Goal: Task Accomplishment & Management: Manage account settings

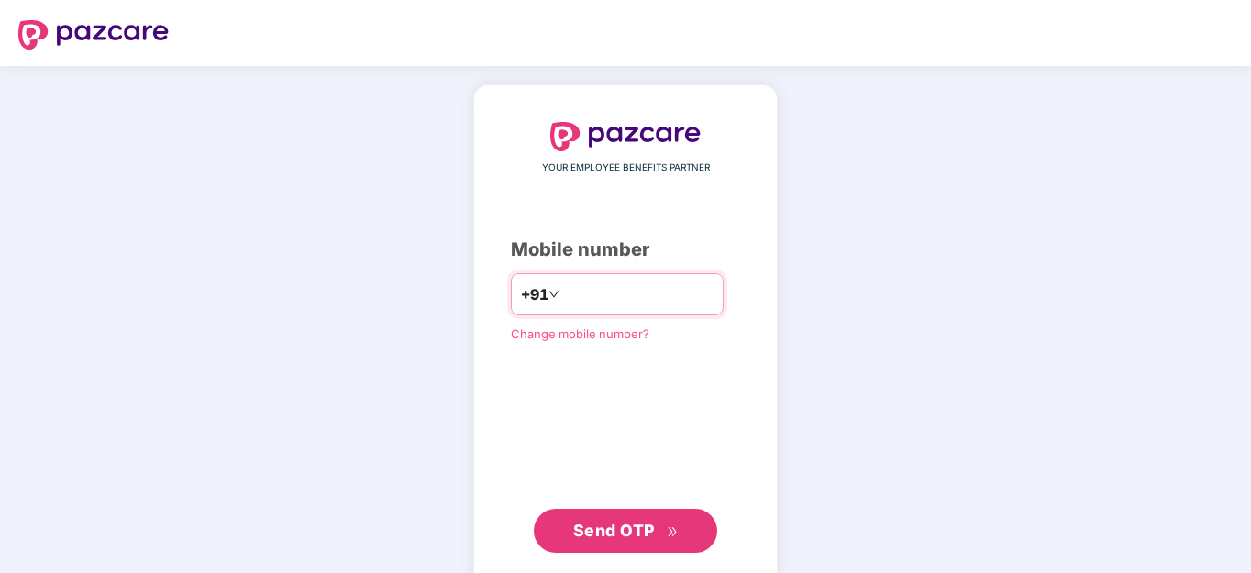
drag, startPoint x: 651, startPoint y: 298, endPoint x: 544, endPoint y: 296, distance: 107.3
click at [563, 296] on input "**********" at bounding box center [638, 294] width 150 height 29
drag, startPoint x: 542, startPoint y: 294, endPoint x: 692, endPoint y: 293, distance: 149.5
click at [692, 293] on input "**********" at bounding box center [638, 294] width 150 height 29
click at [655, 295] on input "**********" at bounding box center [638, 294] width 150 height 29
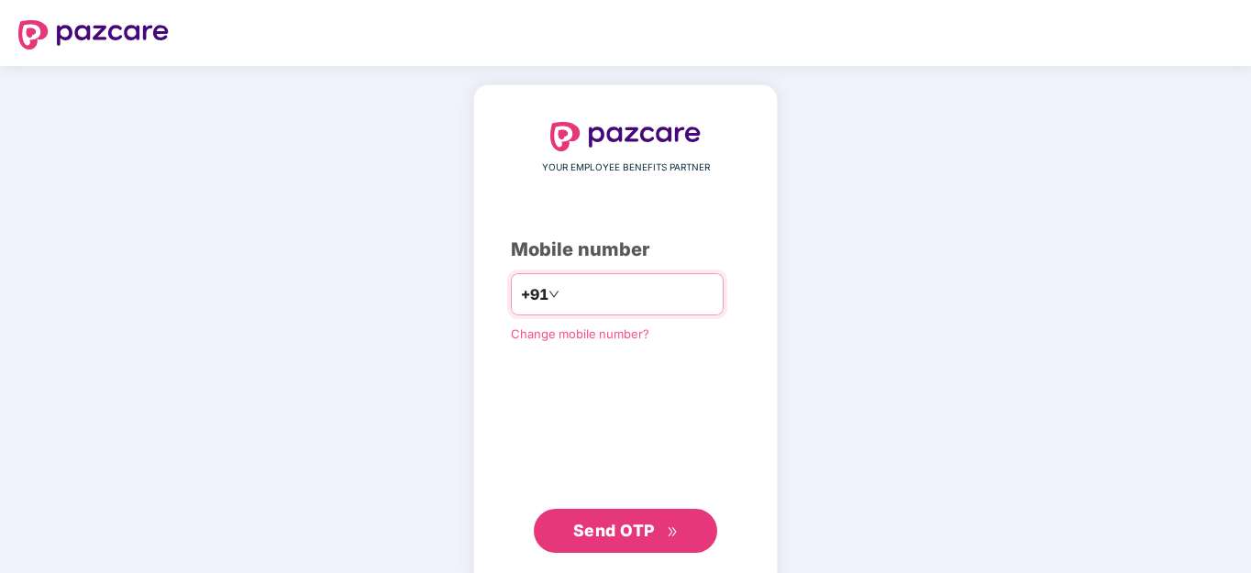
click at [635, 294] on input "**********" at bounding box center [638, 294] width 150 height 29
type input "*"
paste input "*"
type input "**********"
click at [638, 526] on span "Send OTP" at bounding box center [614, 530] width 82 height 19
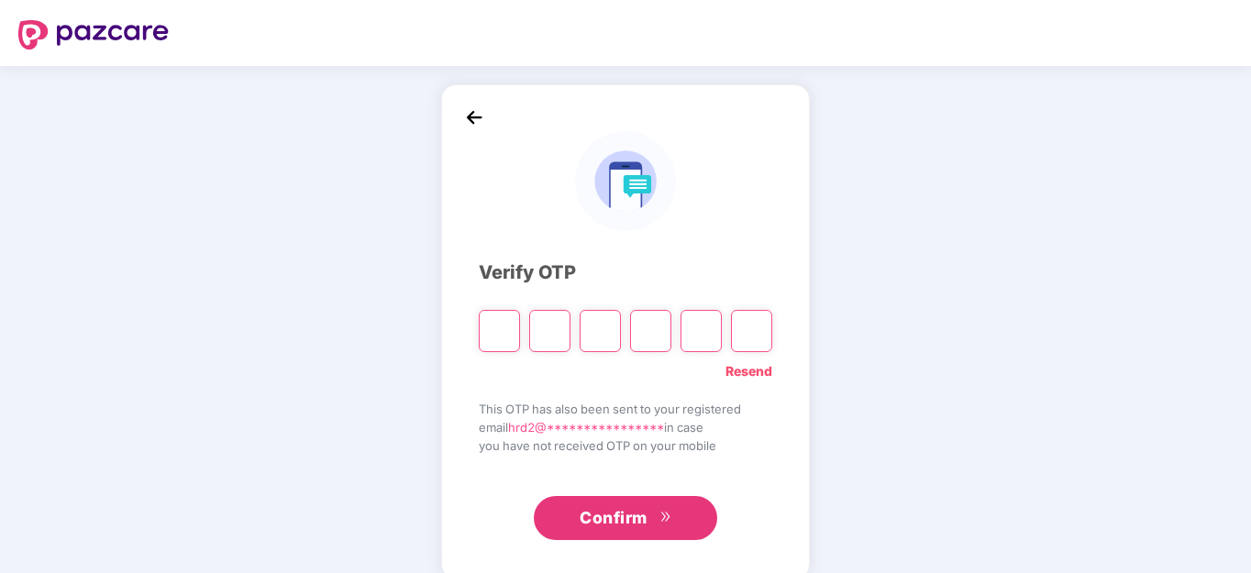
type input "*"
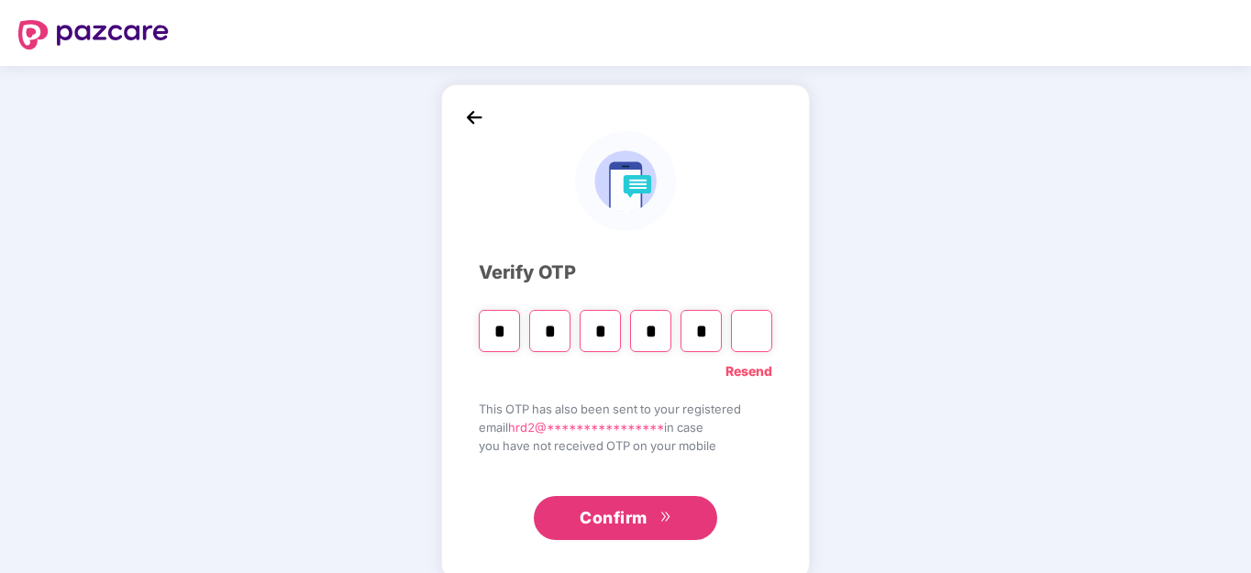
type input "*"
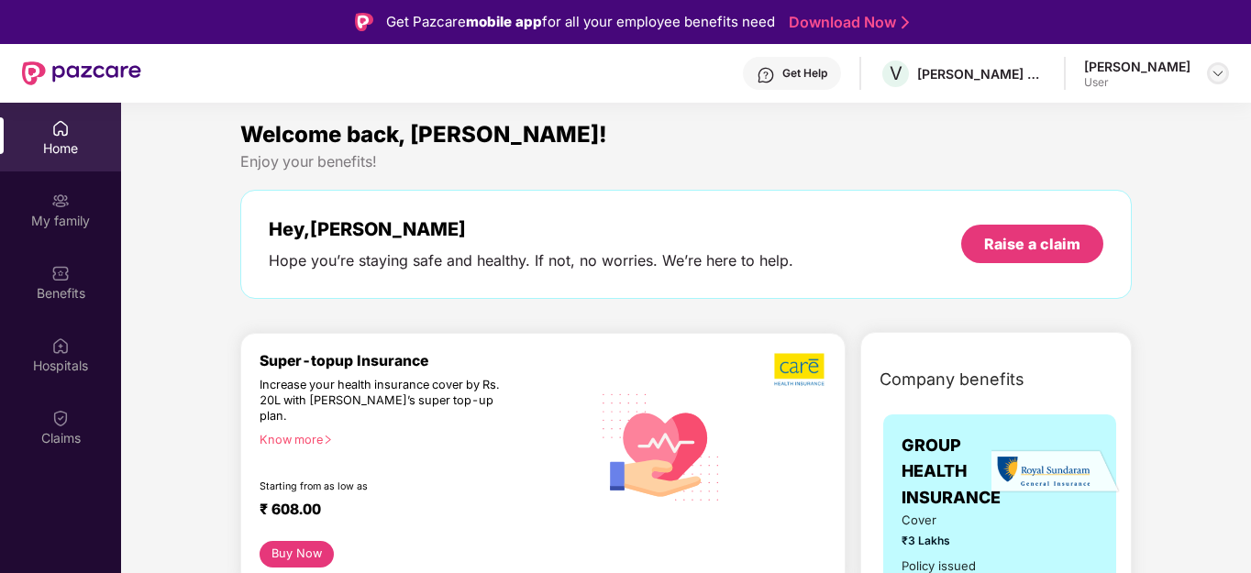
click at [1217, 72] on img at bounding box center [1218, 73] width 15 height 15
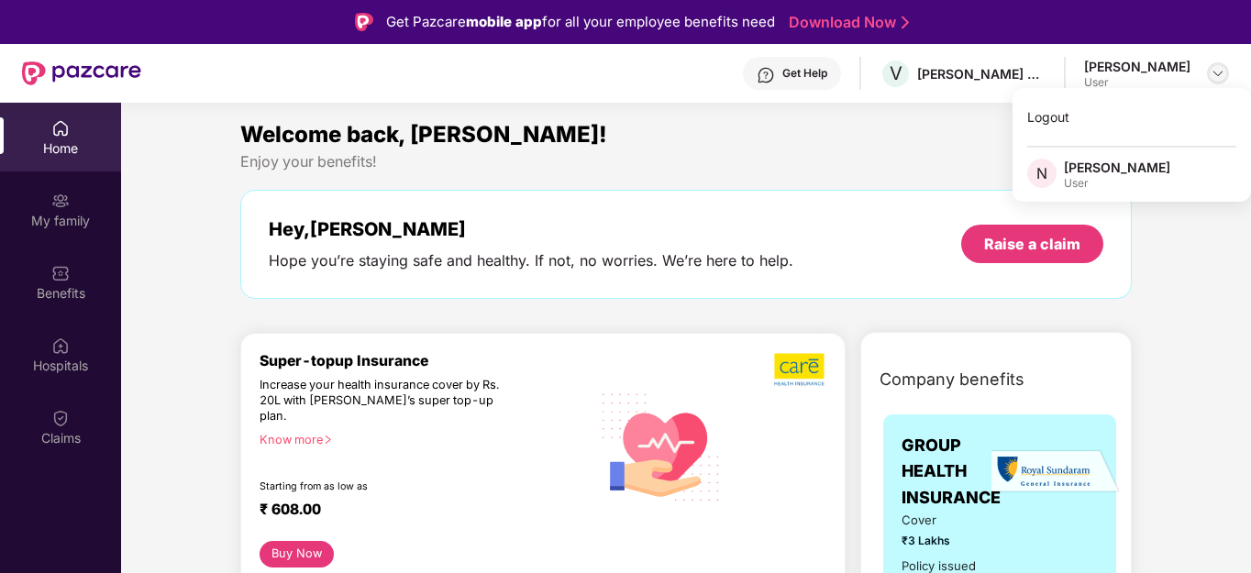
click at [1217, 72] on img at bounding box center [1218, 73] width 15 height 15
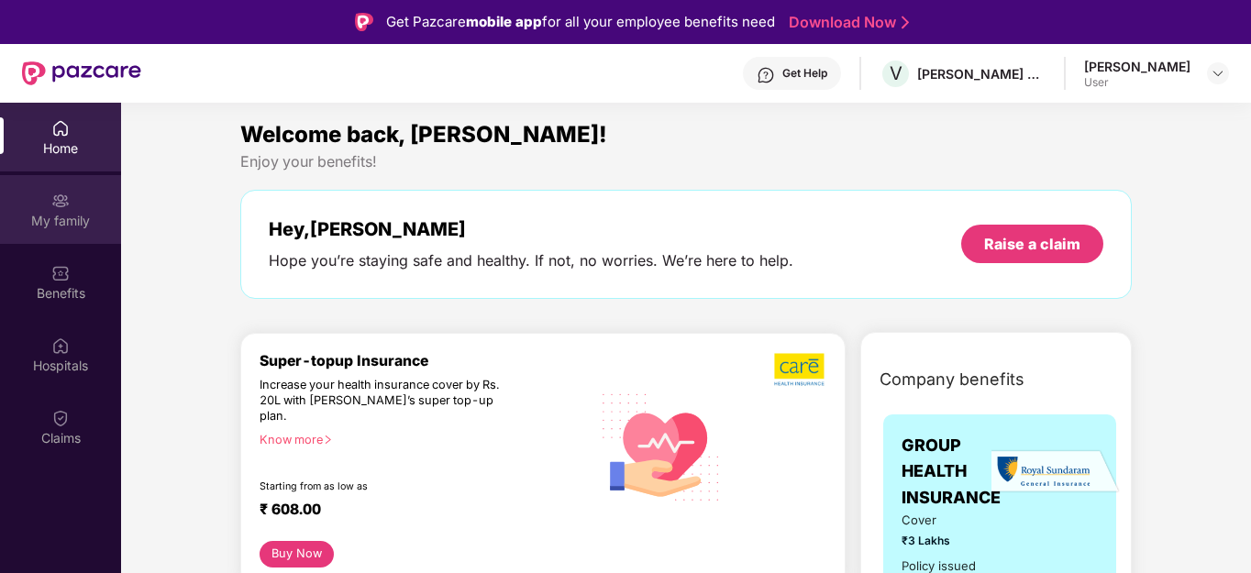
click at [64, 222] on div "My family" at bounding box center [60, 221] width 121 height 18
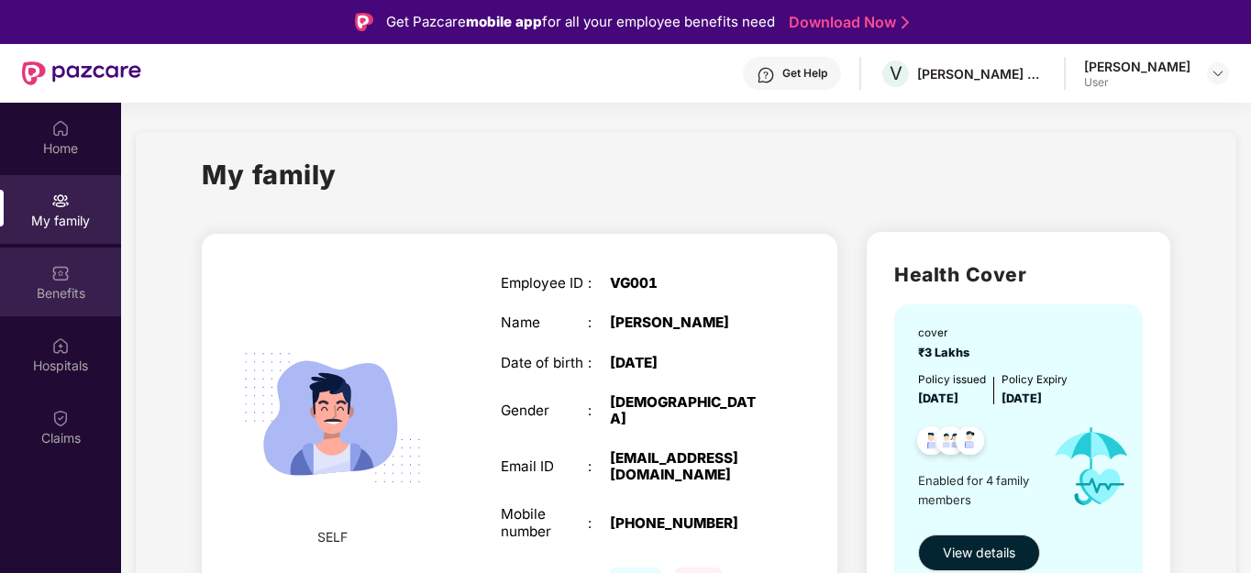
click at [74, 295] on div "Benefits" at bounding box center [60, 293] width 121 height 18
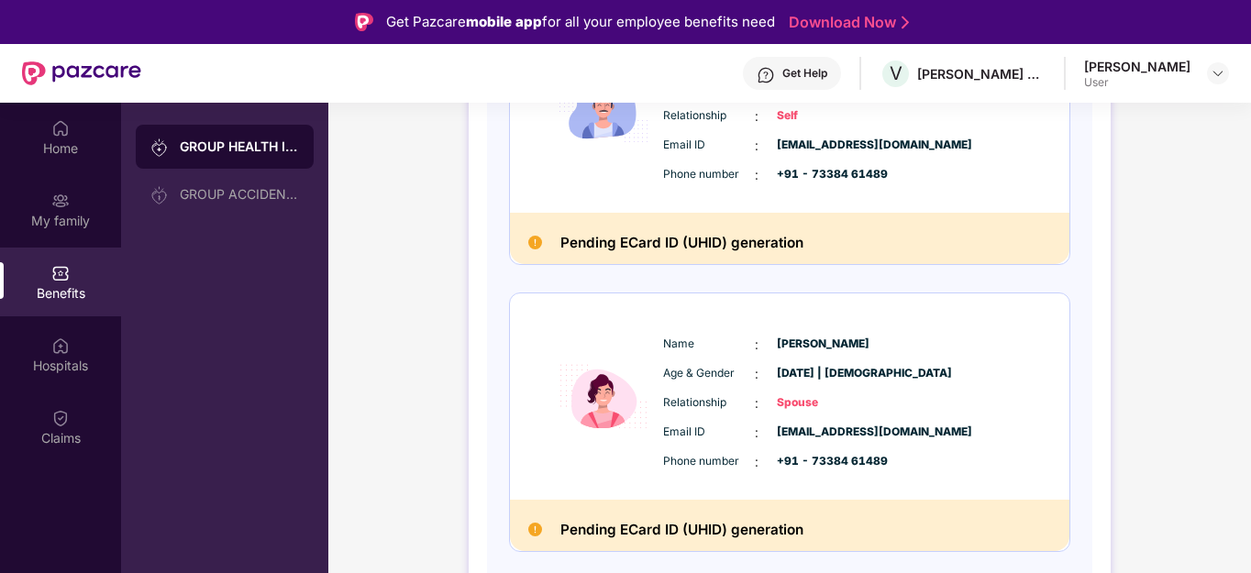
scroll to position [367, 0]
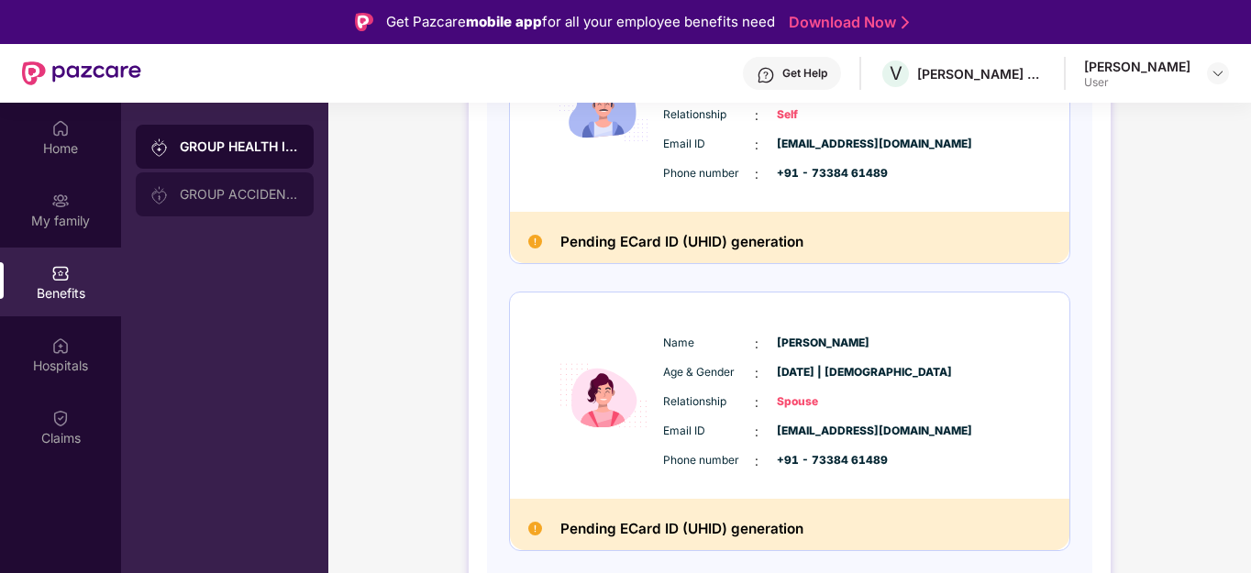
click at [232, 204] on div "GROUP ACCIDENTAL INSURANCE" at bounding box center [225, 194] width 178 height 44
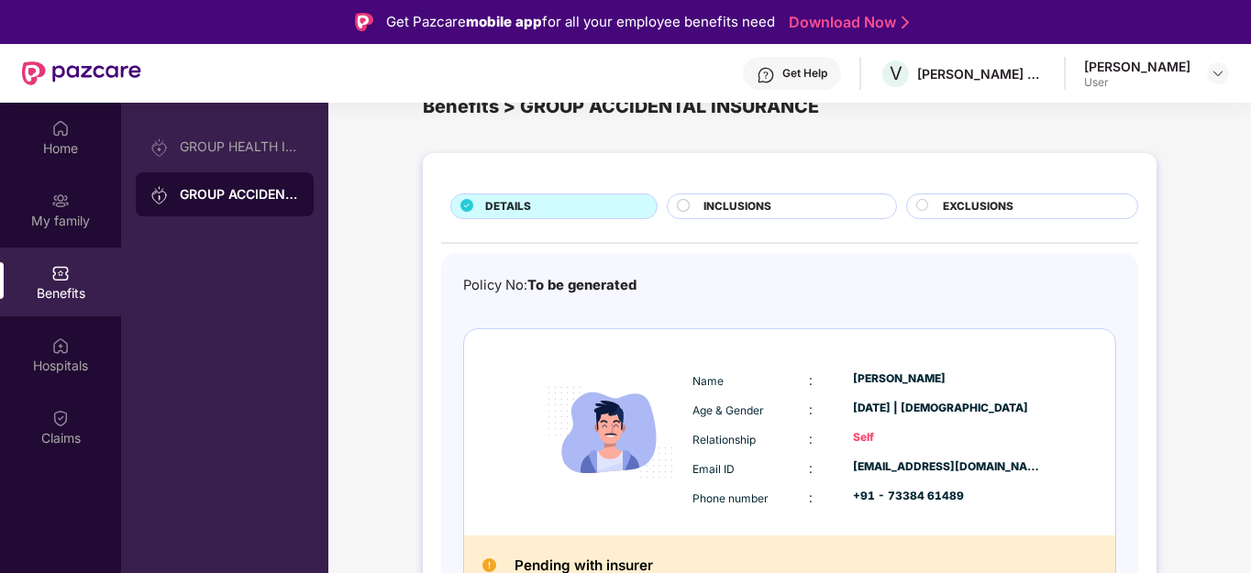
scroll to position [72, 0]
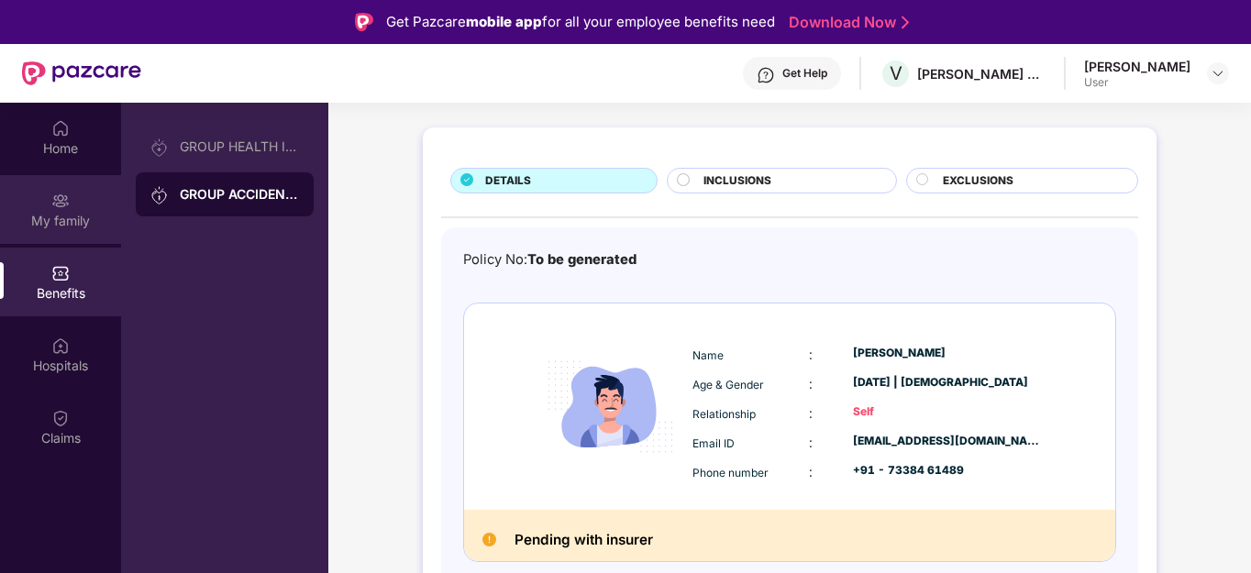
click at [62, 214] on div "My family" at bounding box center [60, 220] width 121 height 18
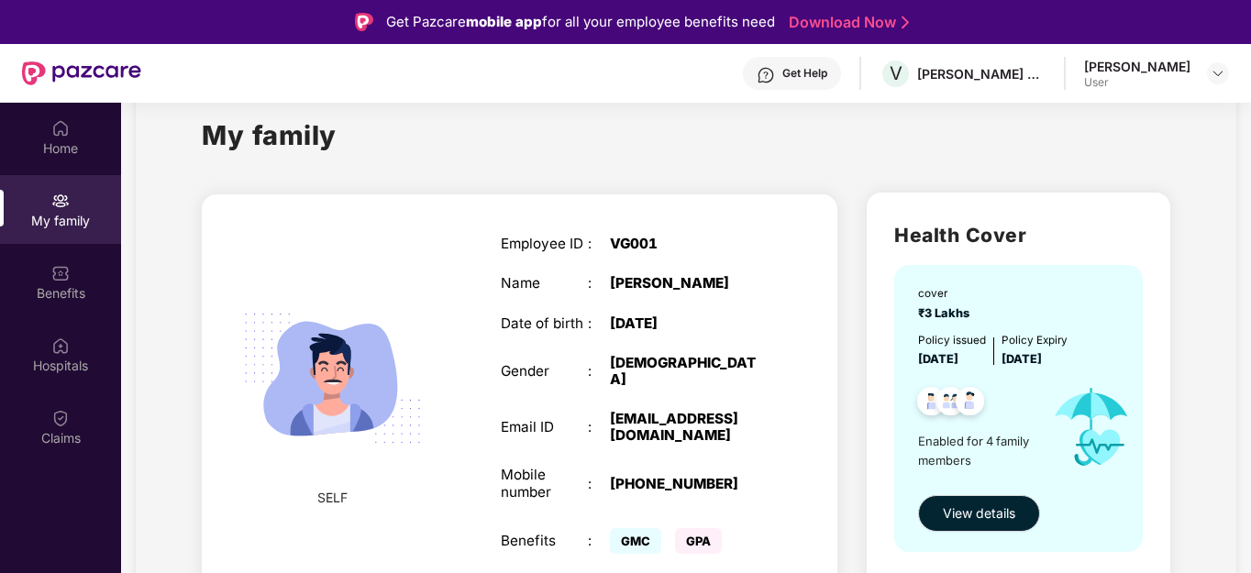
scroll to position [0, 0]
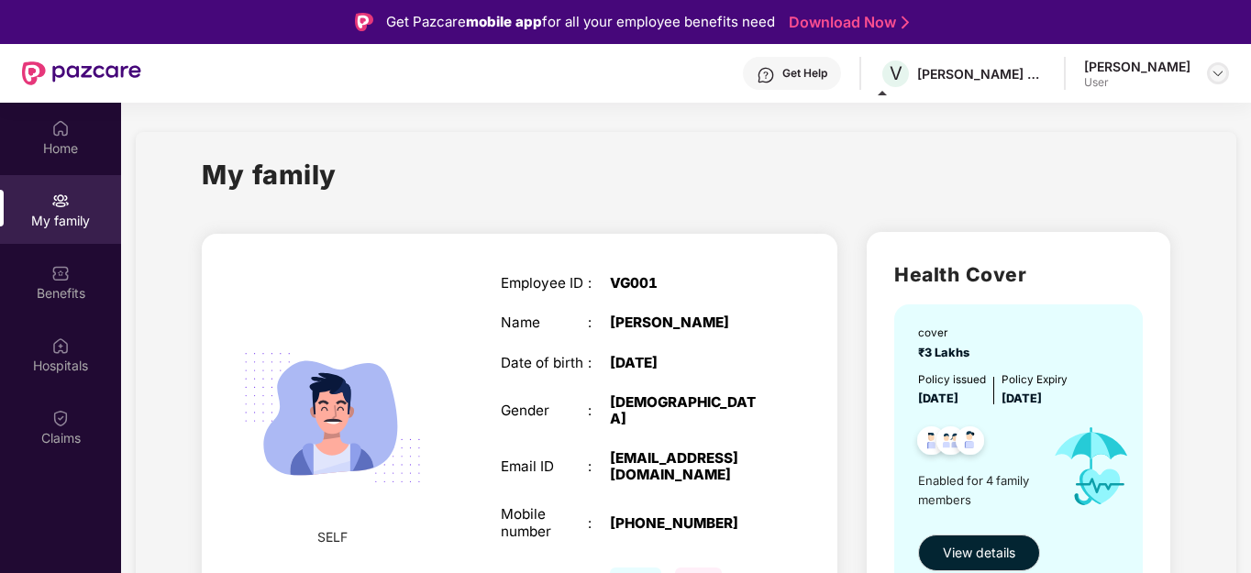
click at [1214, 72] on img at bounding box center [1218, 73] width 15 height 15
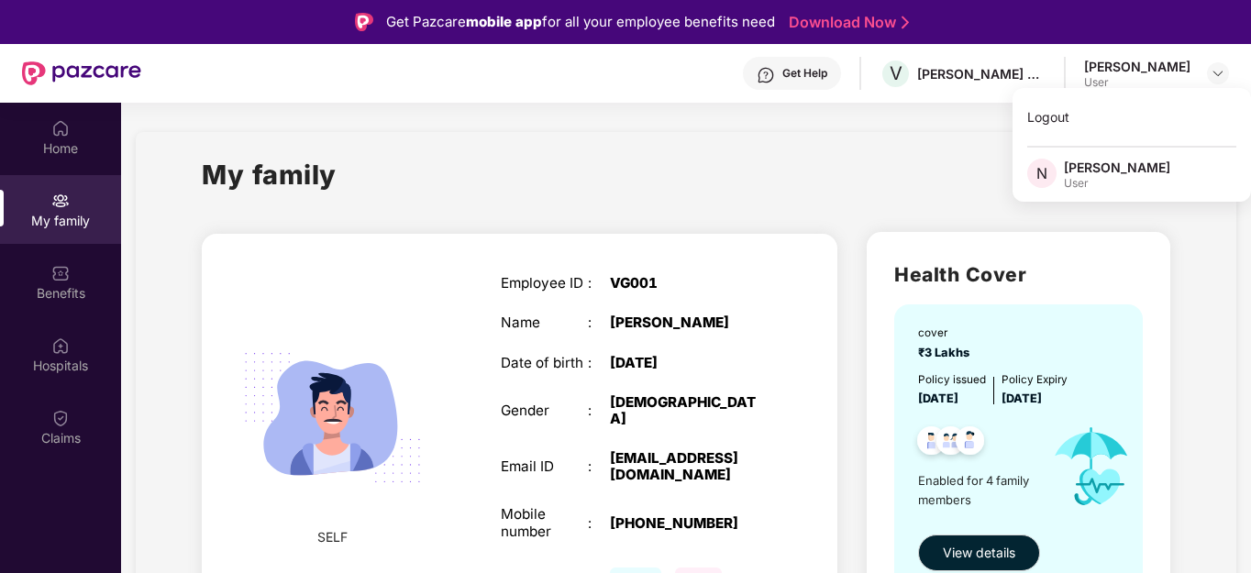
click at [923, 213] on div "My family" at bounding box center [686, 185] width 969 height 63
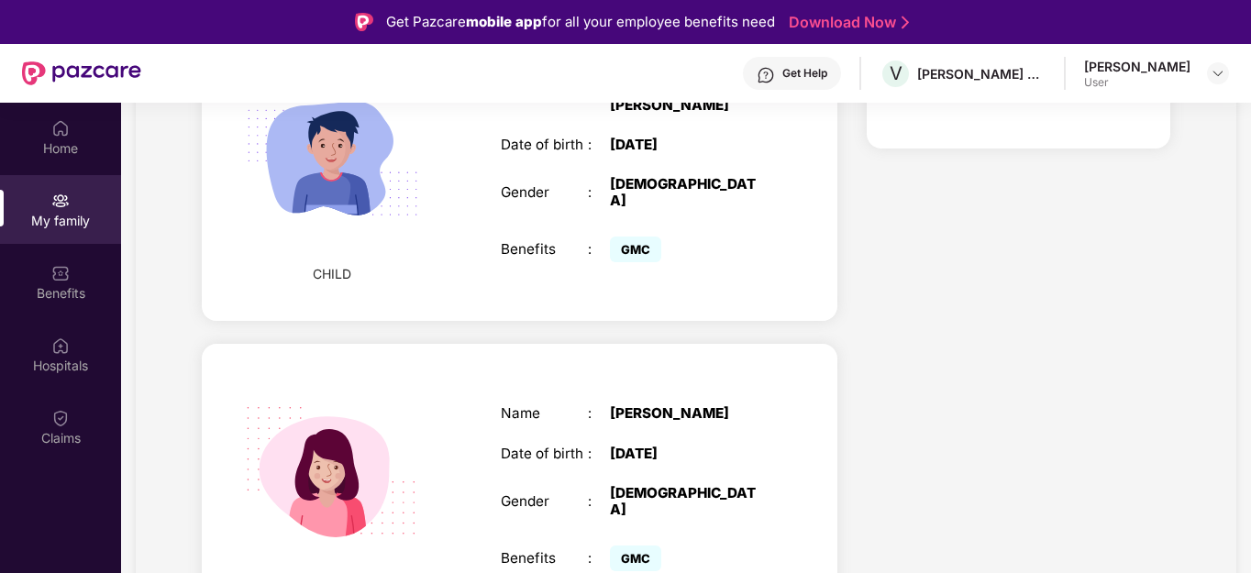
scroll to position [973, 0]
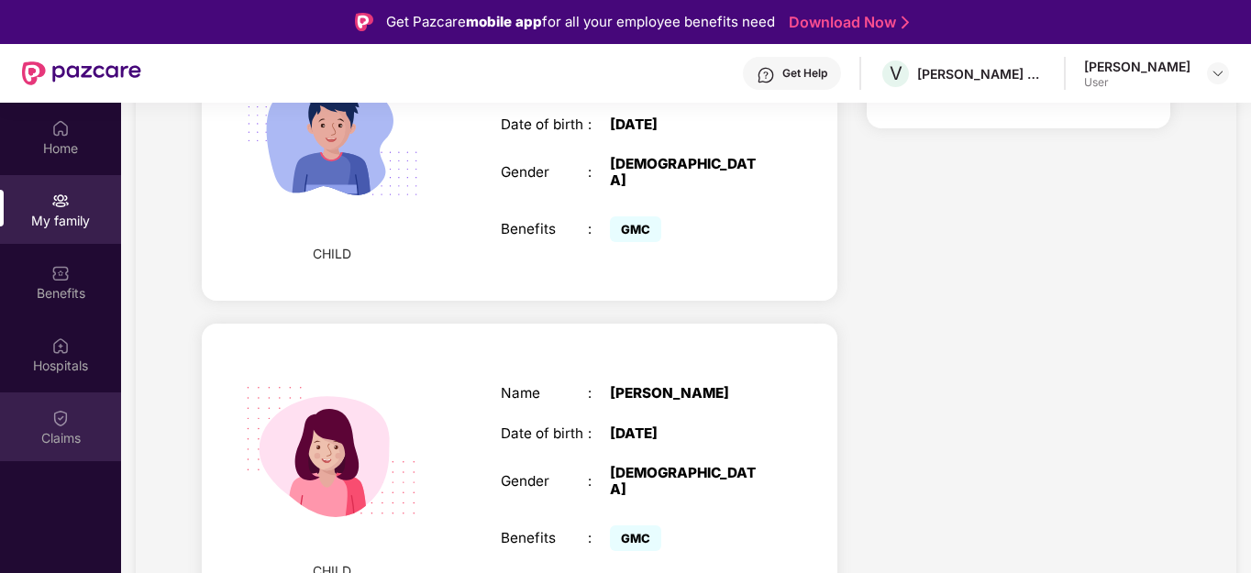
click at [72, 425] on div "Claims" at bounding box center [60, 427] width 121 height 69
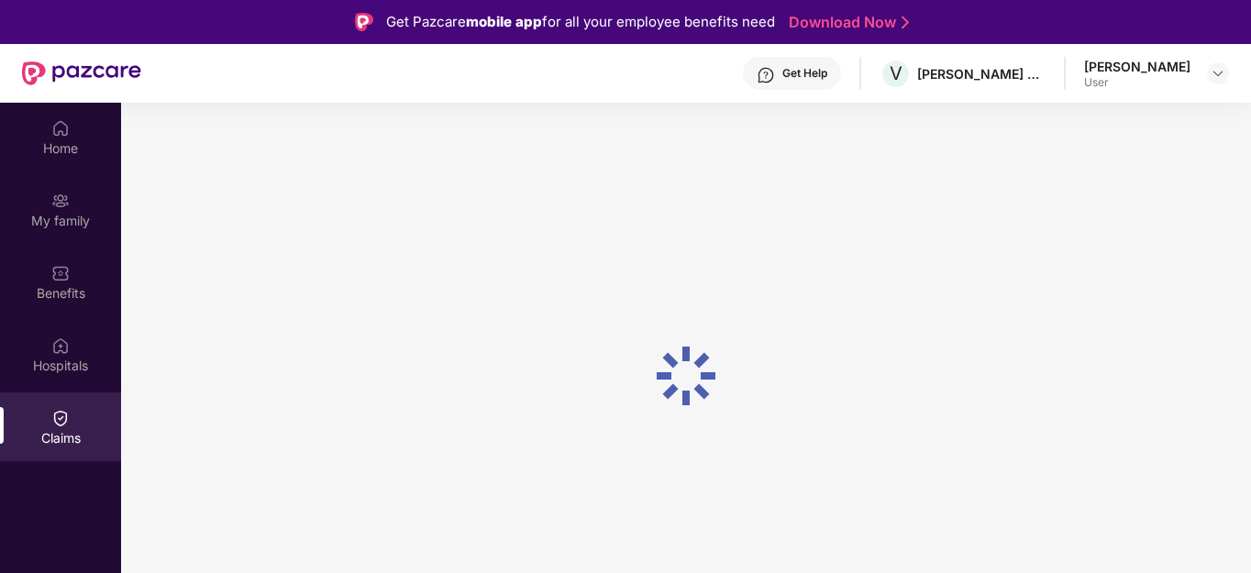
scroll to position [0, 0]
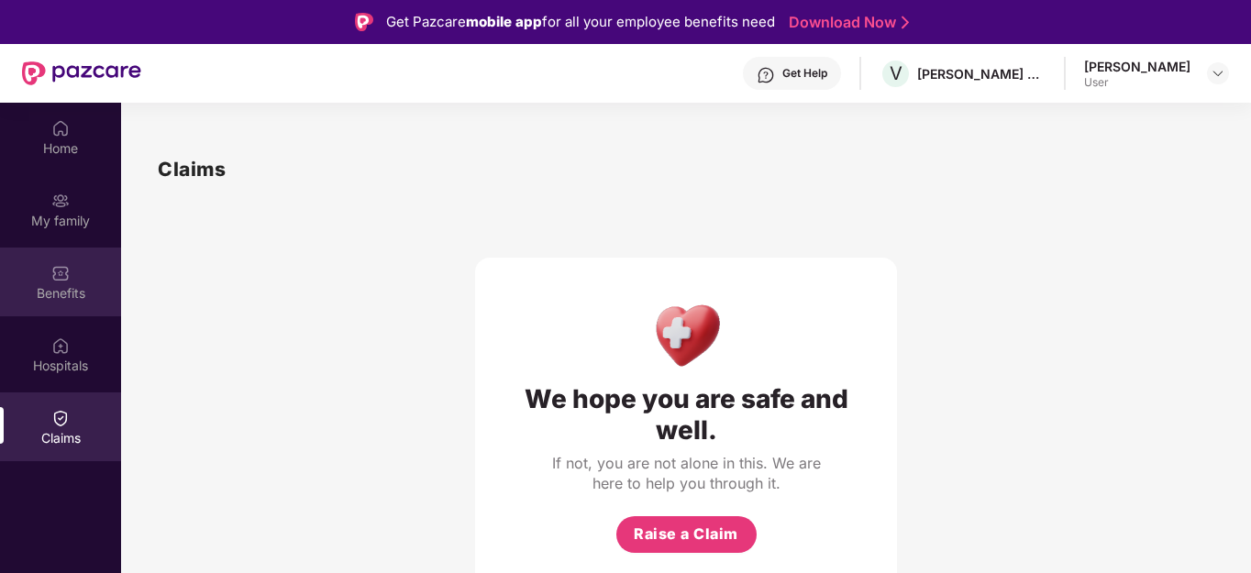
click at [63, 294] on div "Benefits" at bounding box center [60, 293] width 121 height 18
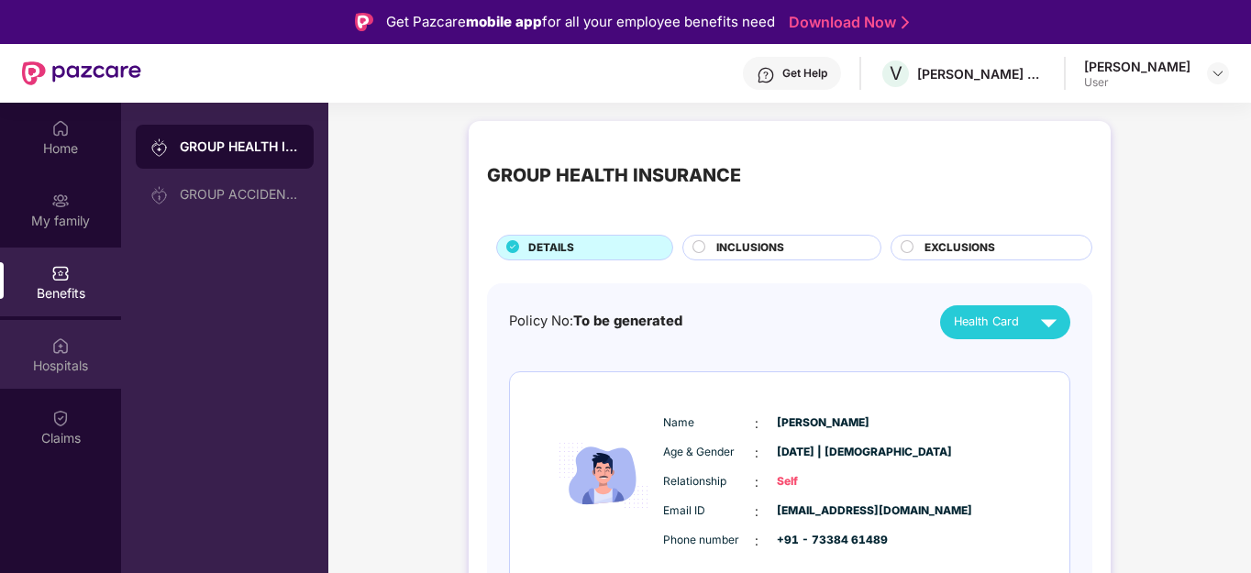
click at [62, 343] on img at bounding box center [60, 346] width 18 height 18
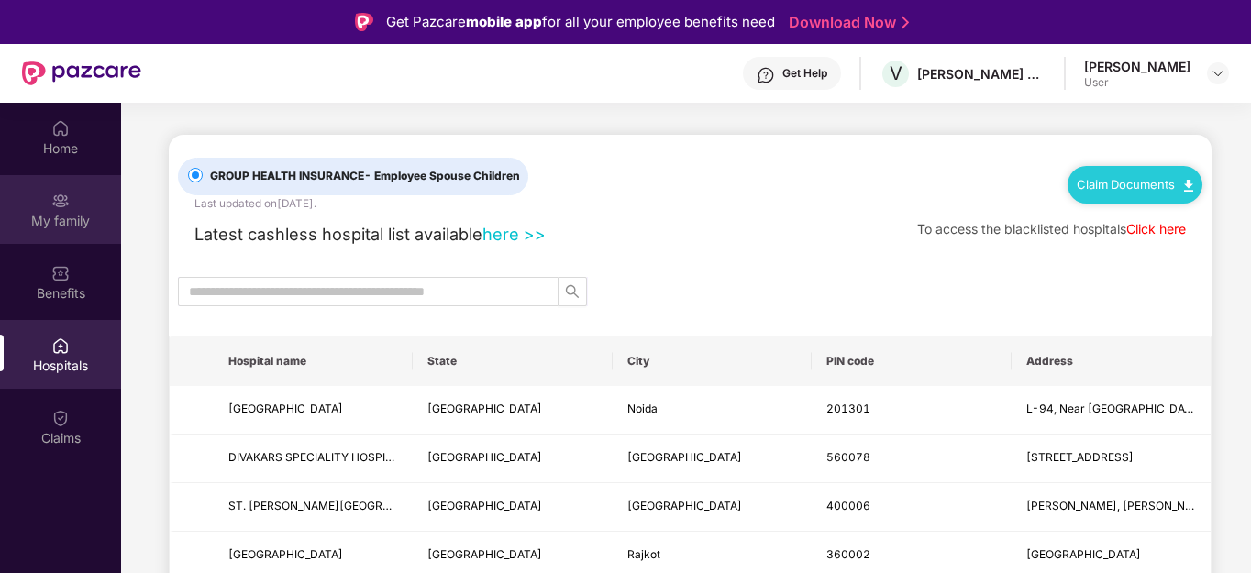
click at [53, 227] on div "My family" at bounding box center [60, 221] width 121 height 18
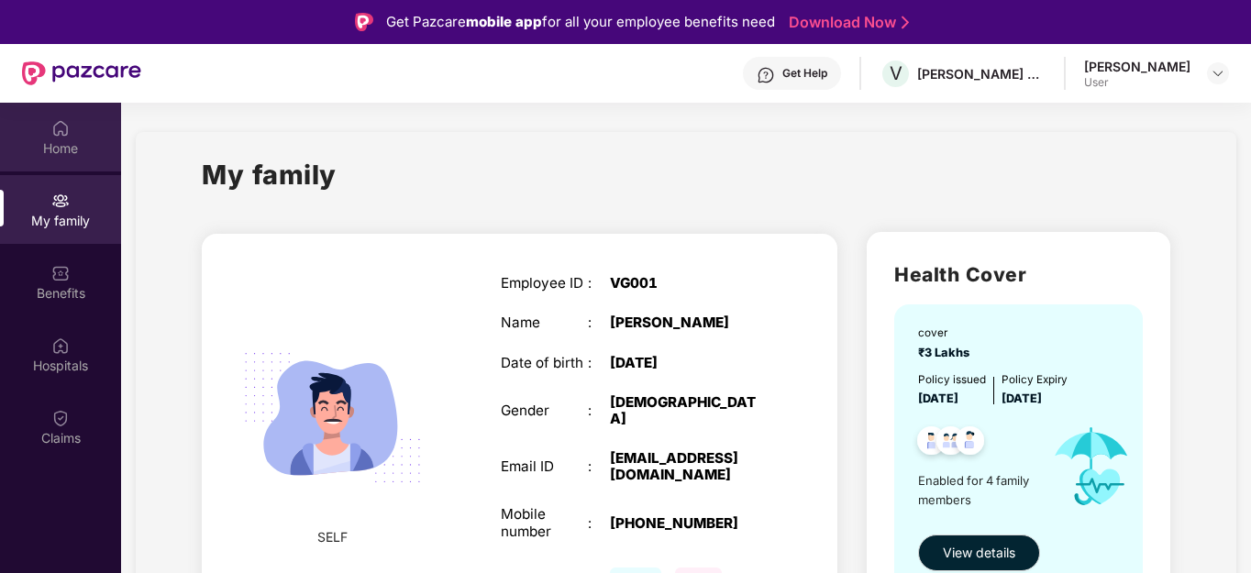
click at [64, 161] on div "Home" at bounding box center [60, 137] width 121 height 69
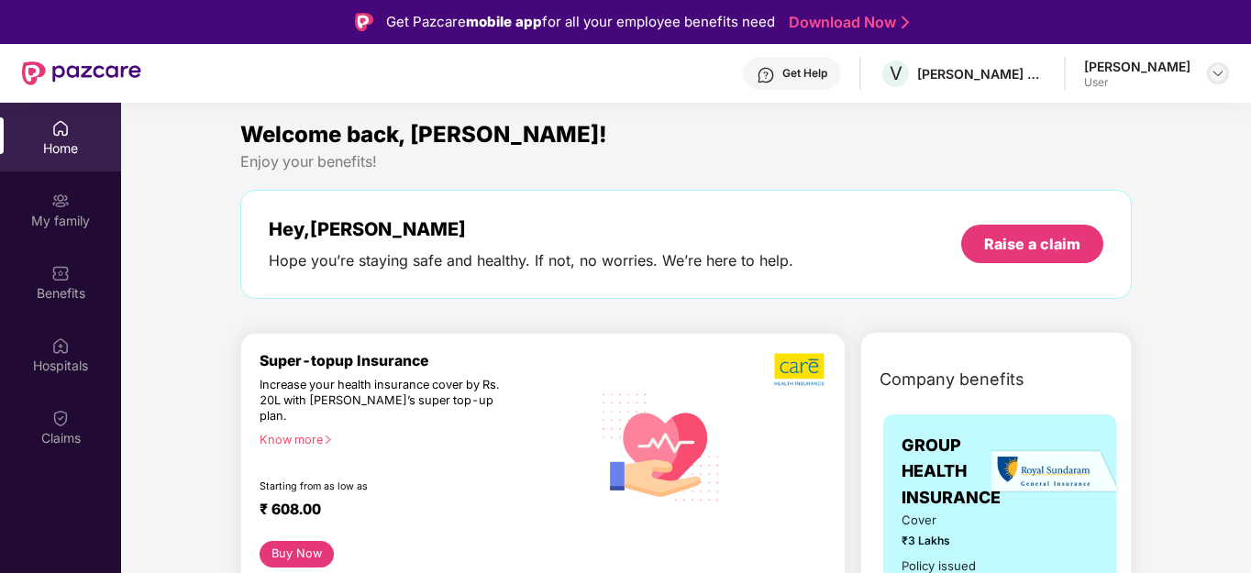
click at [1216, 69] on img at bounding box center [1218, 73] width 15 height 15
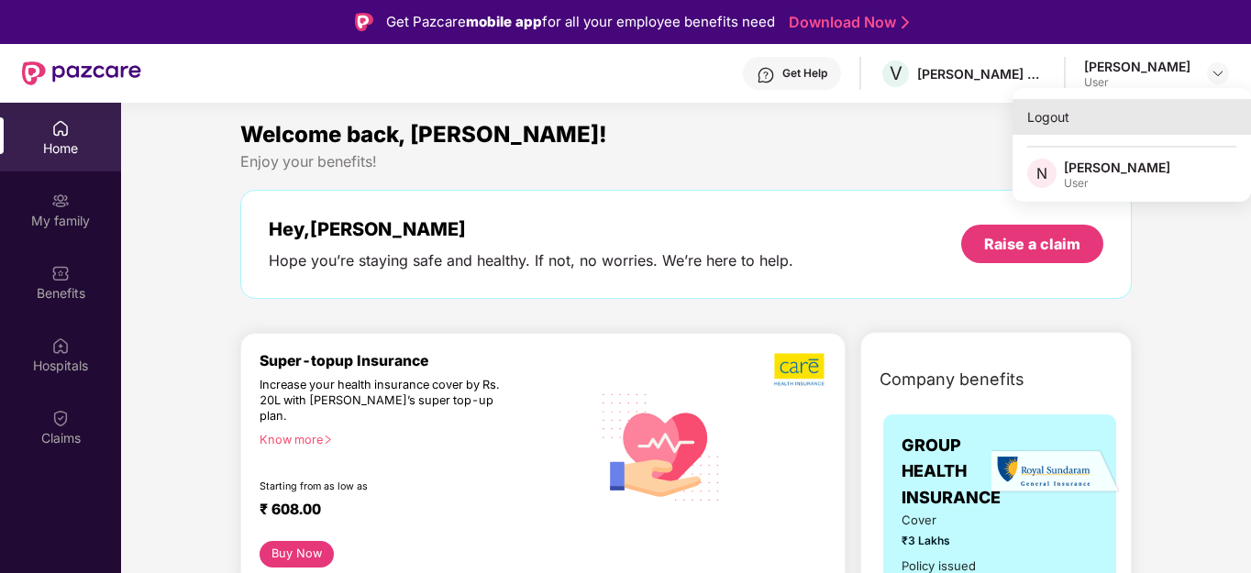
click at [1062, 120] on div "Logout" at bounding box center [1132, 117] width 239 height 36
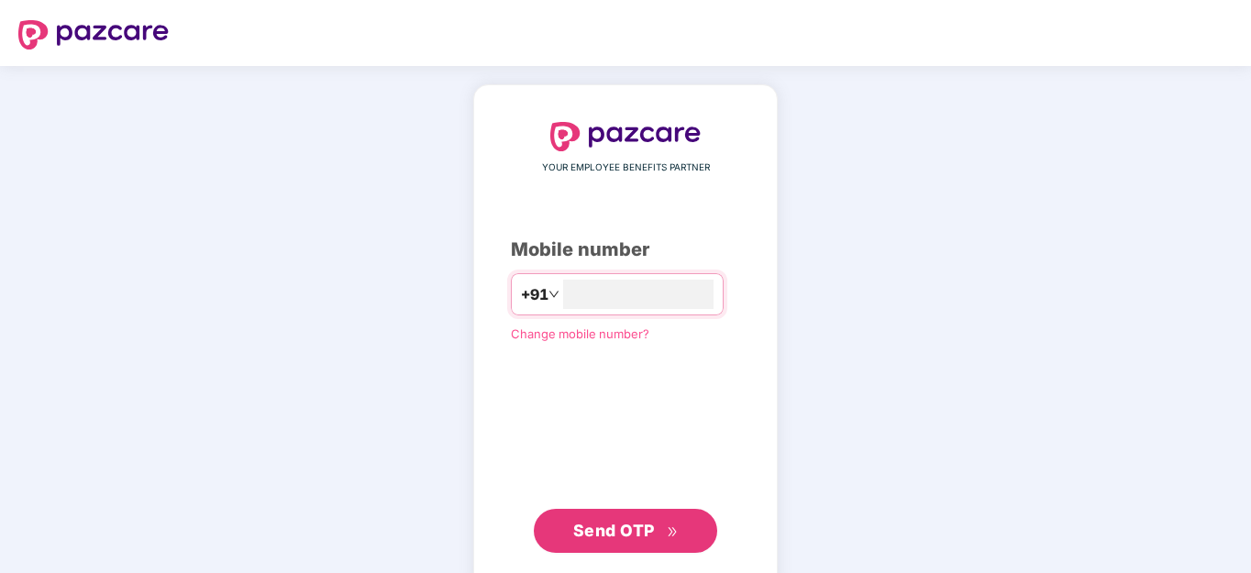
type input "**********"
click at [622, 524] on span "Send OTP" at bounding box center [614, 528] width 82 height 19
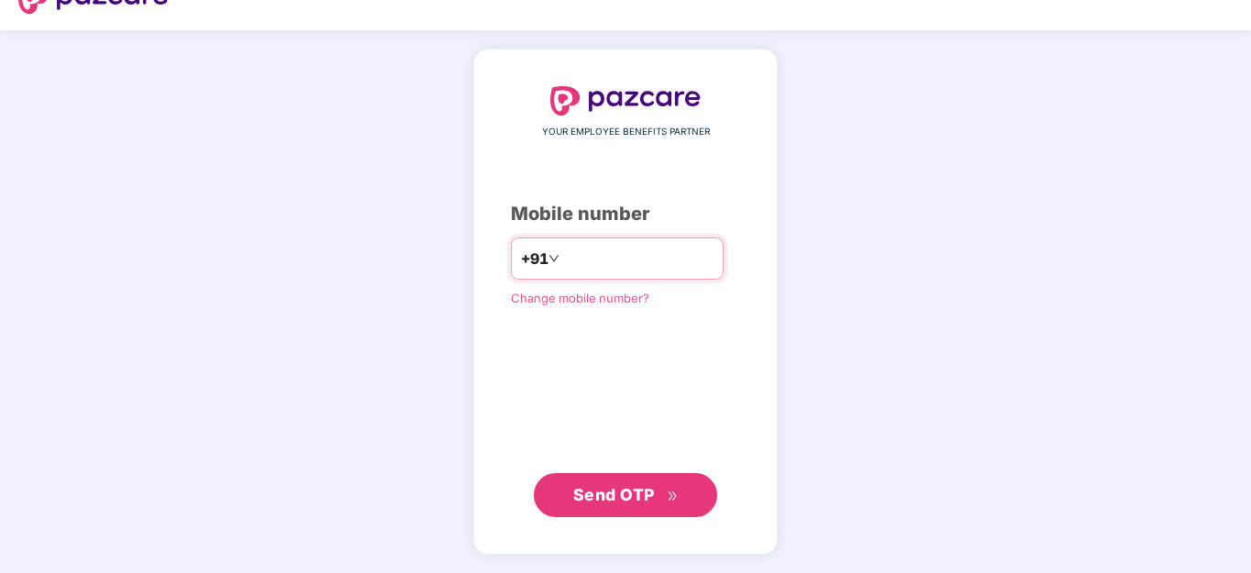
scroll to position [34, 0]
click at [627, 491] on span "Send OTP" at bounding box center [614, 494] width 82 height 19
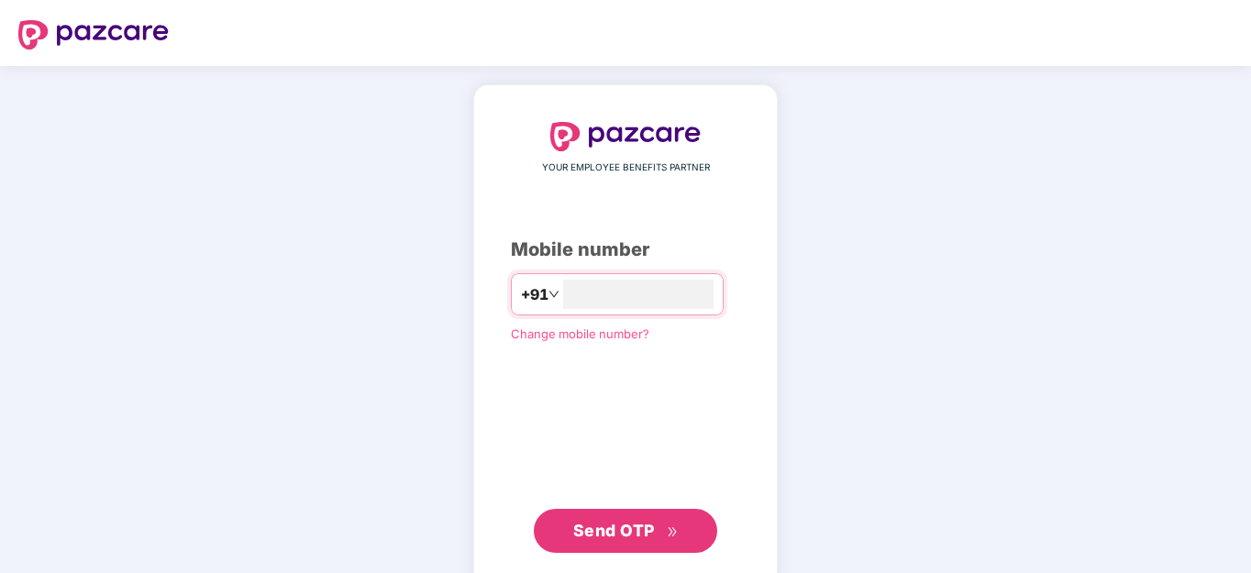
type input "**********"
click at [561, 532] on button "Send OTP" at bounding box center [625, 531] width 183 height 44
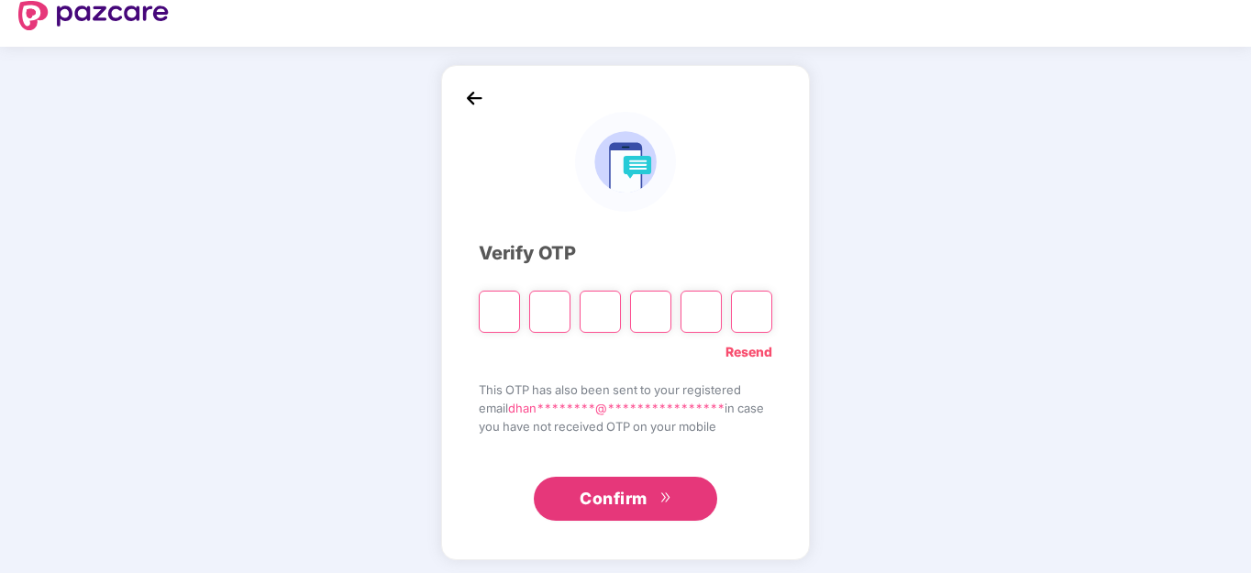
scroll to position [25, 0]
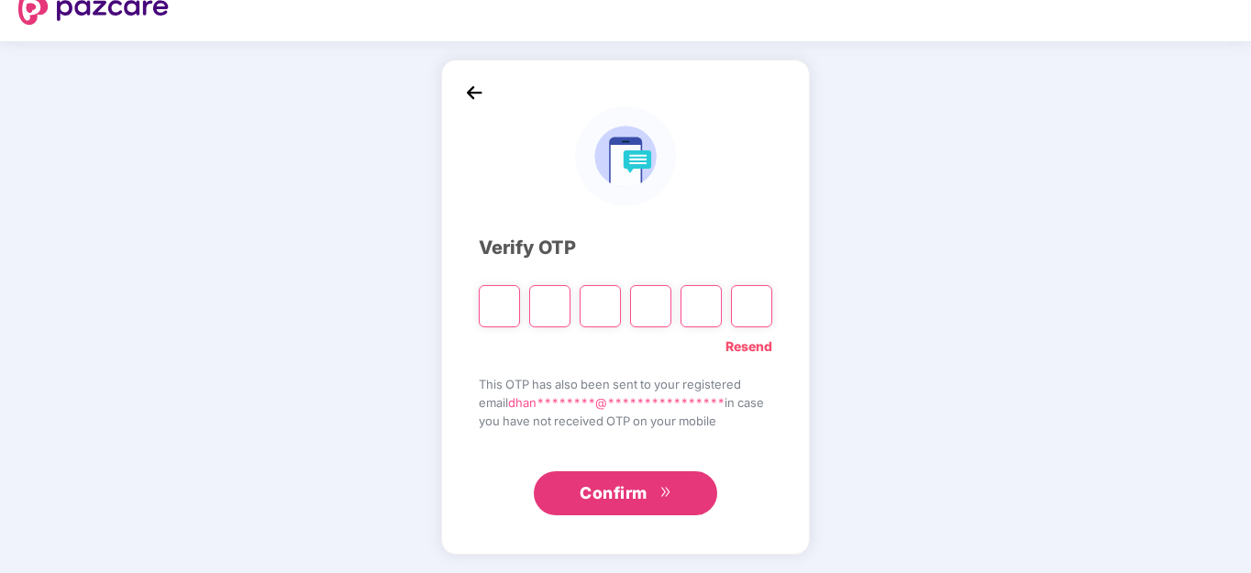
paste input "*"
type input "*"
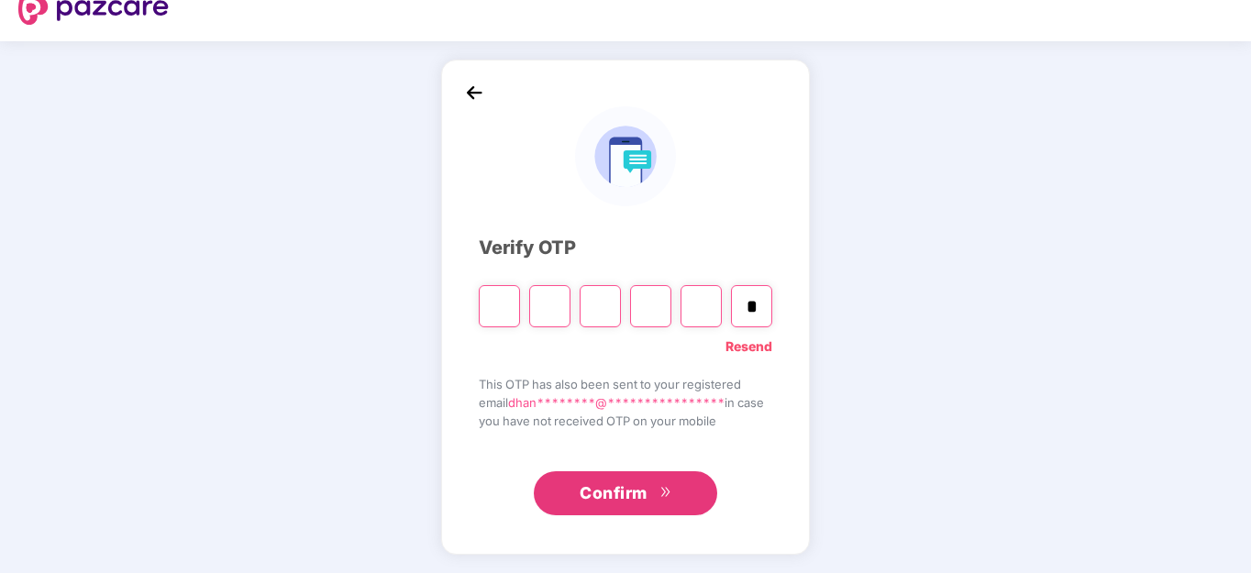
type input "*"
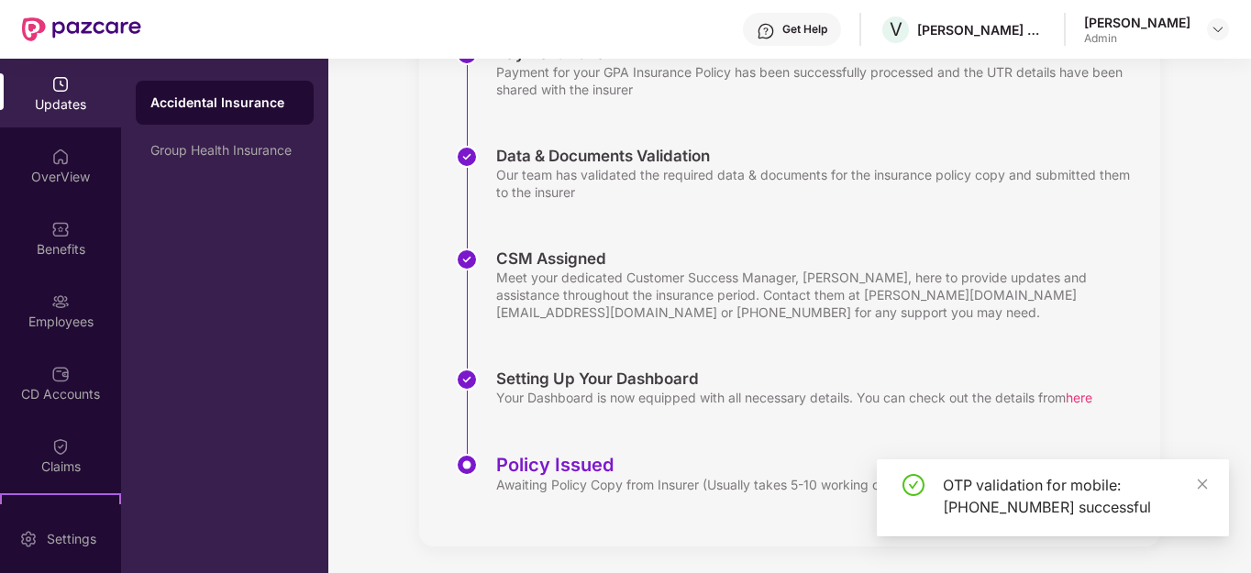
scroll to position [316, 0]
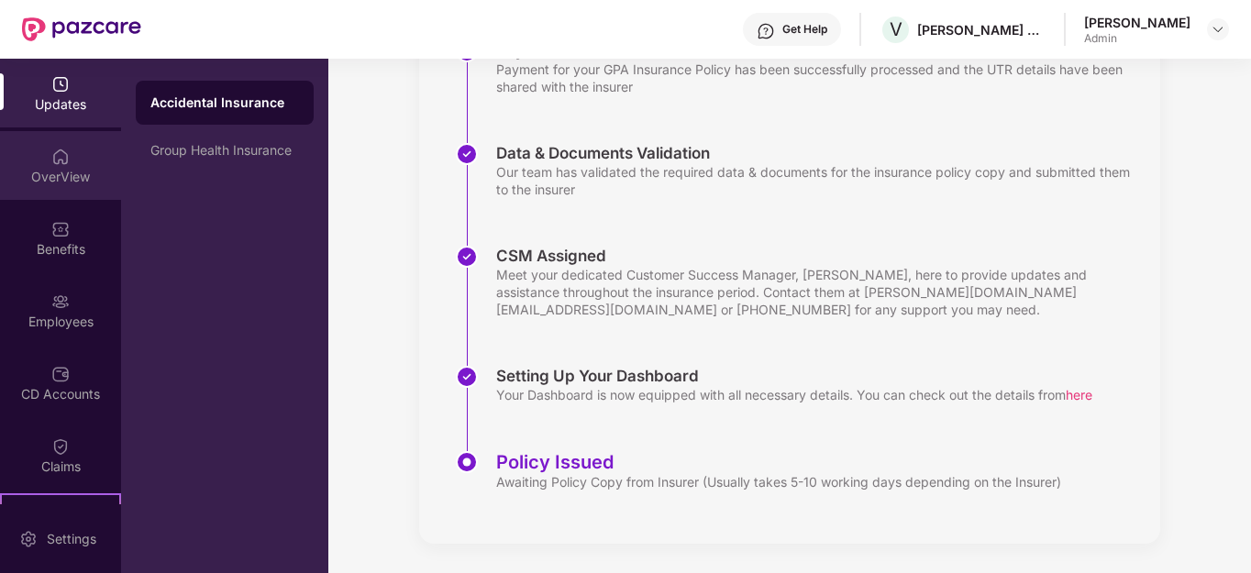
click at [56, 169] on div "OverView" at bounding box center [60, 177] width 121 height 18
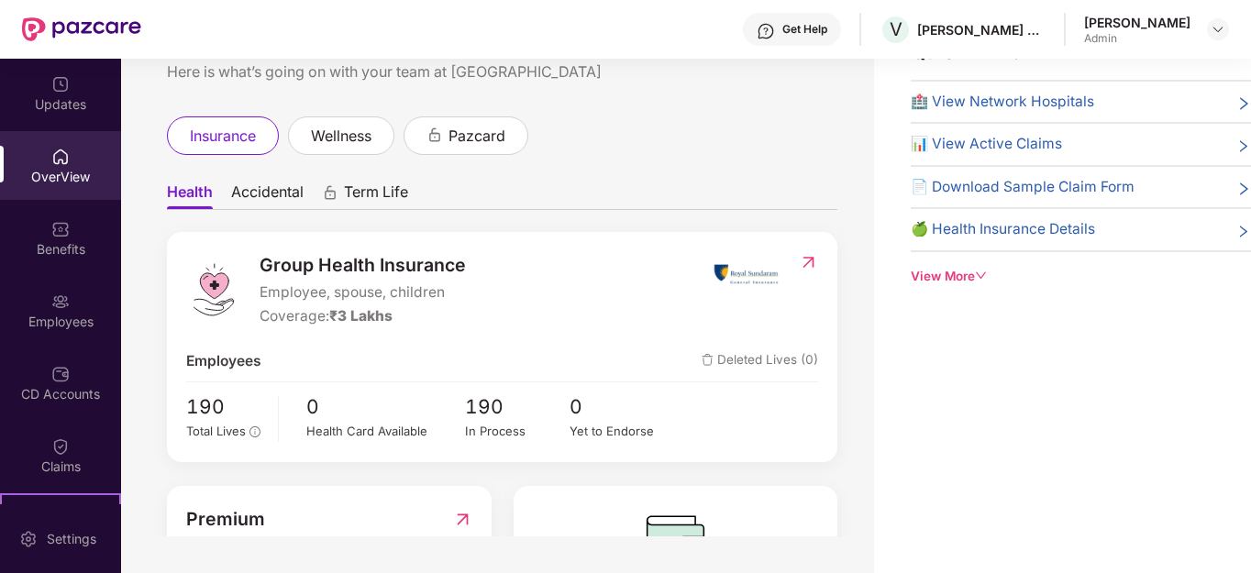
click at [939, 275] on div "View More" at bounding box center [1081, 276] width 340 height 19
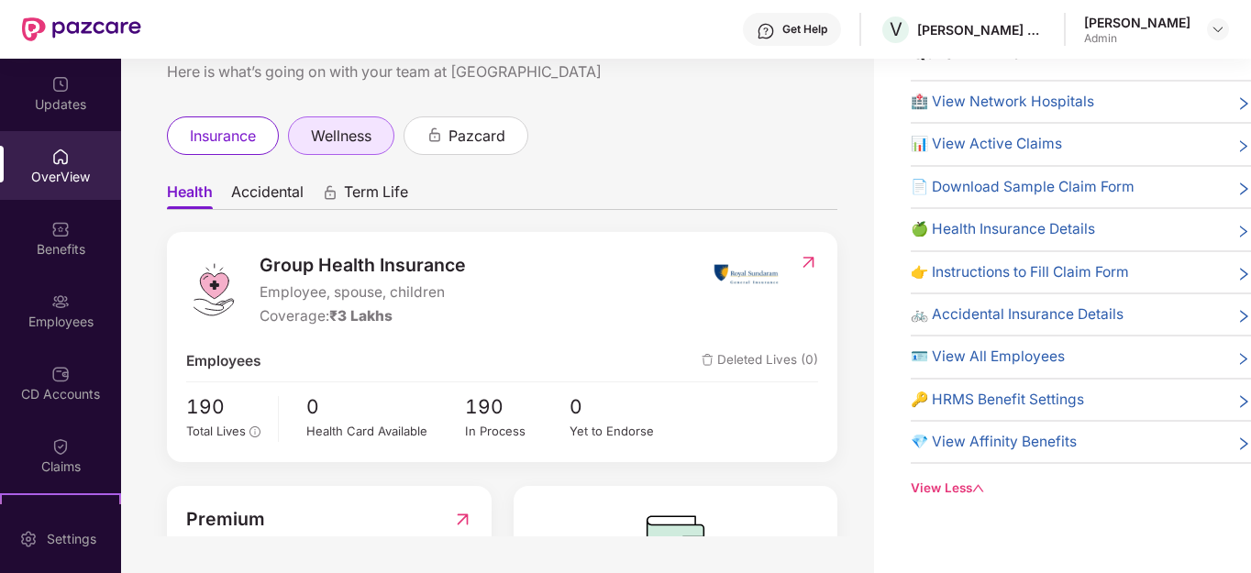
click at [345, 151] on div "wellness" at bounding box center [341, 135] width 106 height 39
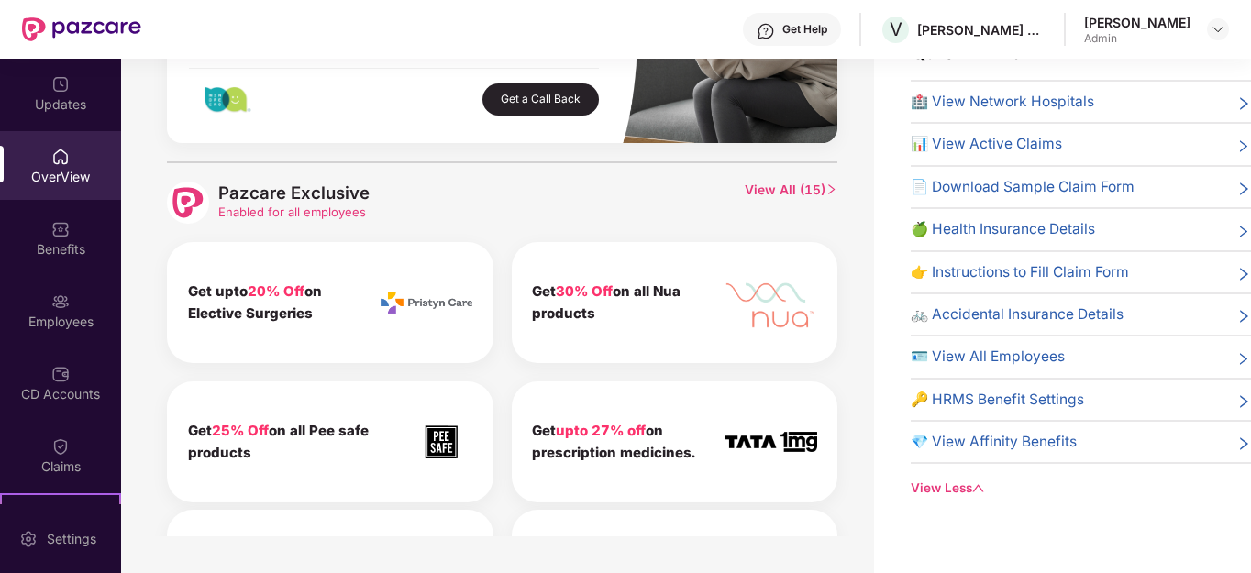
scroll to position [734, 0]
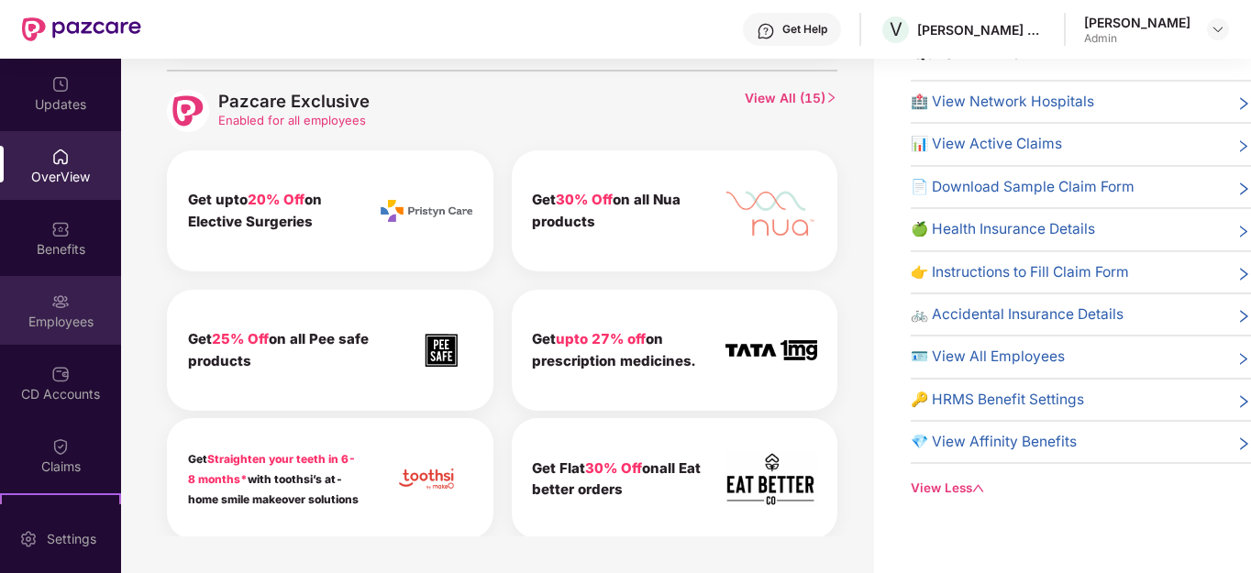
click at [54, 314] on div "Employees" at bounding box center [60, 322] width 121 height 18
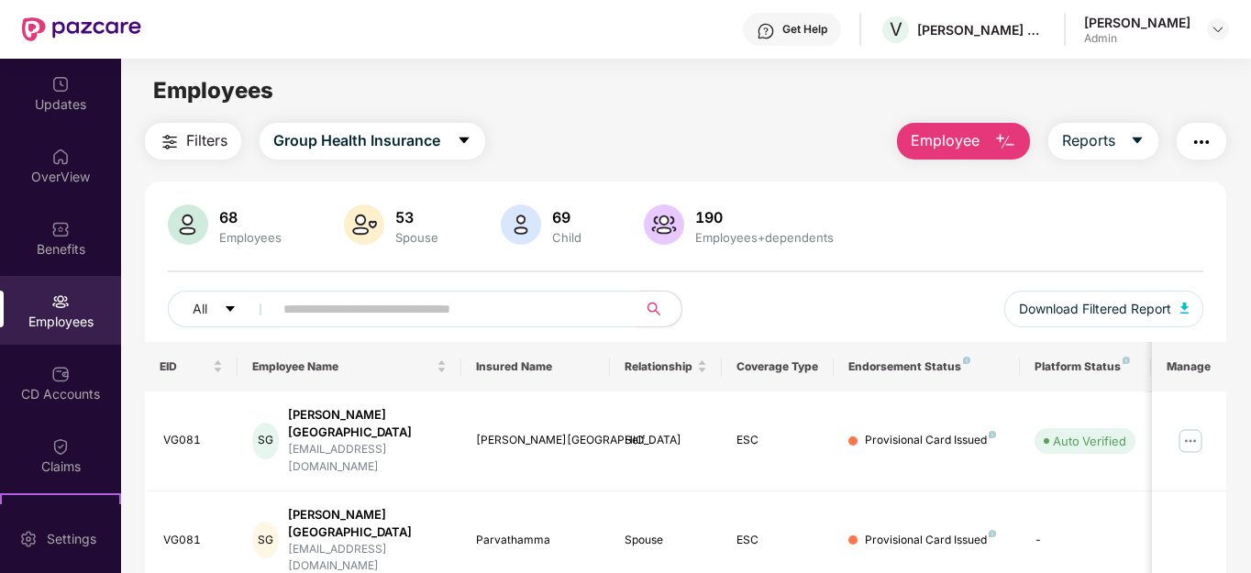
click at [325, 310] on input "text" at bounding box center [447, 309] width 329 height 28
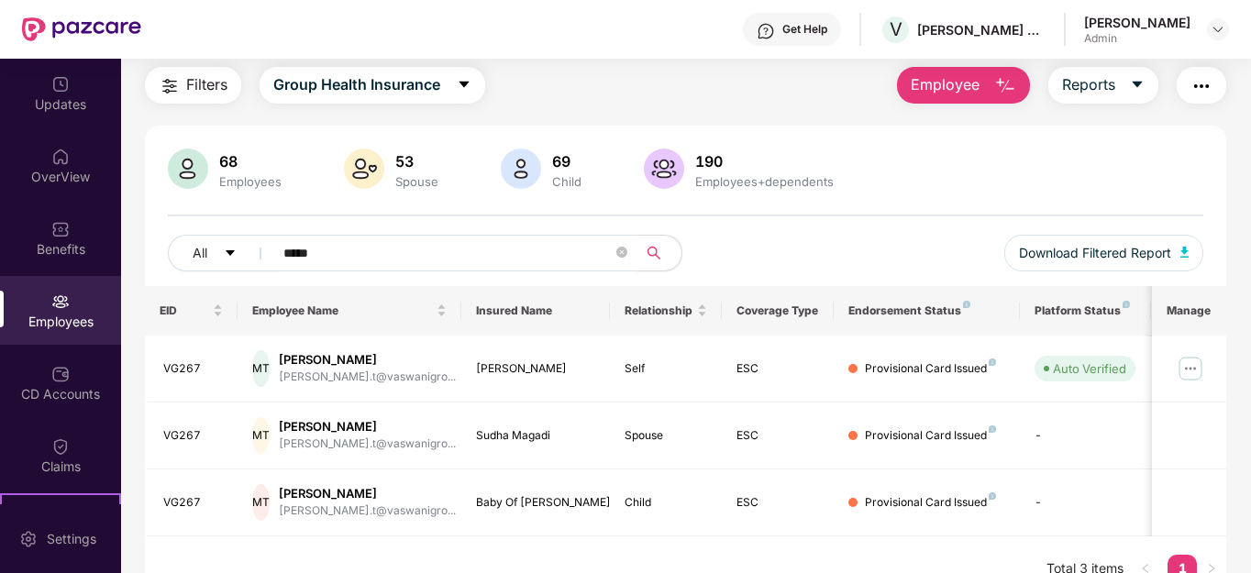
scroll to position [85, 0]
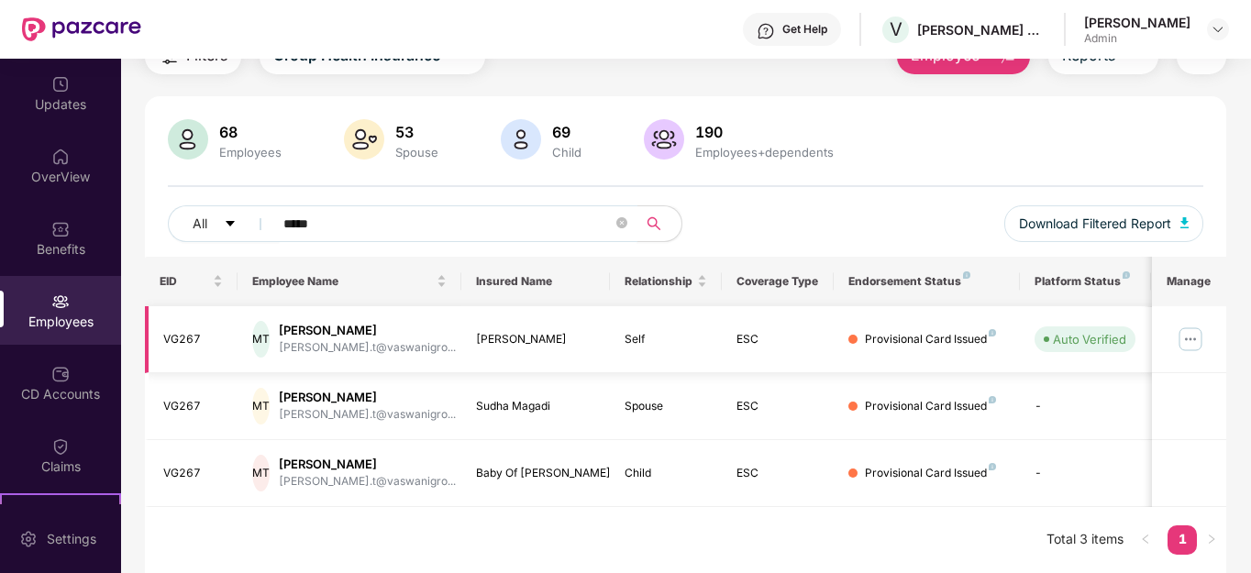
type input "*****"
click at [1196, 344] on img at bounding box center [1190, 339] width 29 height 29
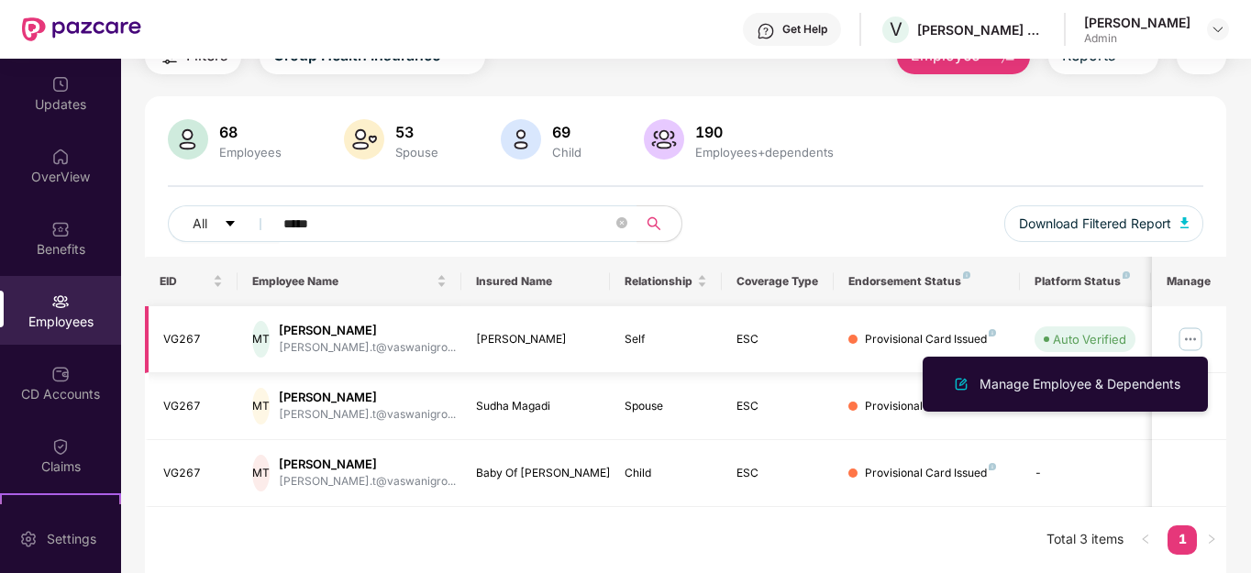
click at [1196, 344] on img at bounding box center [1190, 339] width 29 height 29
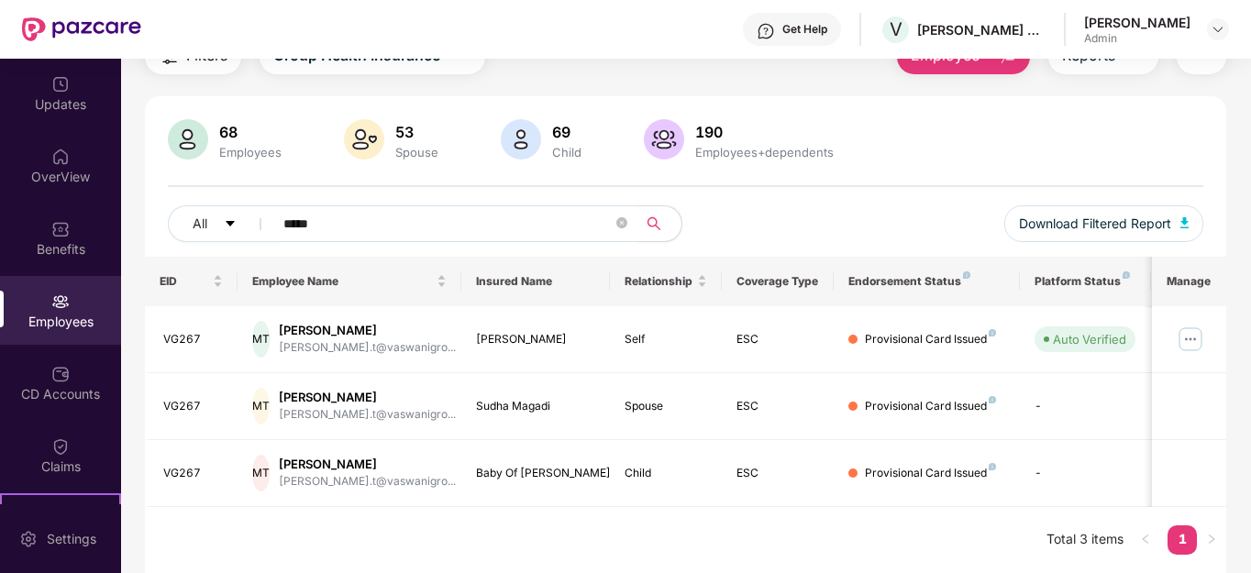
drag, startPoint x: 405, startPoint y: 227, endPoint x: 473, endPoint y: 216, distance: 69.8
click at [359, 223] on input "*****" at bounding box center [447, 224] width 329 height 28
click at [618, 221] on icon "close-circle" at bounding box center [621, 222] width 11 height 11
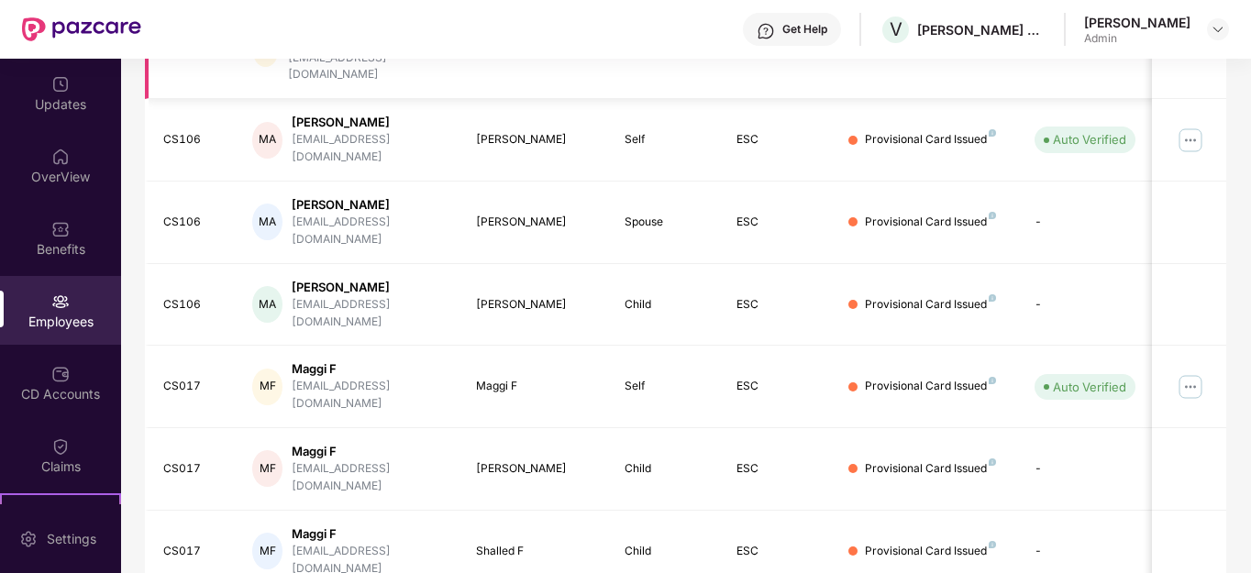
scroll to position [554, 0]
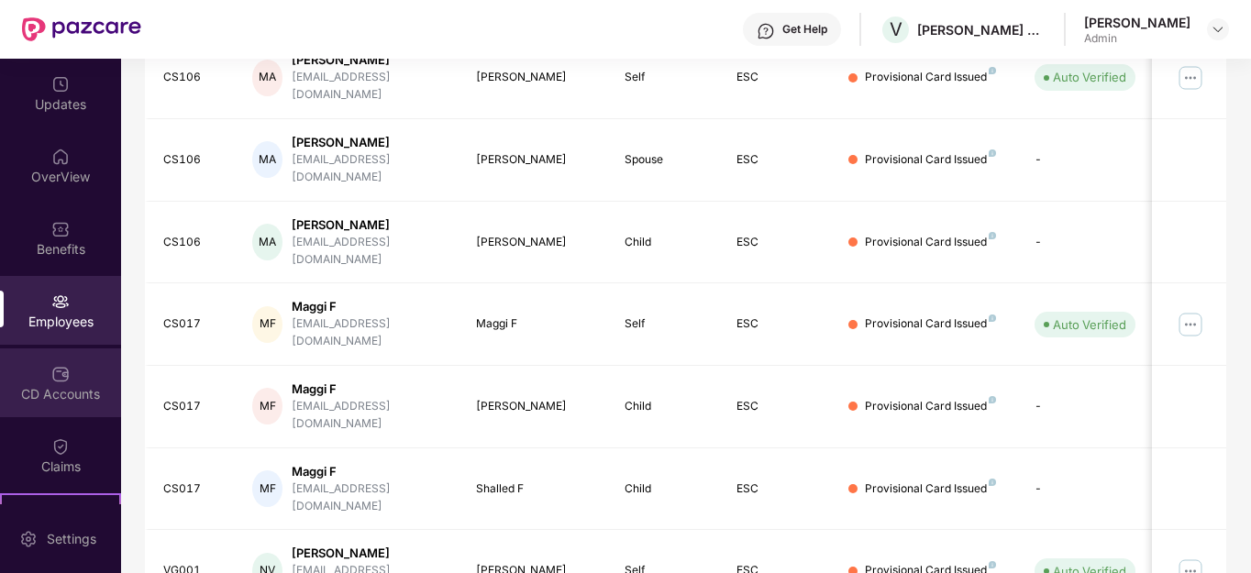
click at [65, 396] on div "CD Accounts" at bounding box center [60, 394] width 121 height 18
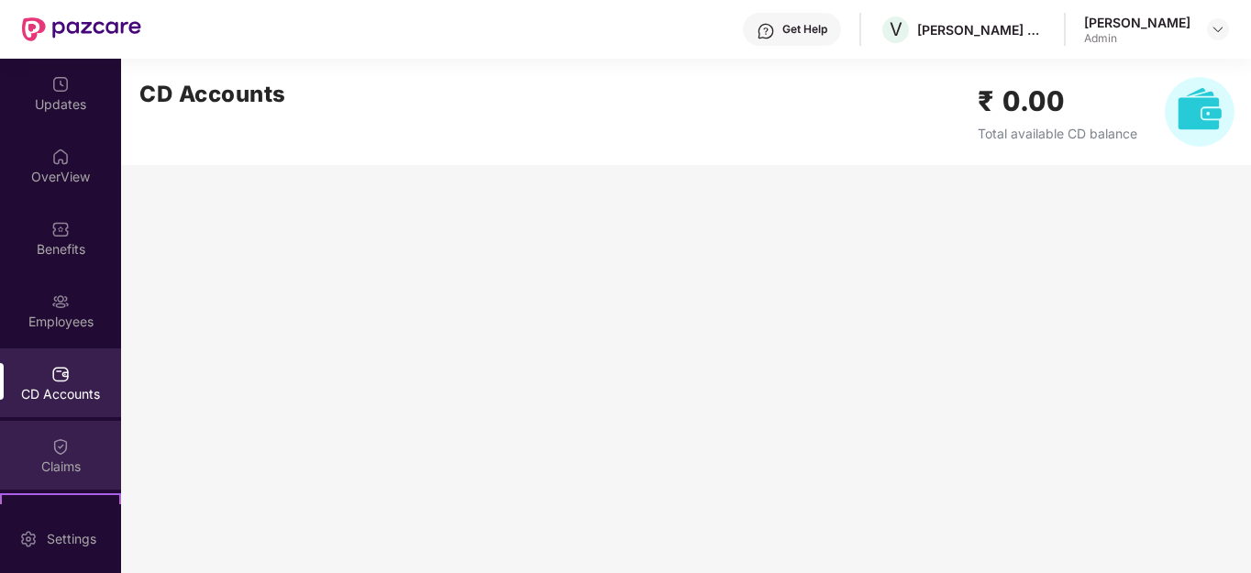
click at [65, 451] on img at bounding box center [60, 447] width 18 height 18
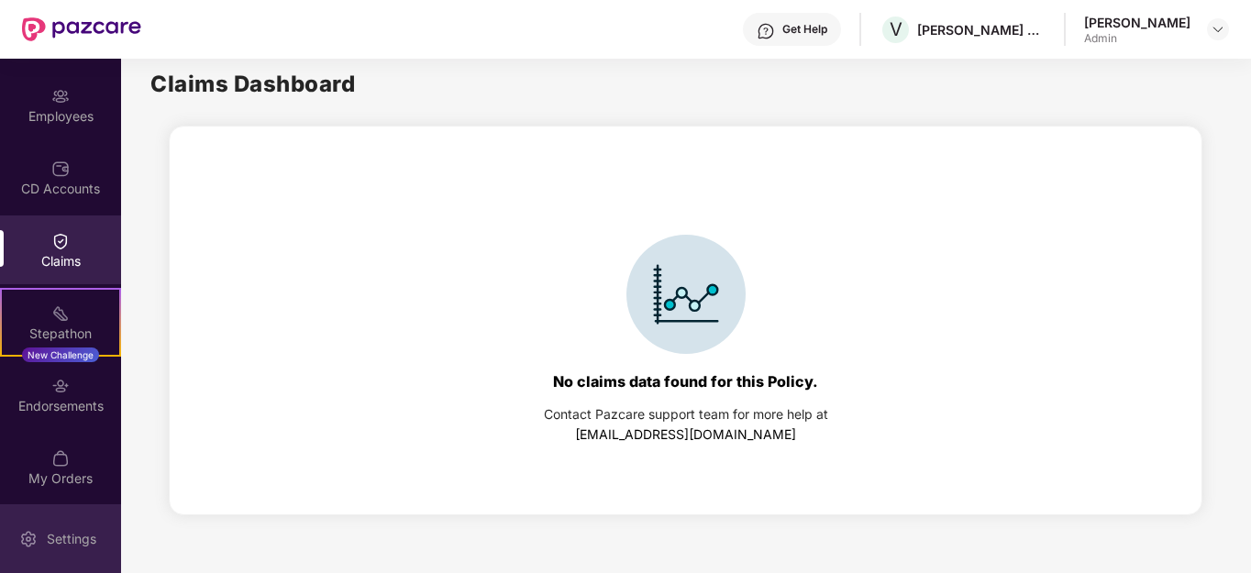
scroll to position [206, 0]
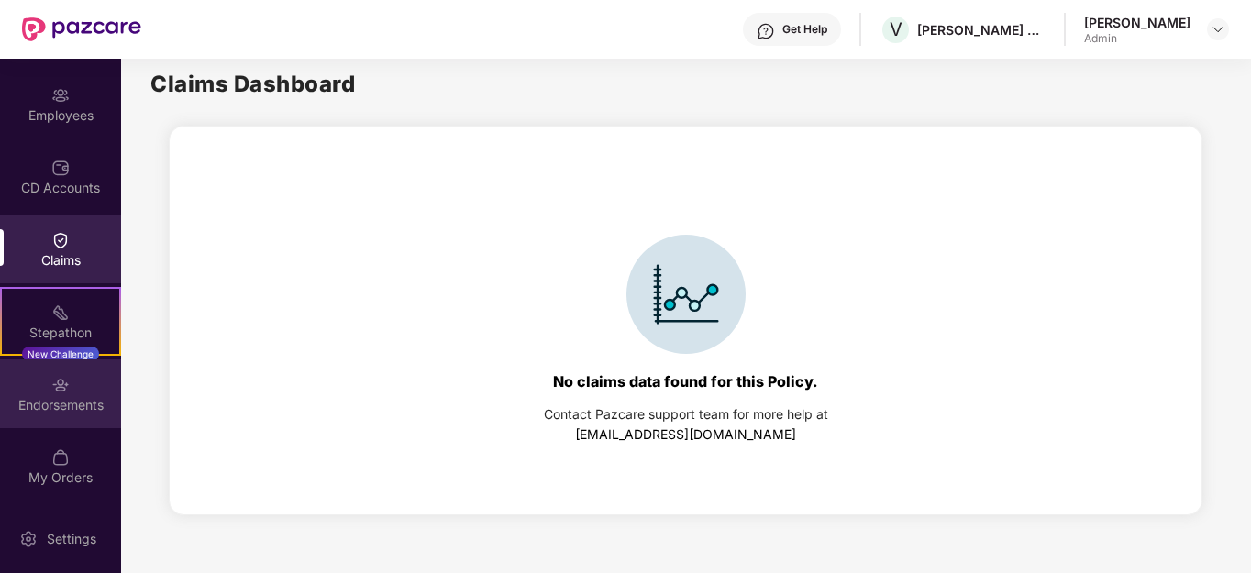
click at [67, 414] on div "Endorsements" at bounding box center [60, 405] width 121 height 18
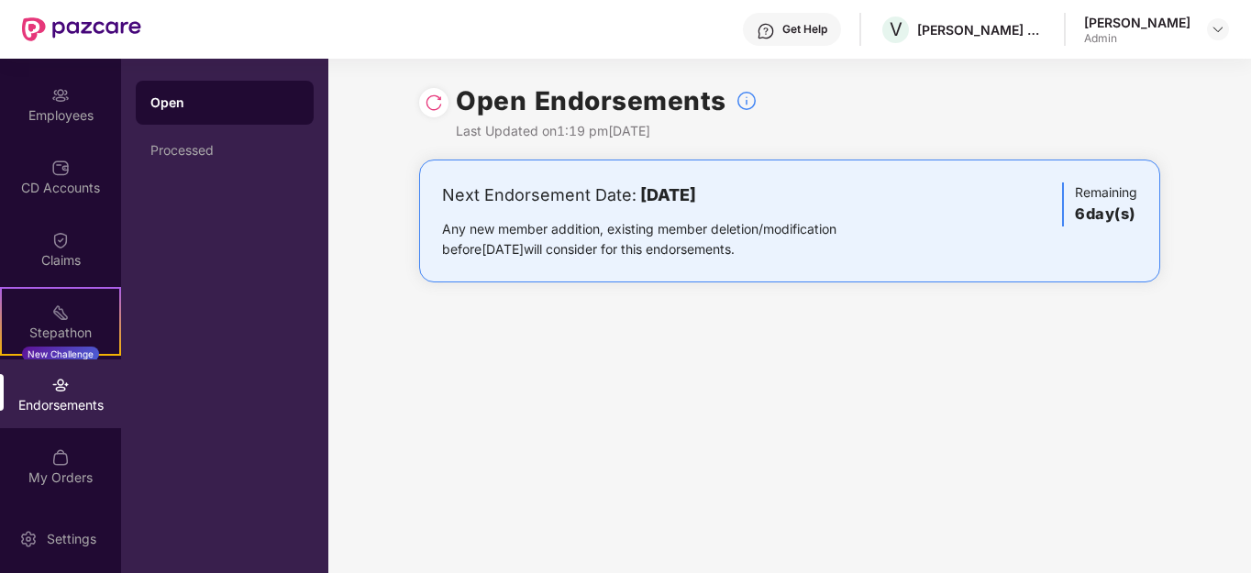
click at [175, 102] on div "Open" at bounding box center [224, 103] width 149 height 18
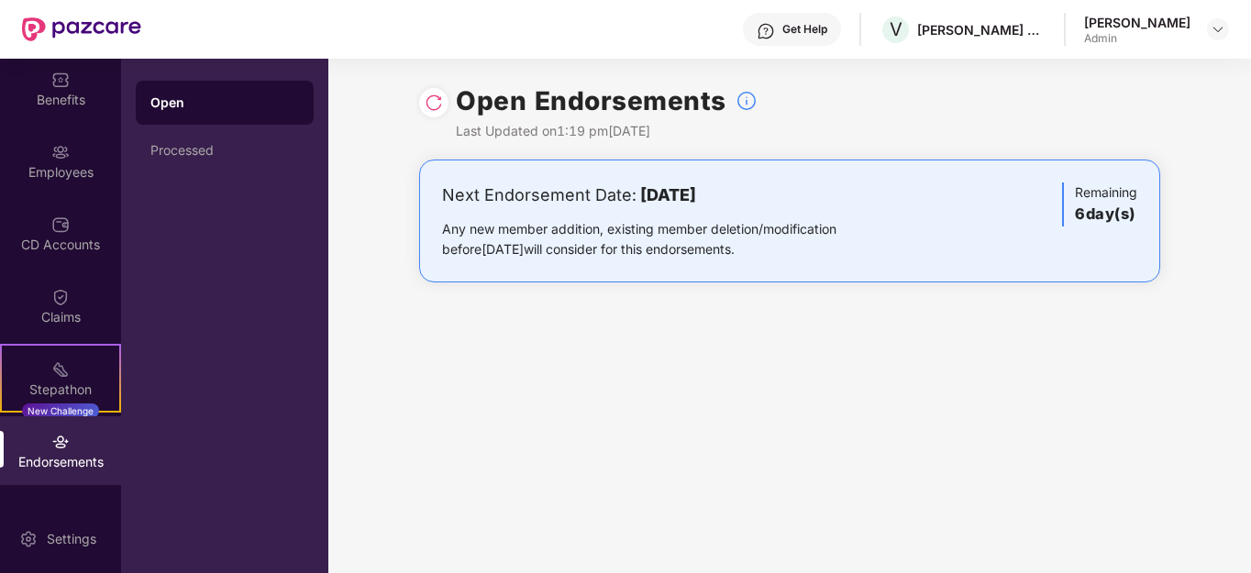
scroll to position [206, 0]
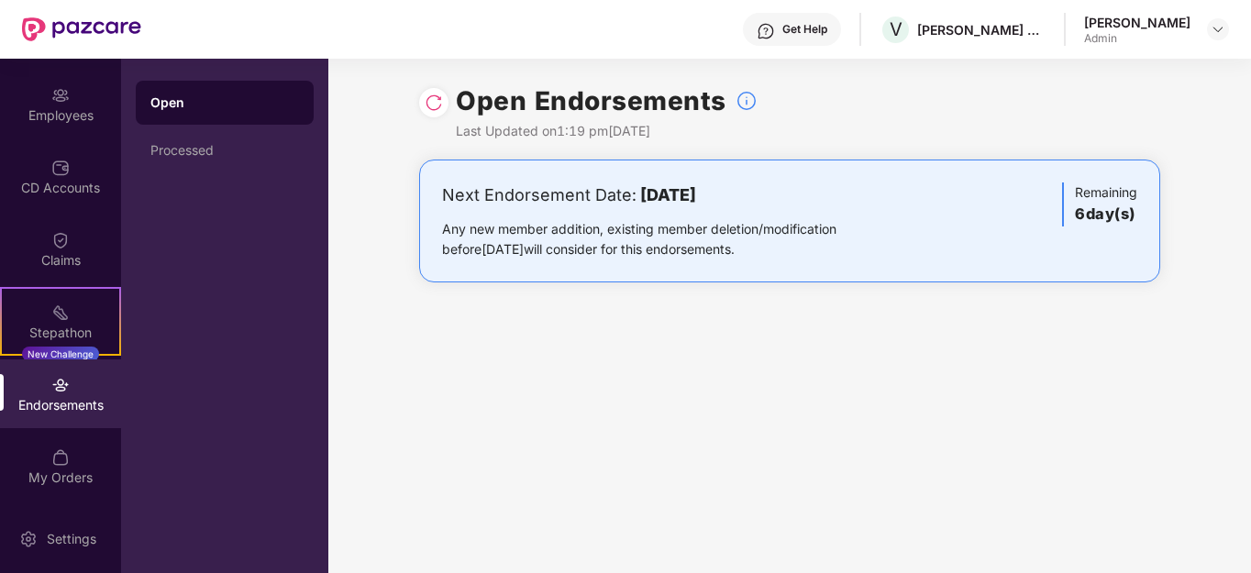
click at [81, 404] on div "Endorsements" at bounding box center [60, 405] width 121 height 18
click at [80, 483] on div "My Orders" at bounding box center [60, 478] width 121 height 18
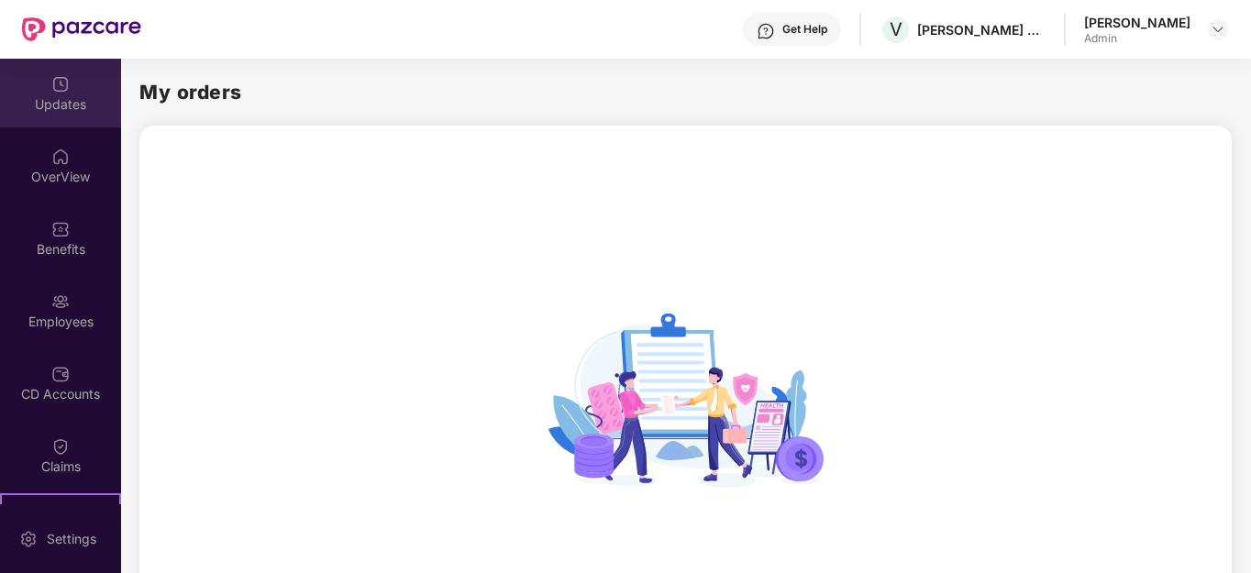
click at [55, 92] on img at bounding box center [60, 84] width 18 height 18
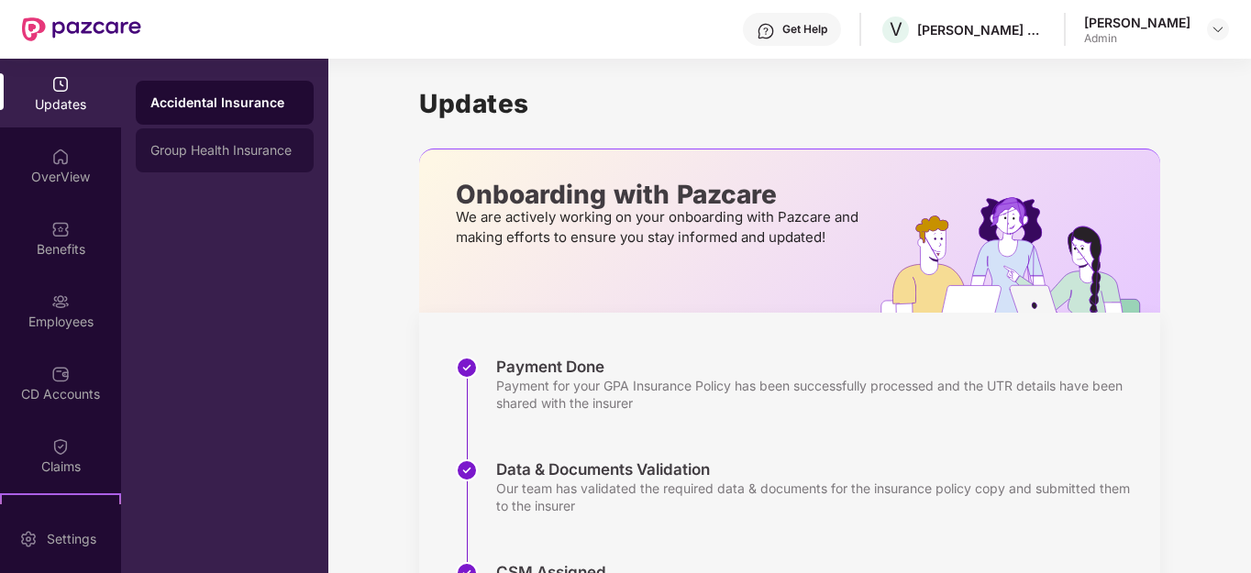
click at [204, 150] on div "Group Health Insurance" at bounding box center [224, 150] width 149 height 15
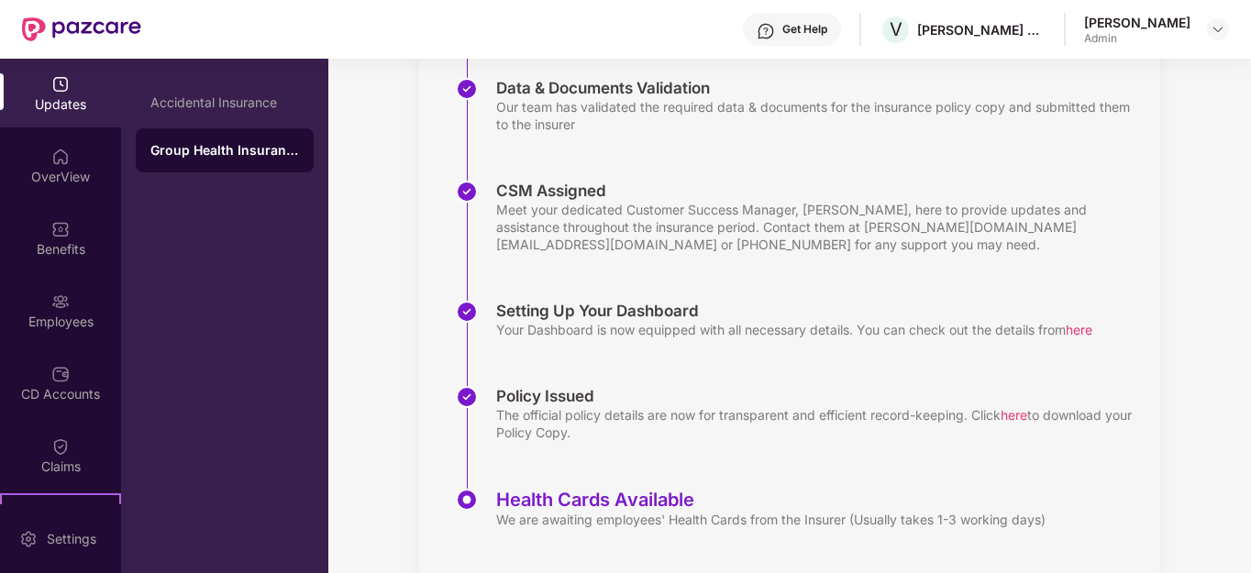
scroll to position [419, 0]
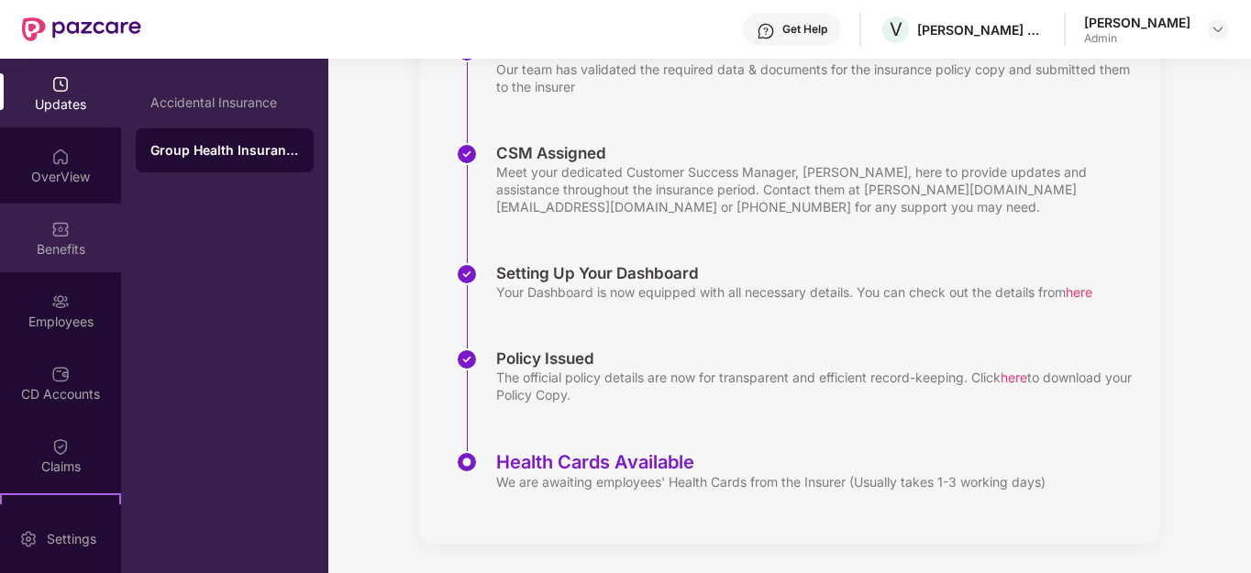
click at [62, 250] on div "Benefits" at bounding box center [60, 249] width 121 height 18
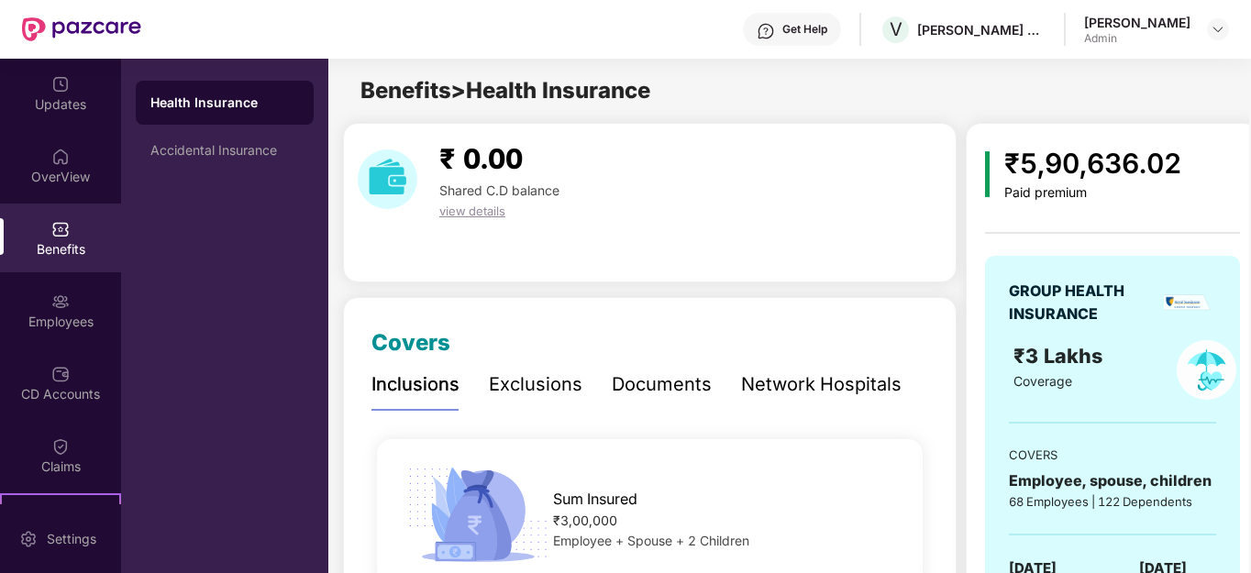
click at [523, 383] on div "Exclusions" at bounding box center [536, 385] width 94 height 28
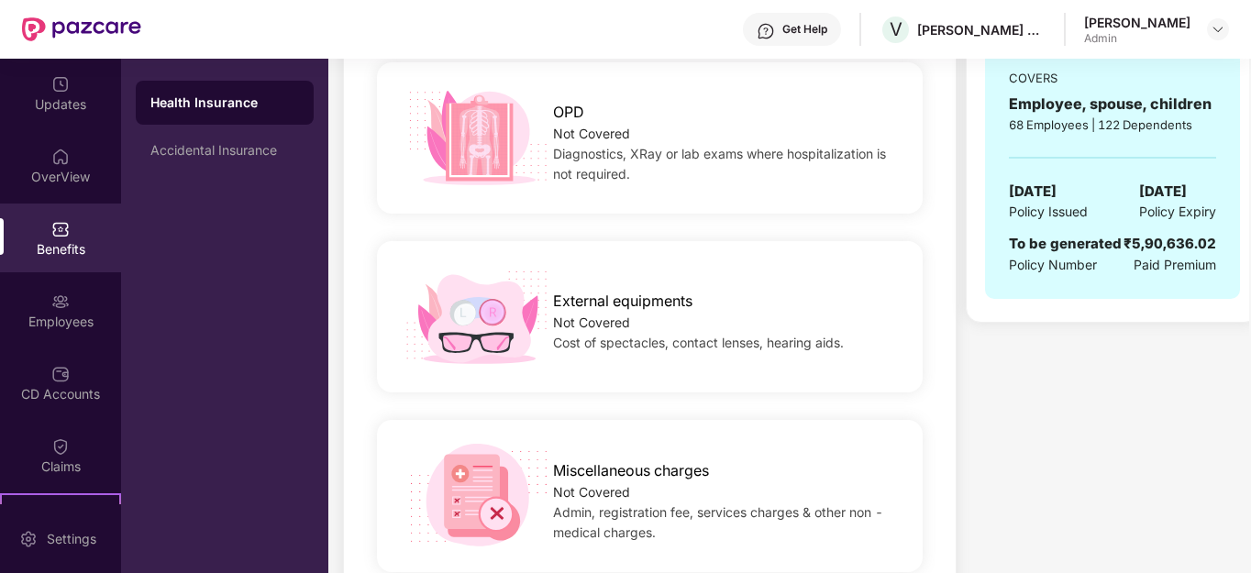
scroll to position [275, 0]
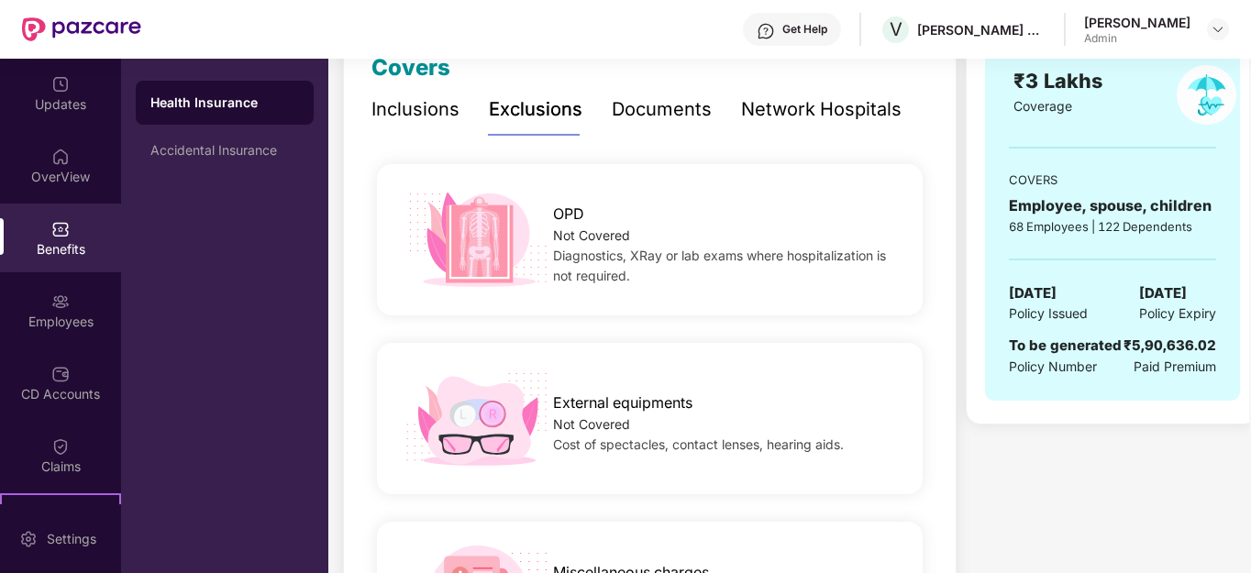
click at [417, 108] on div "Inclusions" at bounding box center [416, 109] width 88 height 28
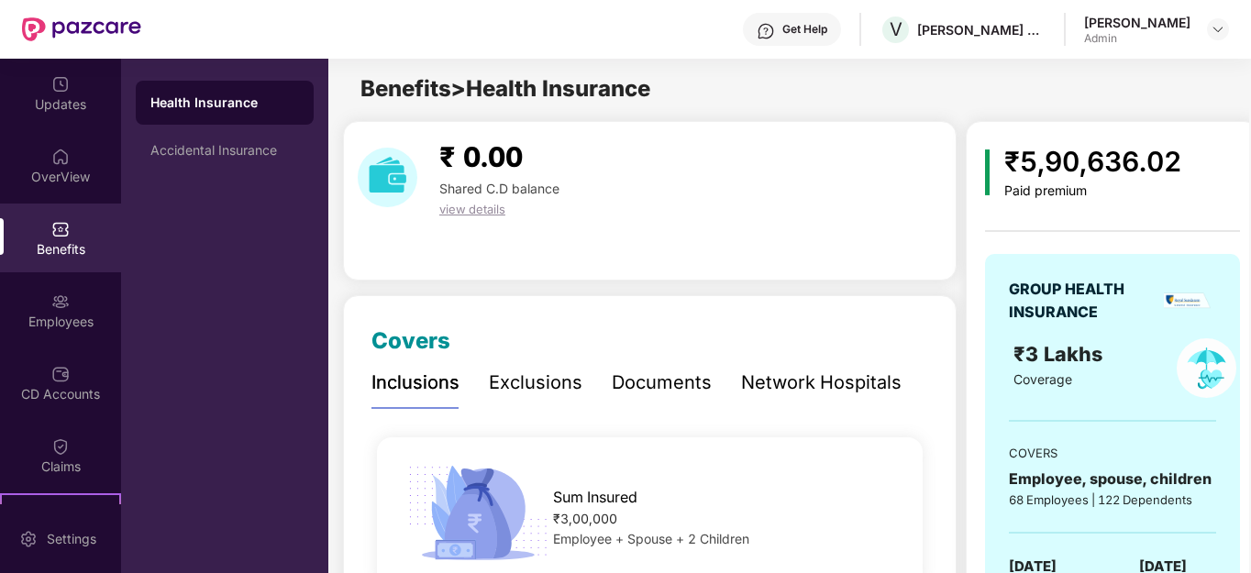
scroll to position [0, 0]
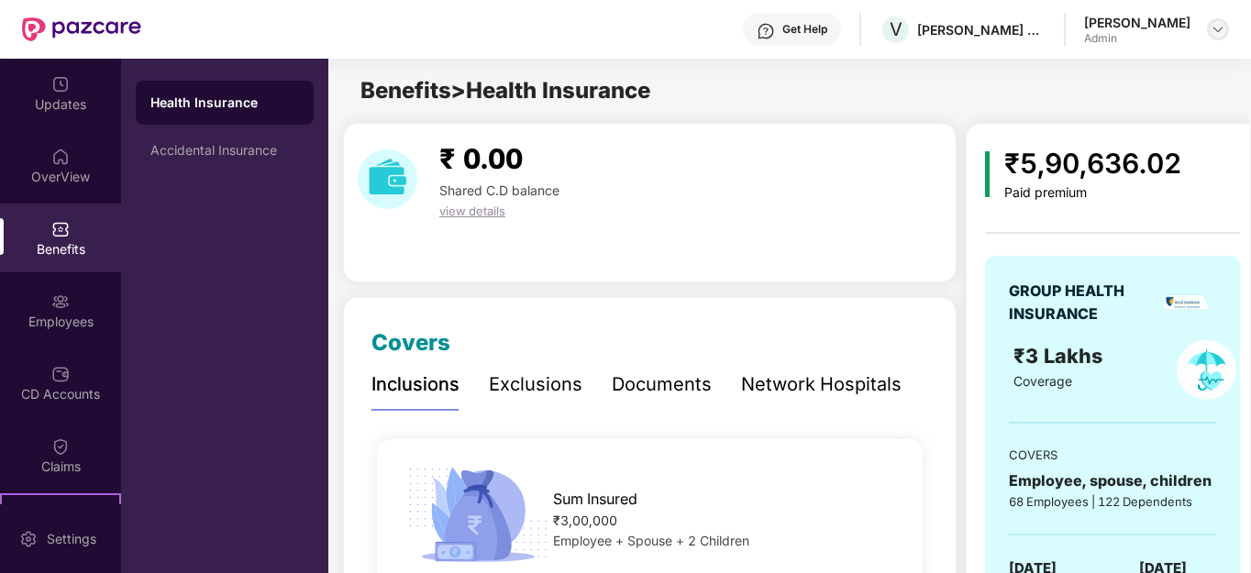
click at [1211, 26] on img at bounding box center [1218, 29] width 15 height 15
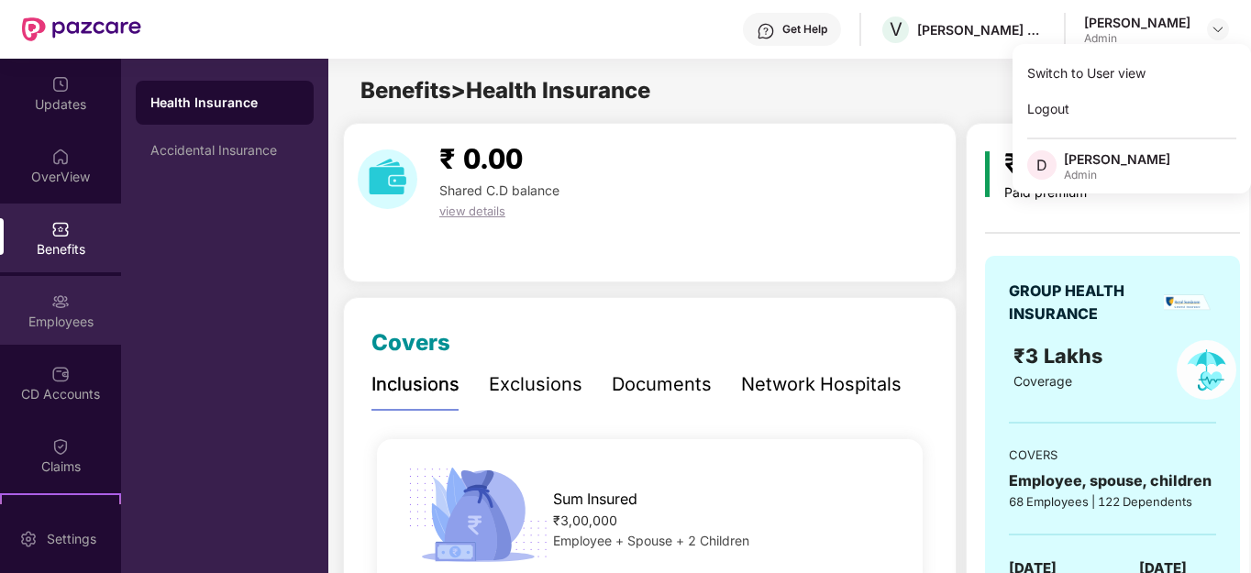
click at [58, 310] on img at bounding box center [60, 302] width 18 height 18
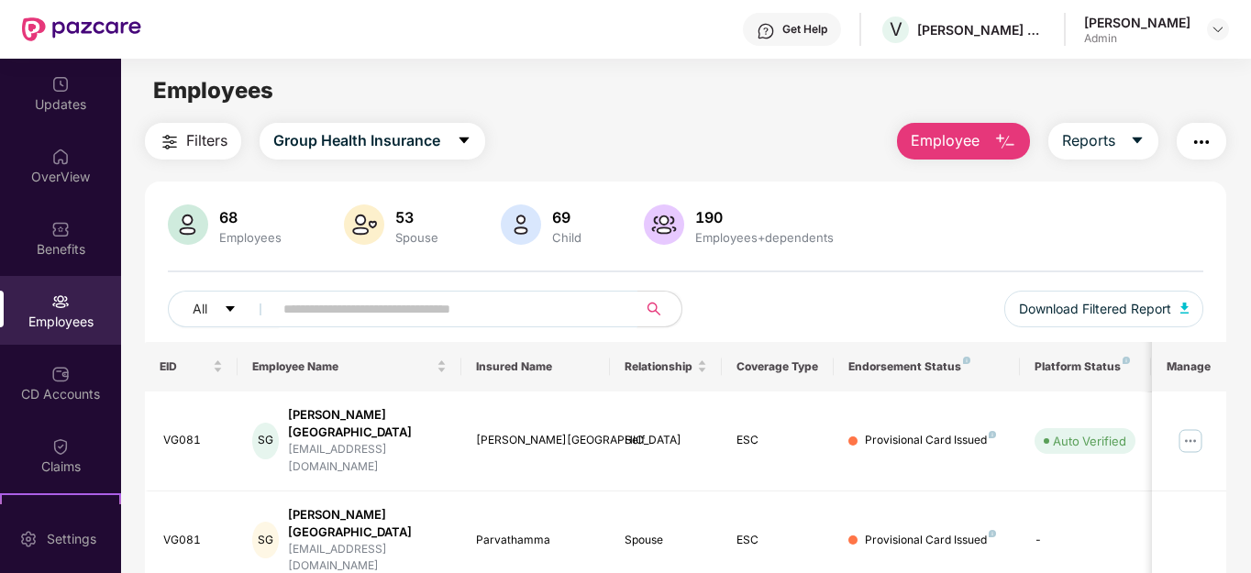
click at [316, 305] on input "text" at bounding box center [447, 309] width 329 height 28
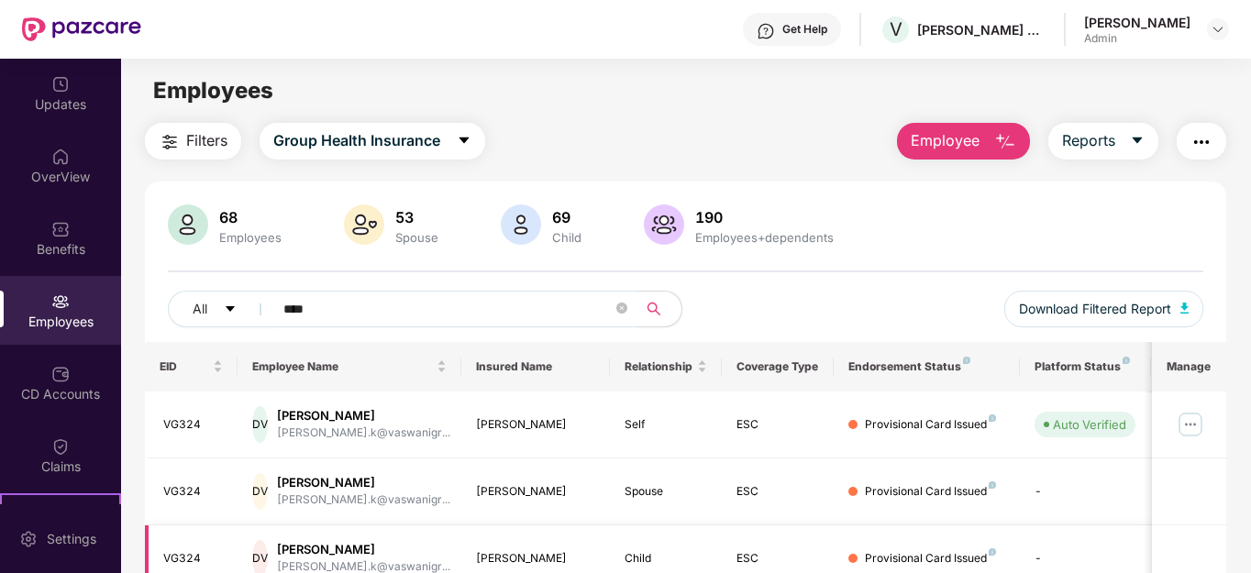
type input "****"
click at [620, 312] on icon "close-circle" at bounding box center [621, 308] width 11 height 11
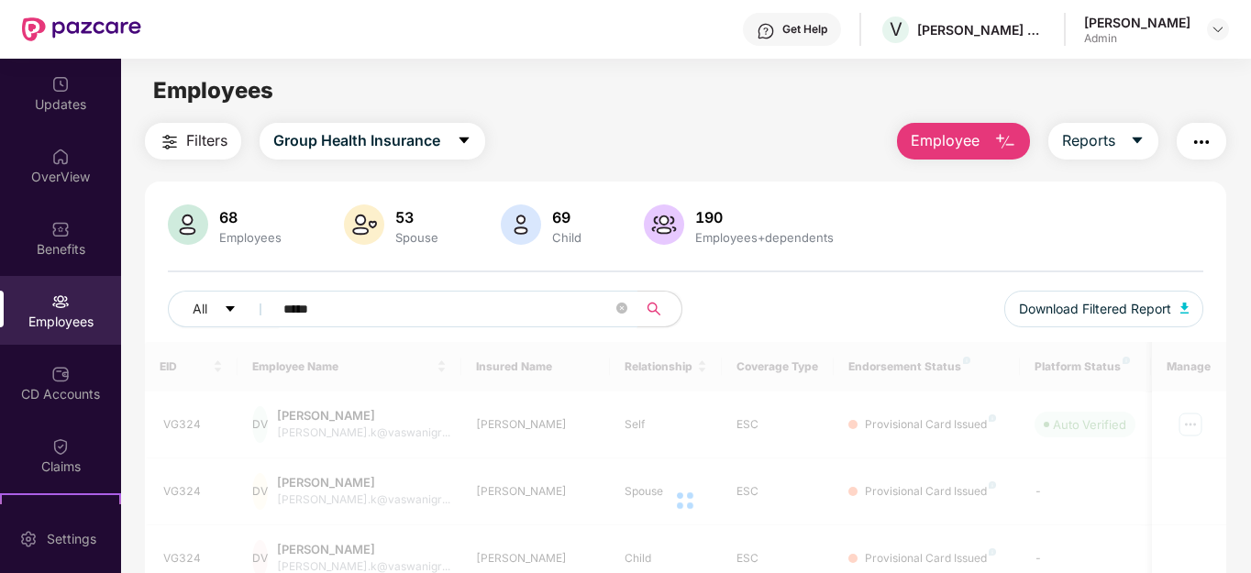
type input "*****"
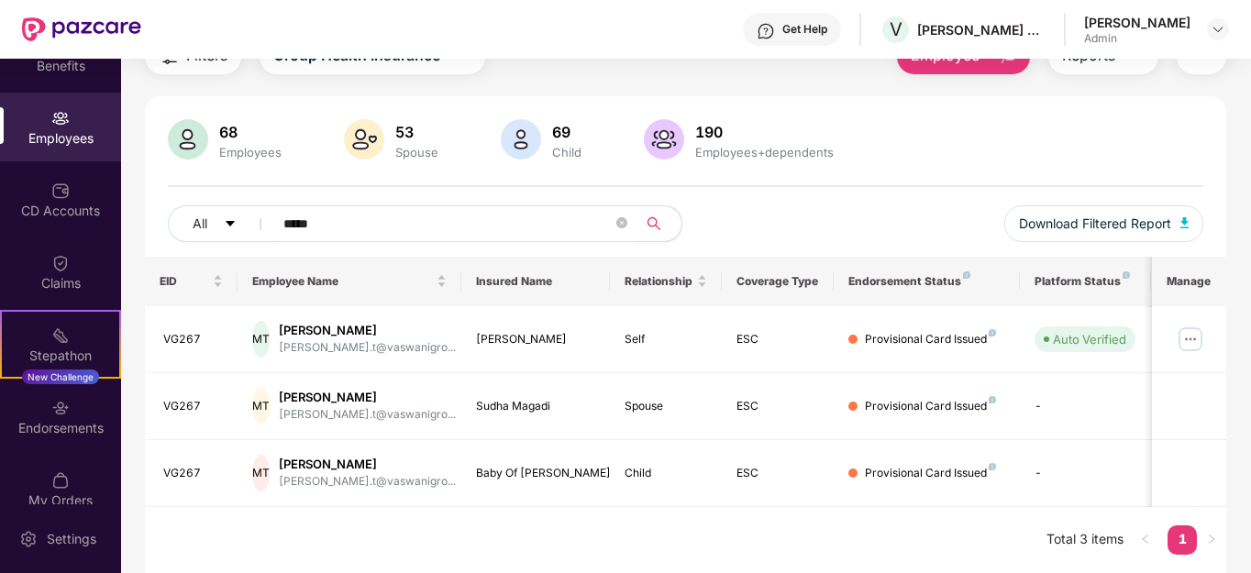
scroll to position [206, 0]
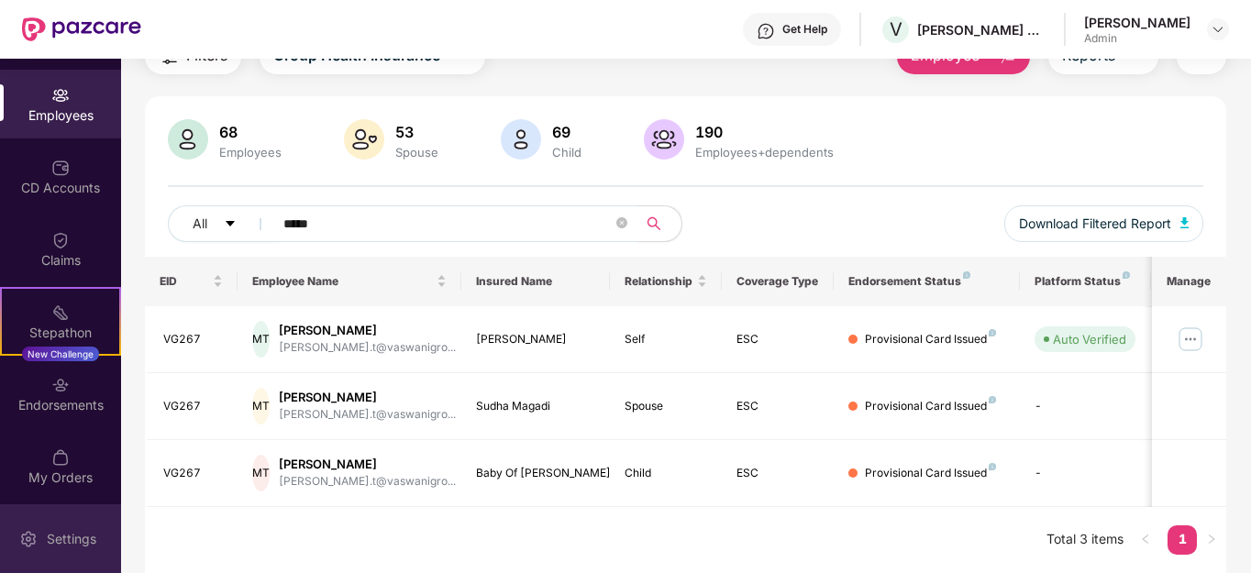
click at [77, 543] on div "Settings" at bounding box center [71, 538] width 61 height 18
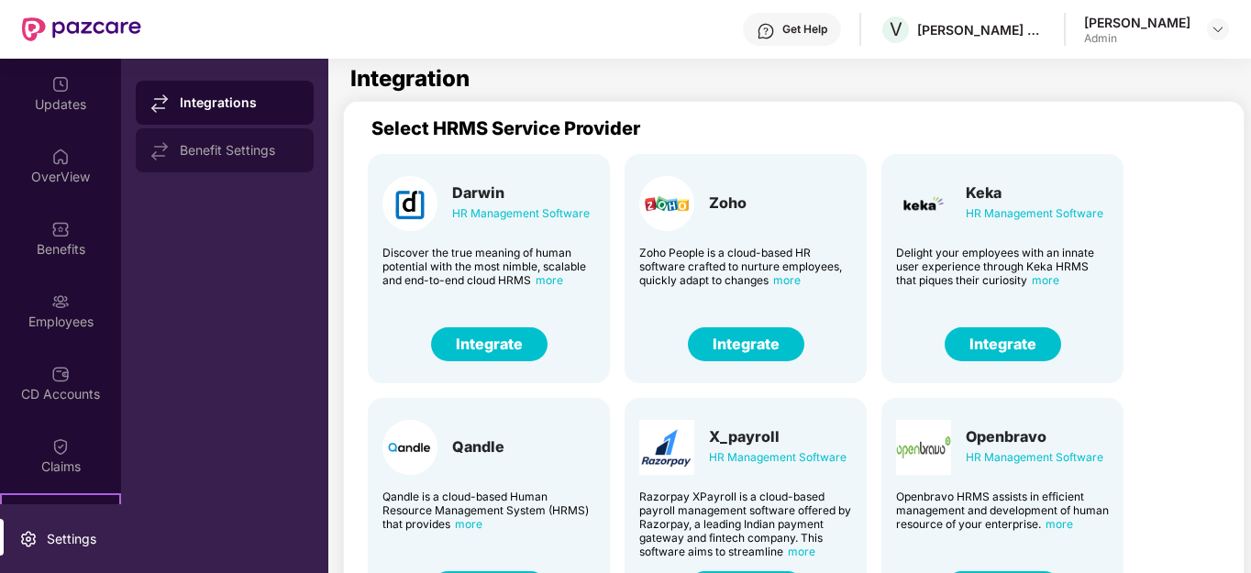
click at [221, 152] on div "Benefit Settings" at bounding box center [239, 150] width 119 height 15
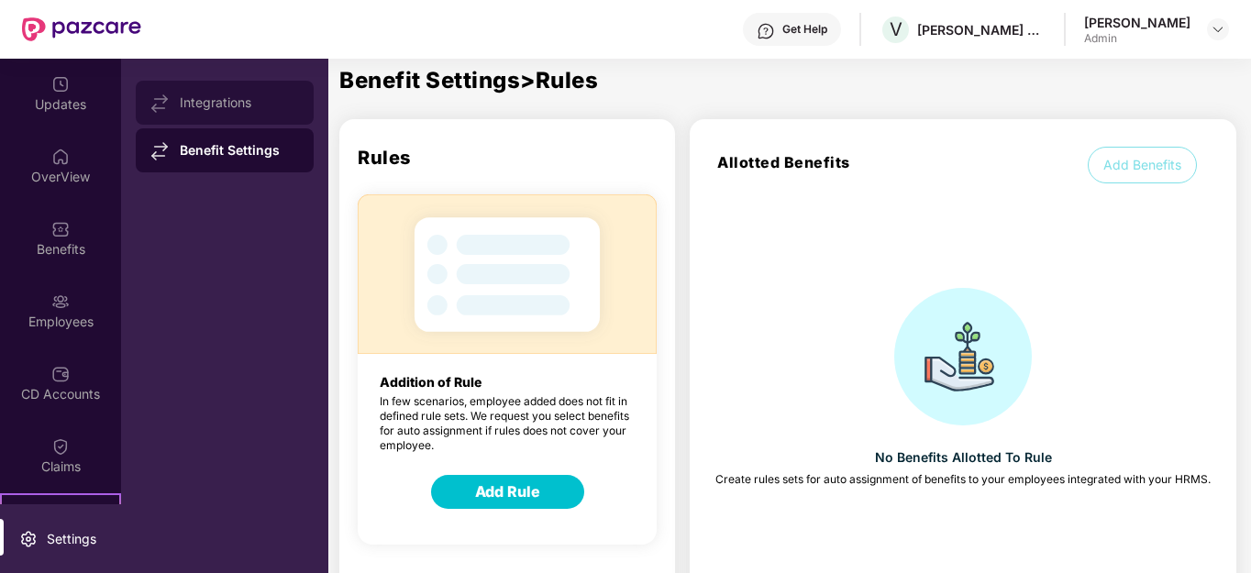
click at [217, 107] on div "Integrations" at bounding box center [239, 102] width 119 height 15
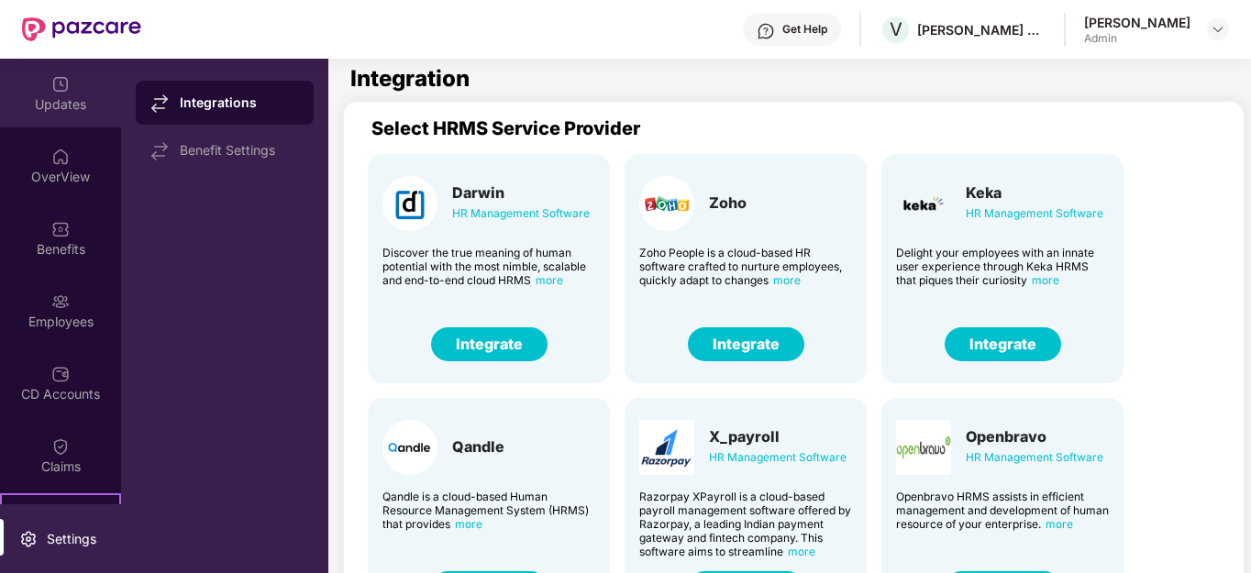
click at [59, 104] on div "Updates" at bounding box center [60, 104] width 121 height 18
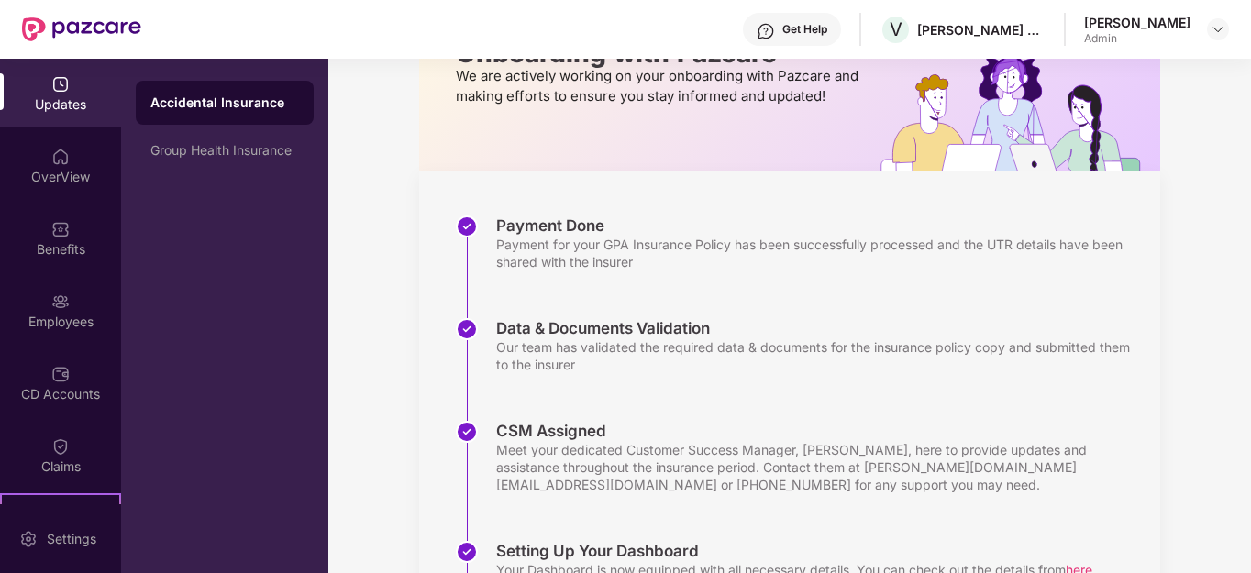
scroll to position [316, 0]
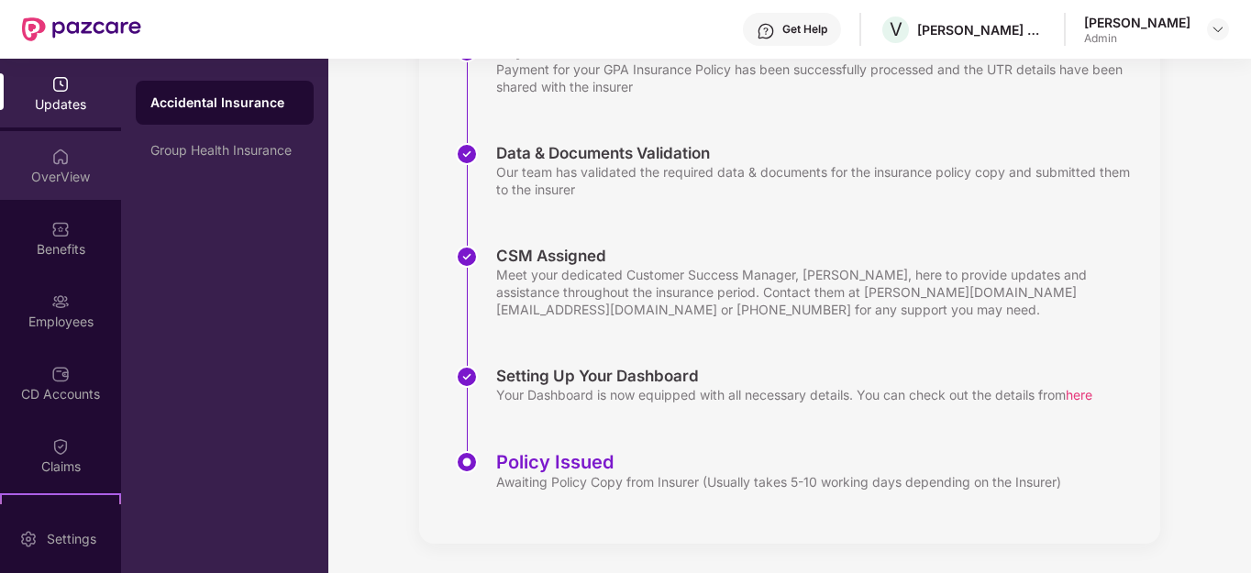
click at [79, 175] on div "OverView" at bounding box center [60, 177] width 121 height 18
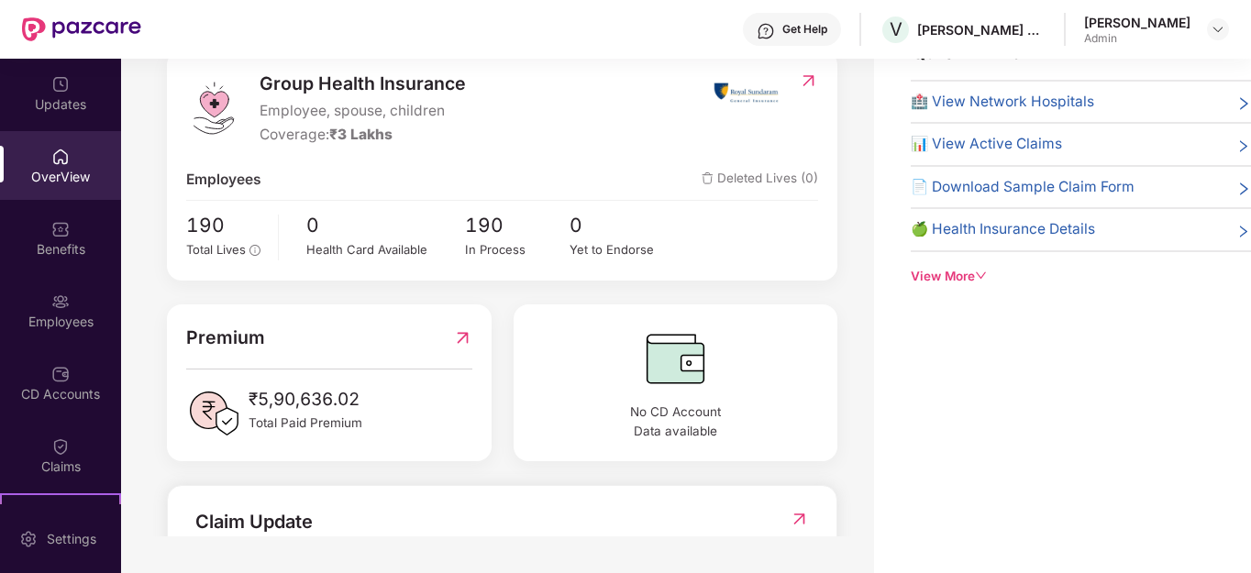
scroll to position [457, 0]
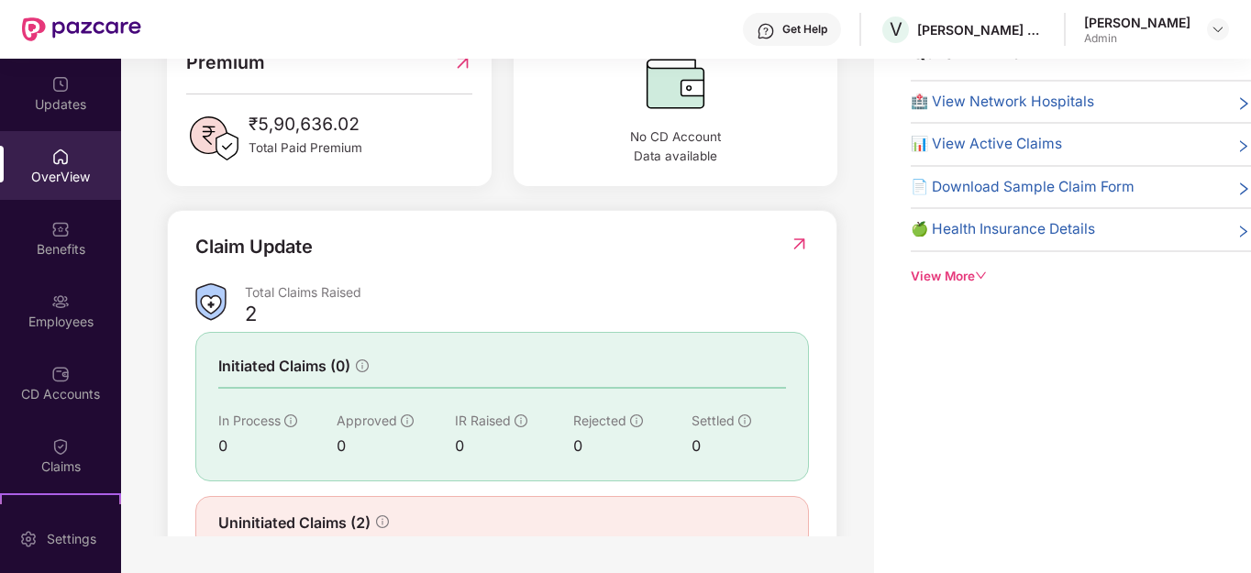
click at [798, 244] on img at bounding box center [799, 244] width 19 height 18
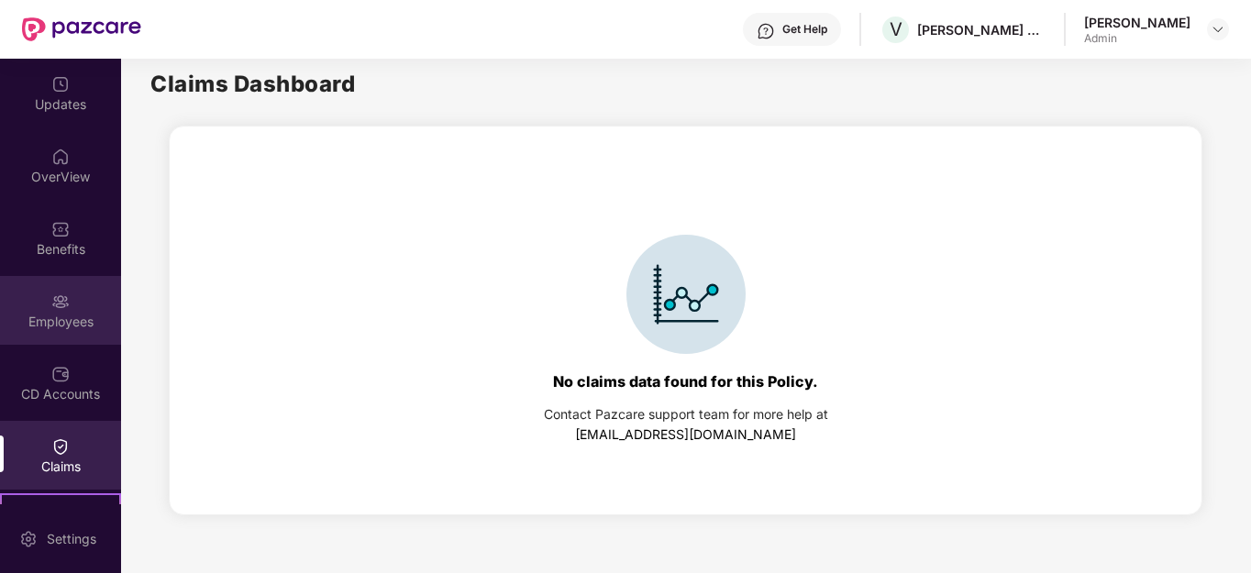
click at [53, 303] on img at bounding box center [60, 302] width 18 height 18
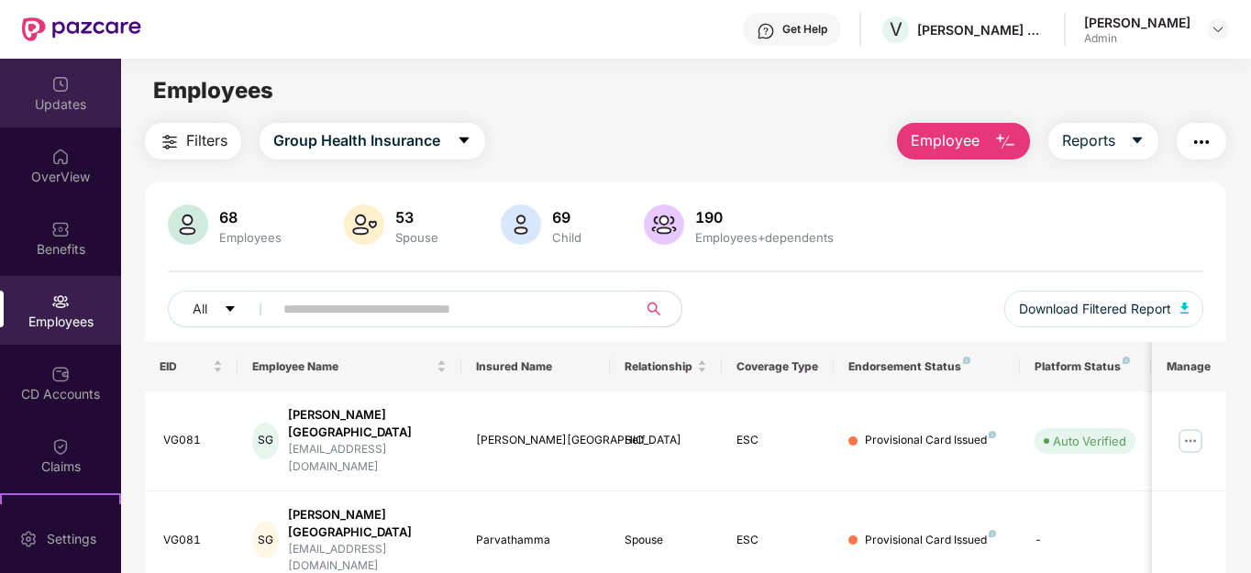
click at [55, 105] on div "Updates" at bounding box center [60, 104] width 121 height 18
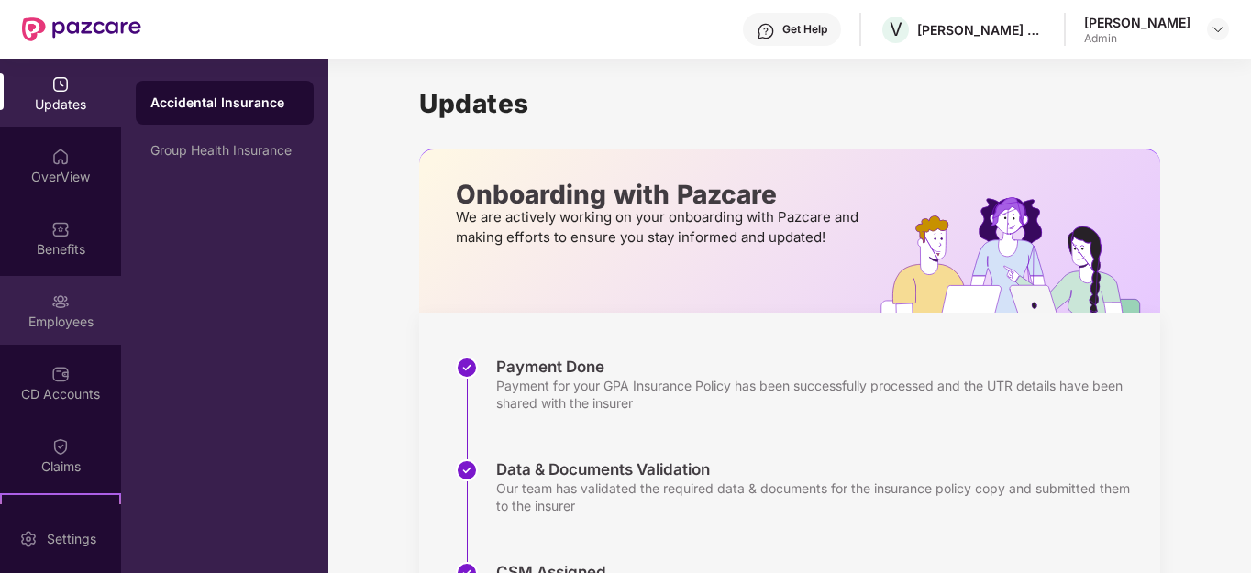
click at [59, 323] on div "Employees" at bounding box center [60, 322] width 121 height 18
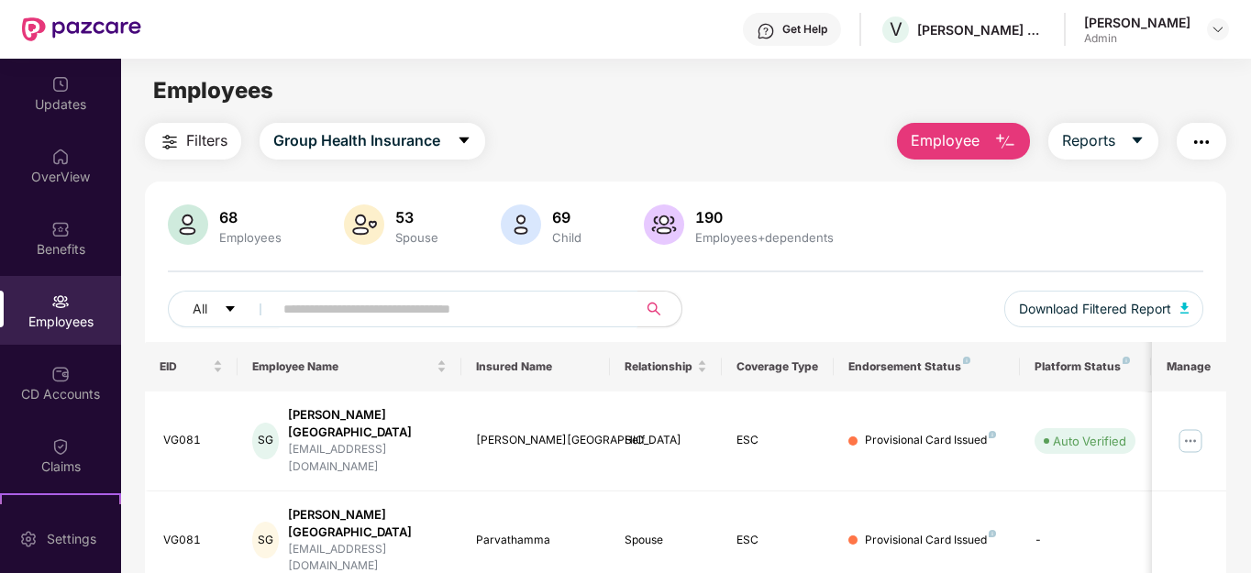
click at [341, 314] on input "text" at bounding box center [447, 309] width 329 height 28
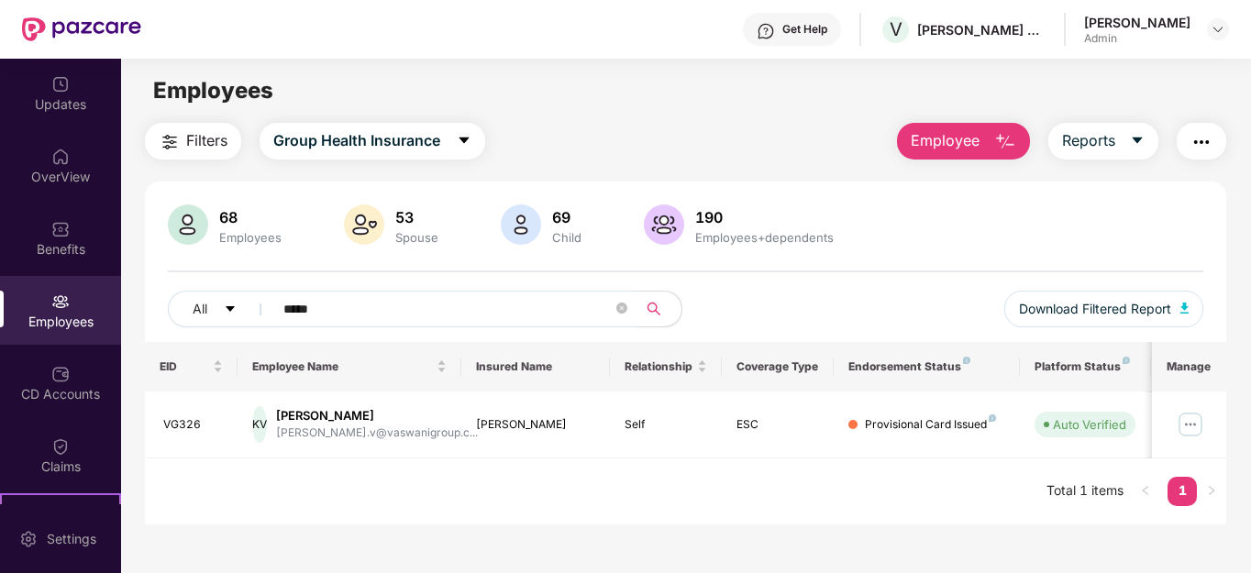
drag, startPoint x: 338, startPoint y: 310, endPoint x: 267, endPoint y: 305, distance: 70.8
click at [267, 305] on span "*****" at bounding box center [449, 309] width 376 height 37
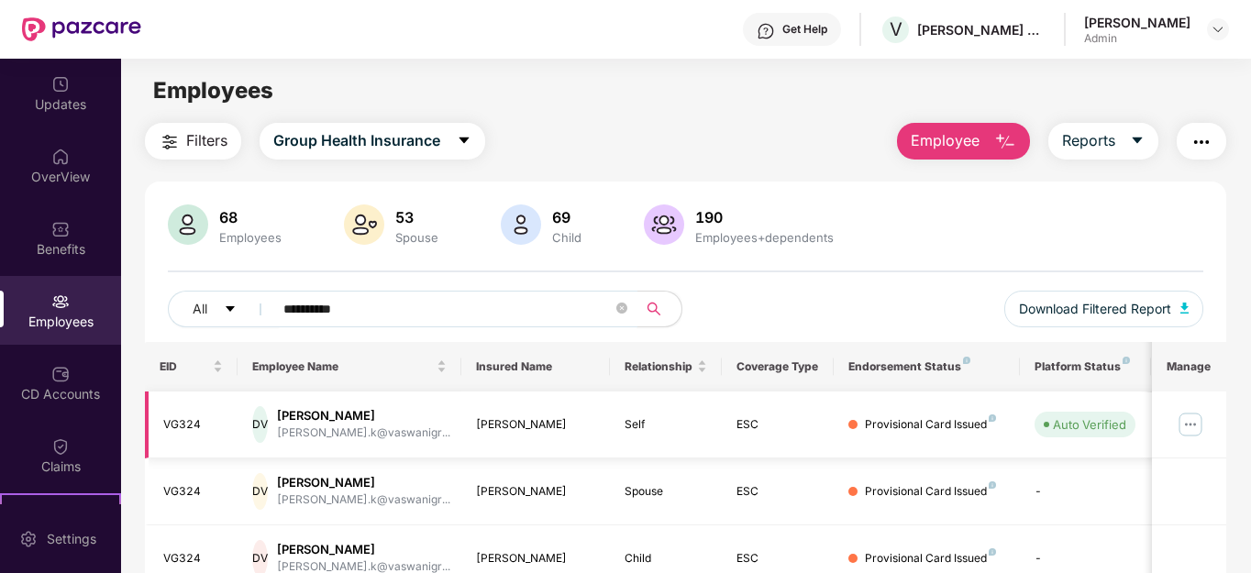
type input "**********"
click at [890, 424] on div "Provisional Card Issued" at bounding box center [930, 424] width 131 height 17
drag, startPoint x: 941, startPoint y: 427, endPoint x: 982, endPoint y: 419, distance: 41.0
click at [942, 427] on div "Provisional Card Issued" at bounding box center [930, 424] width 131 height 17
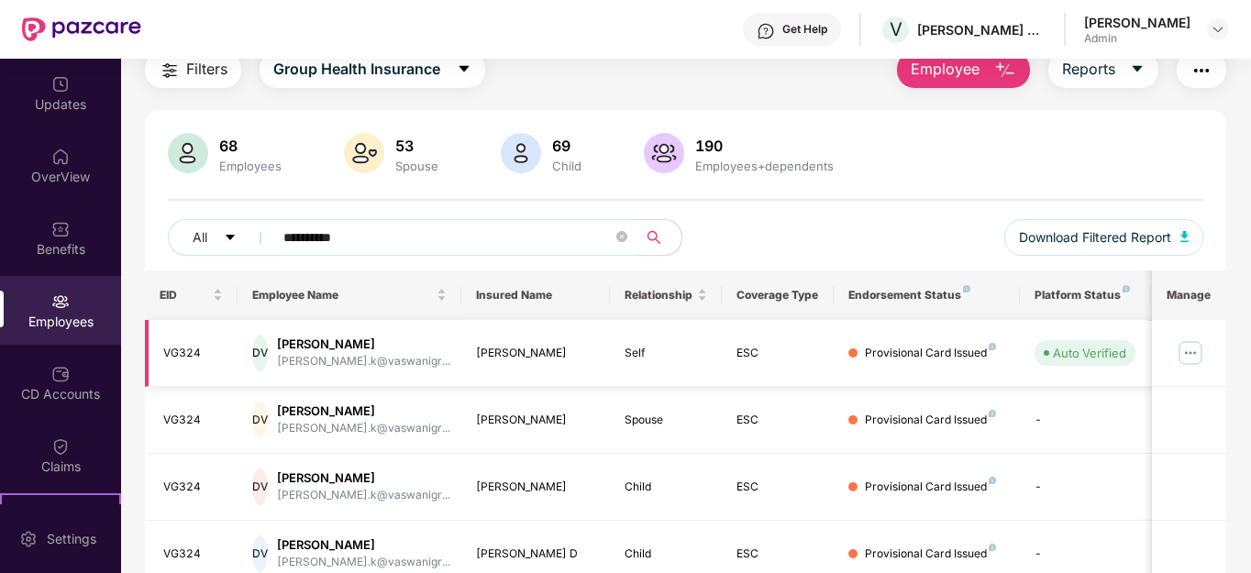
scroll to position [152, 0]
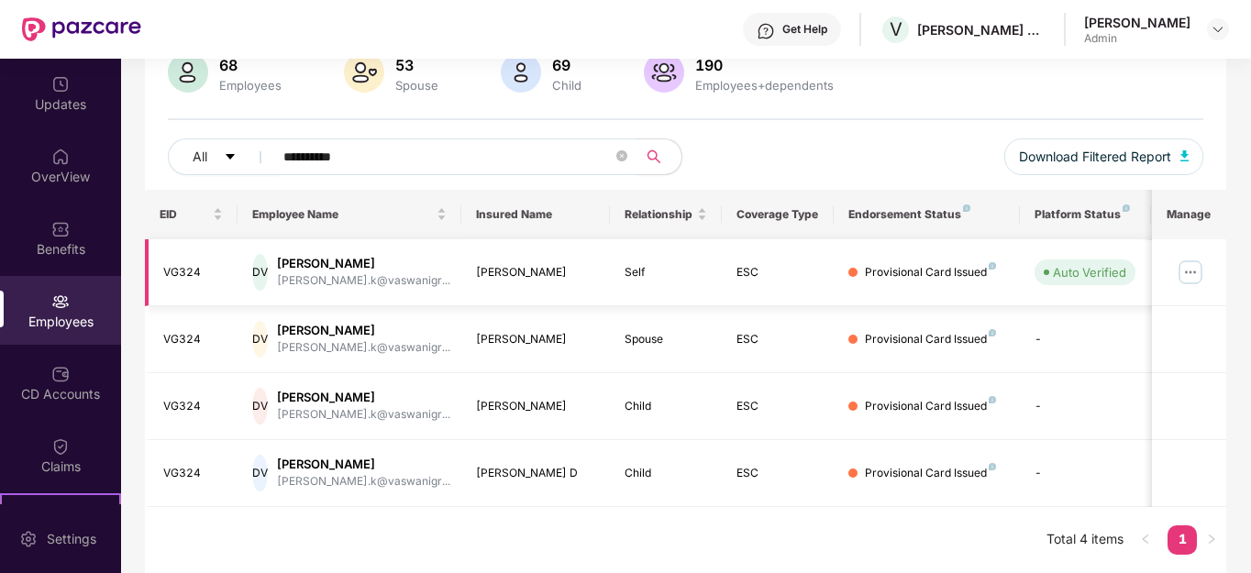
click at [1188, 278] on img at bounding box center [1190, 272] width 29 height 29
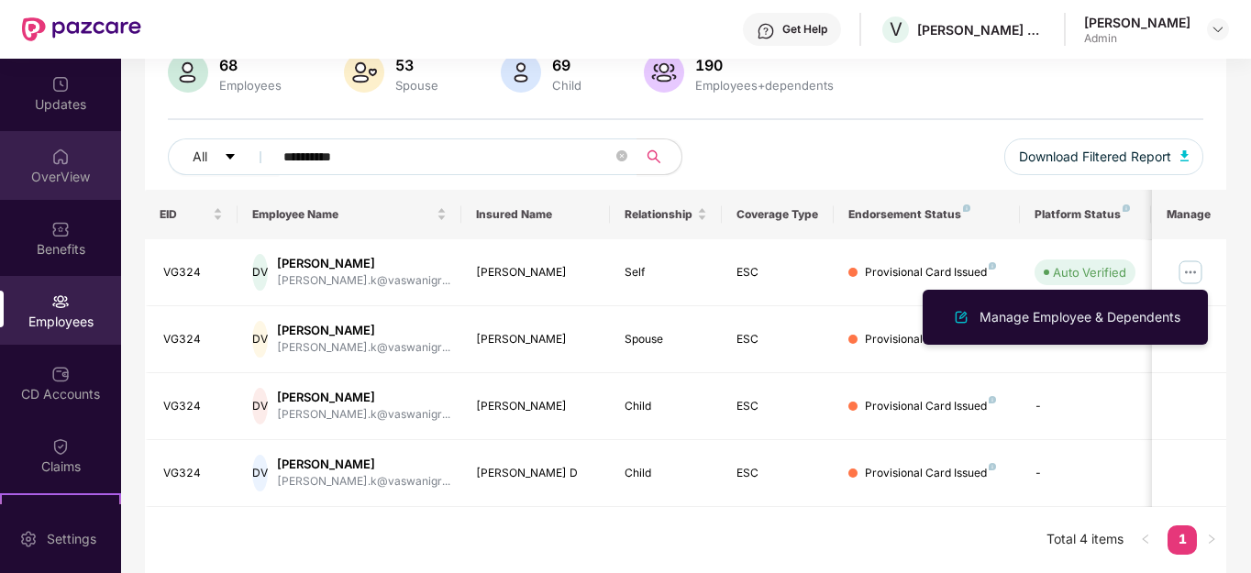
click at [57, 173] on div "OverView" at bounding box center [60, 176] width 121 height 18
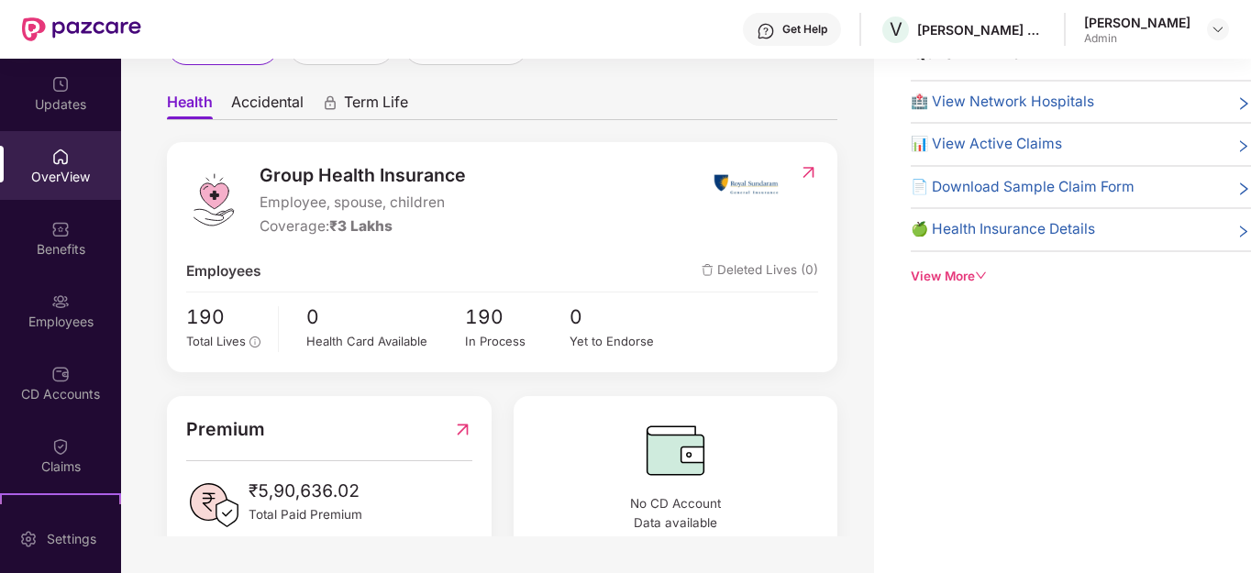
scroll to position [0, 0]
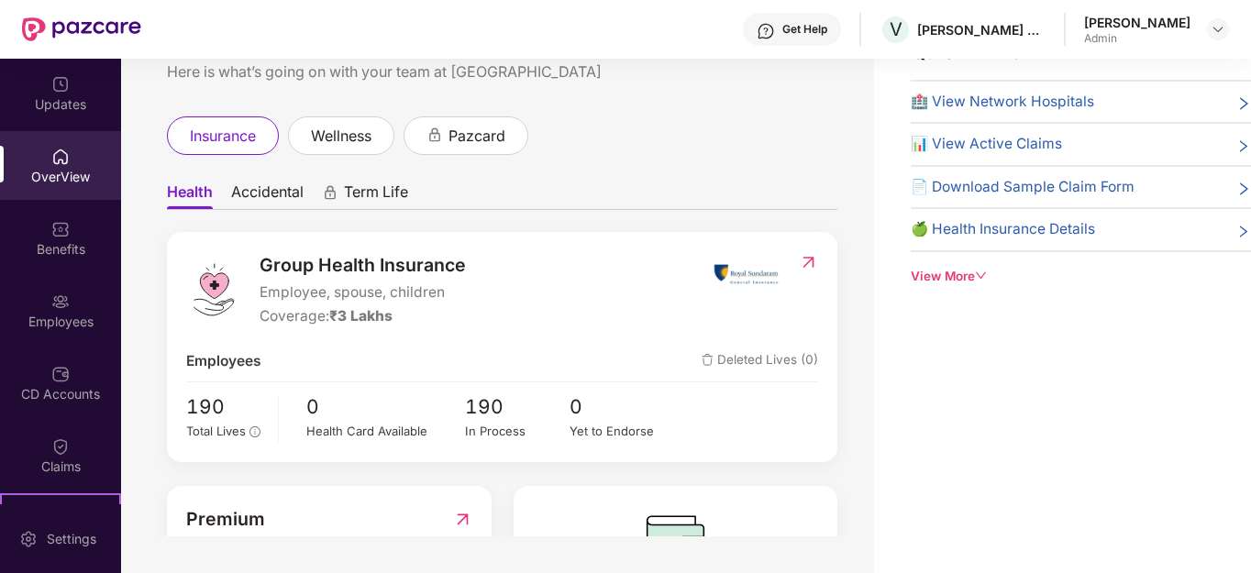
click at [1031, 222] on span "🍏 Health Insurance Details" at bounding box center [1003, 229] width 184 height 22
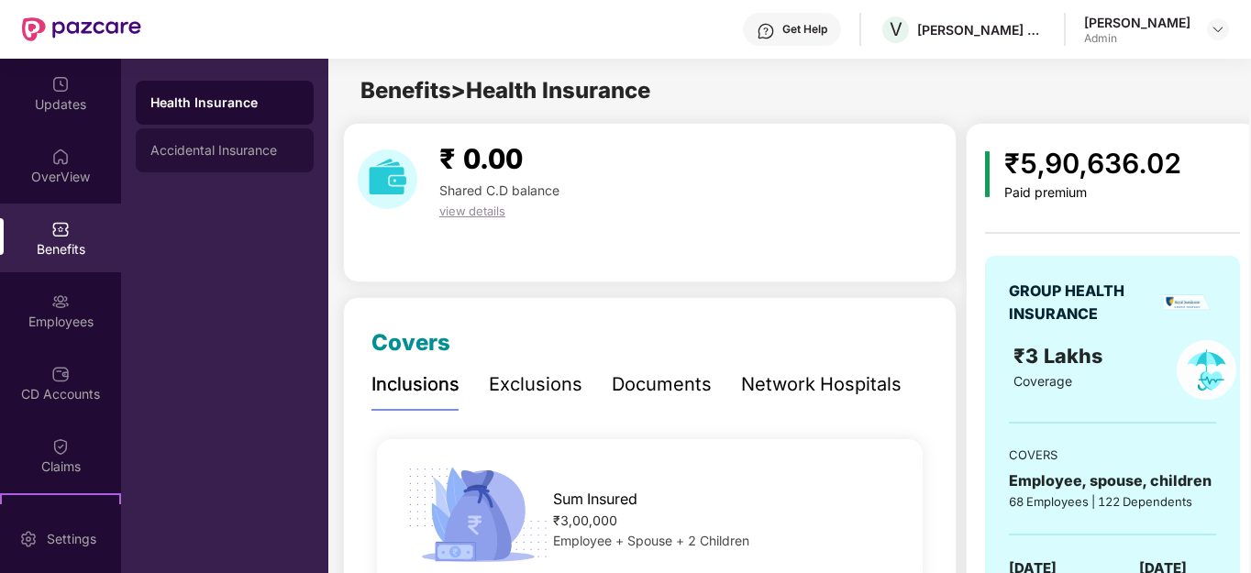
click at [229, 141] on div "Accidental Insurance" at bounding box center [225, 150] width 178 height 44
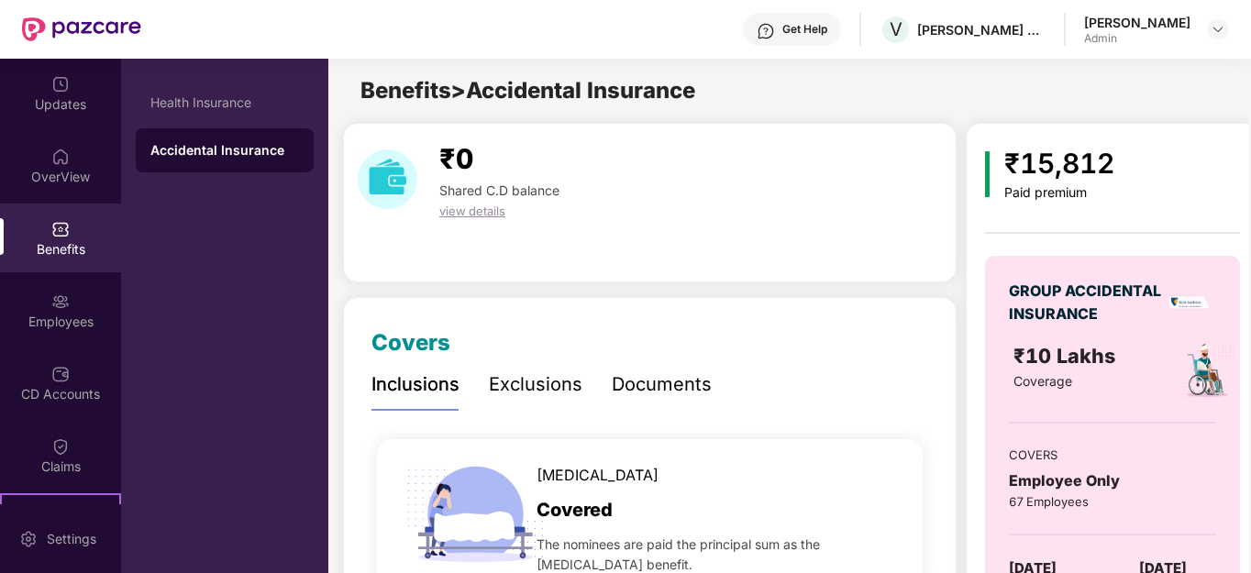
click at [468, 217] on span "view details" at bounding box center [472, 211] width 66 height 15
click at [189, 99] on div "Health Insurance" at bounding box center [224, 102] width 149 height 15
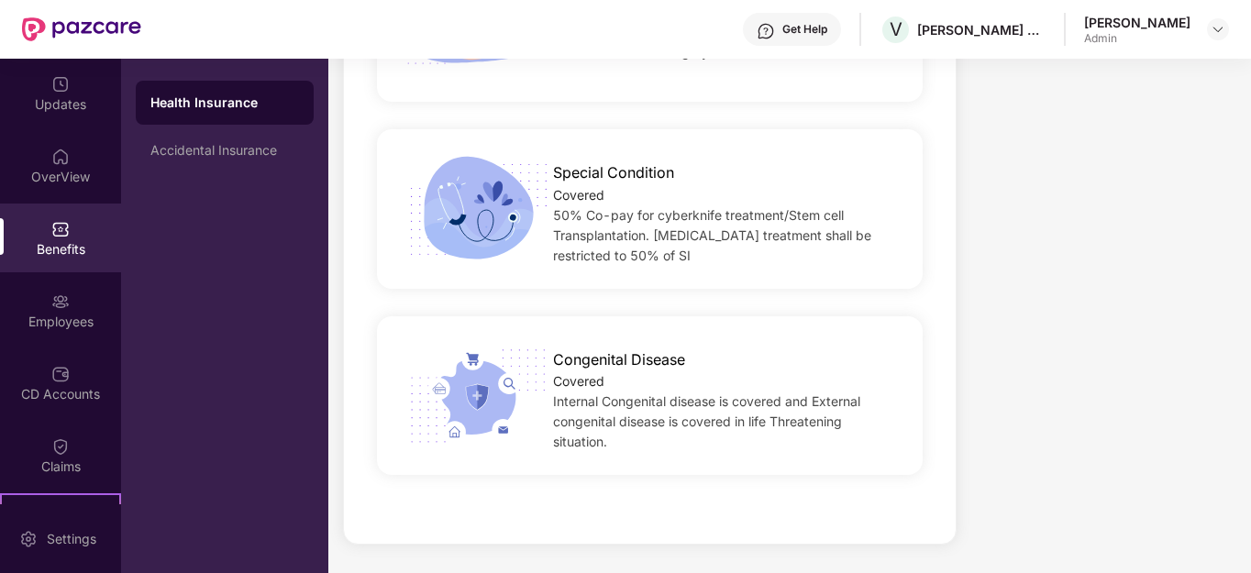
scroll to position [2661, 0]
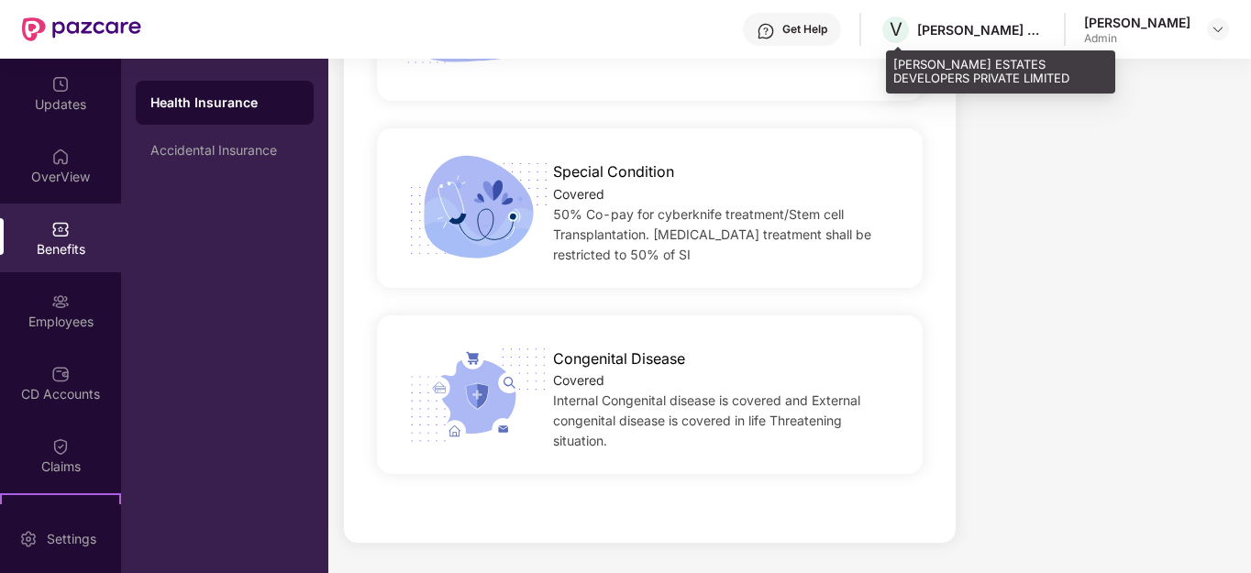
click at [982, 37] on div "[PERSON_NAME] ESTATES DEVELOPERS PRIVATE LIMITED" at bounding box center [981, 29] width 128 height 17
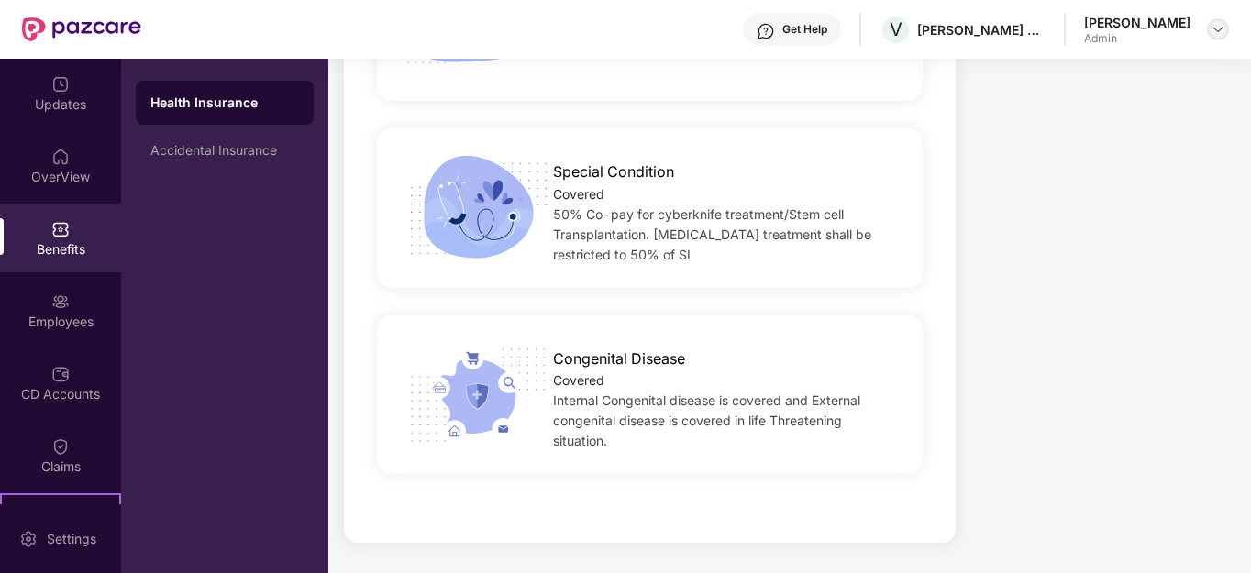
click at [1220, 29] on img at bounding box center [1218, 29] width 15 height 15
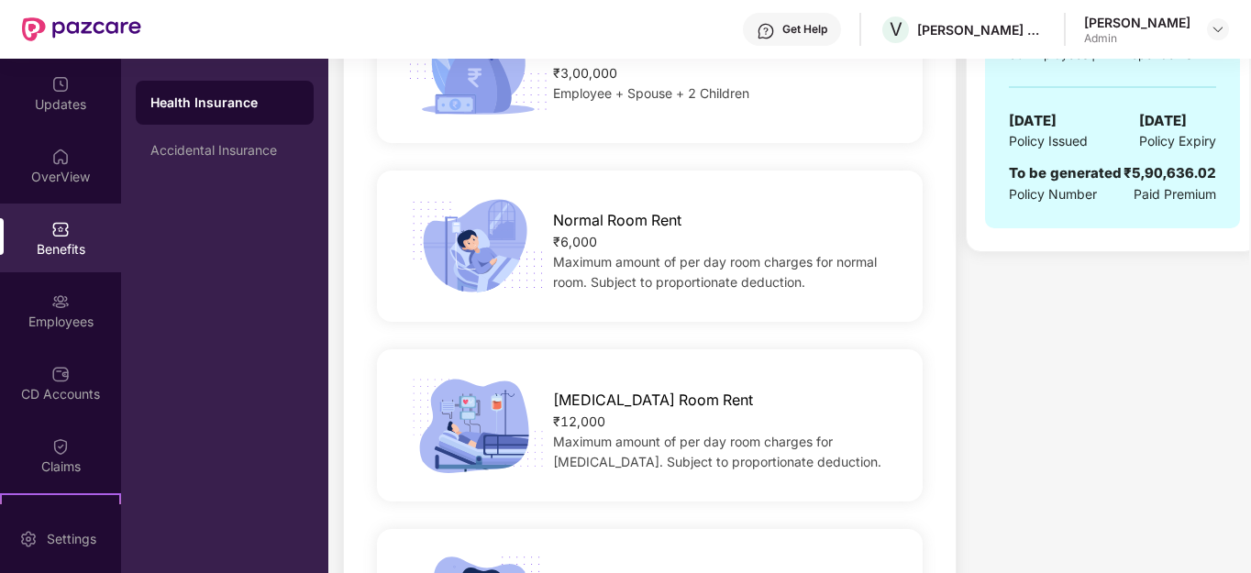
scroll to position [0, 0]
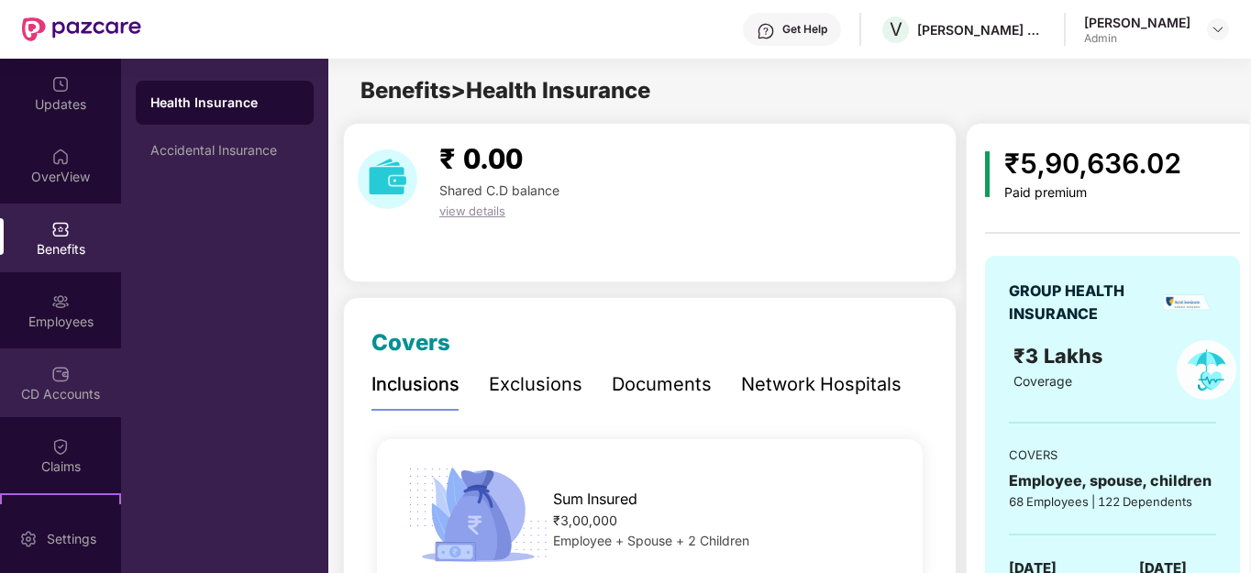
click at [61, 392] on div "CD Accounts" at bounding box center [60, 394] width 121 height 18
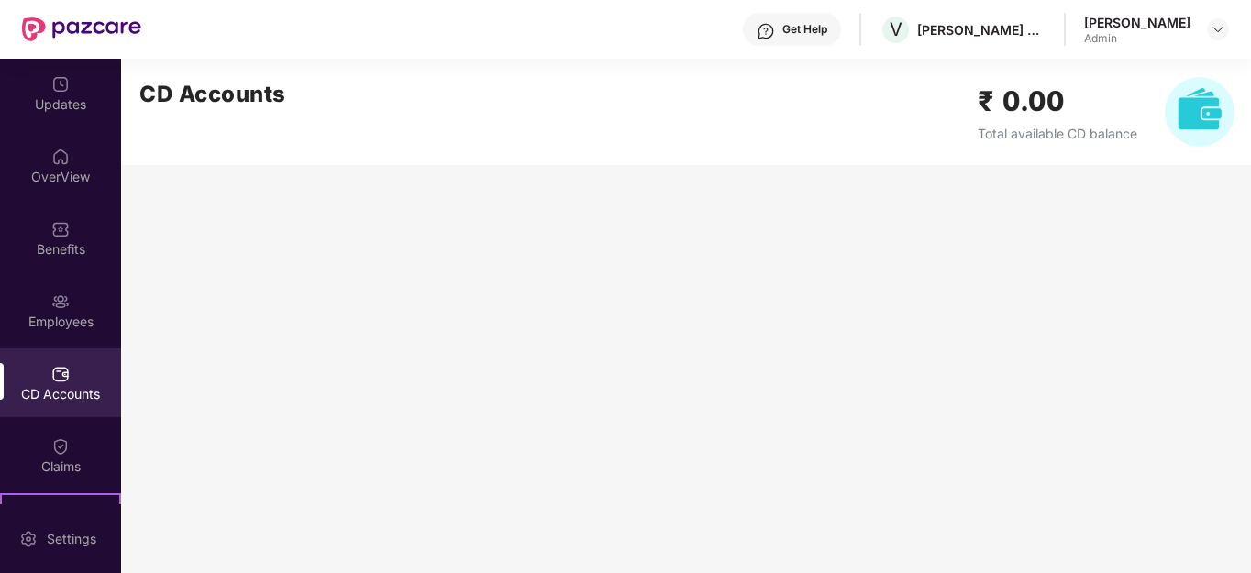
click at [1178, 115] on img at bounding box center [1200, 112] width 70 height 70
click at [1194, 112] on img at bounding box center [1200, 112] width 70 height 70
click at [1193, 116] on img at bounding box center [1200, 112] width 70 height 70
click at [63, 163] on img at bounding box center [60, 157] width 18 height 18
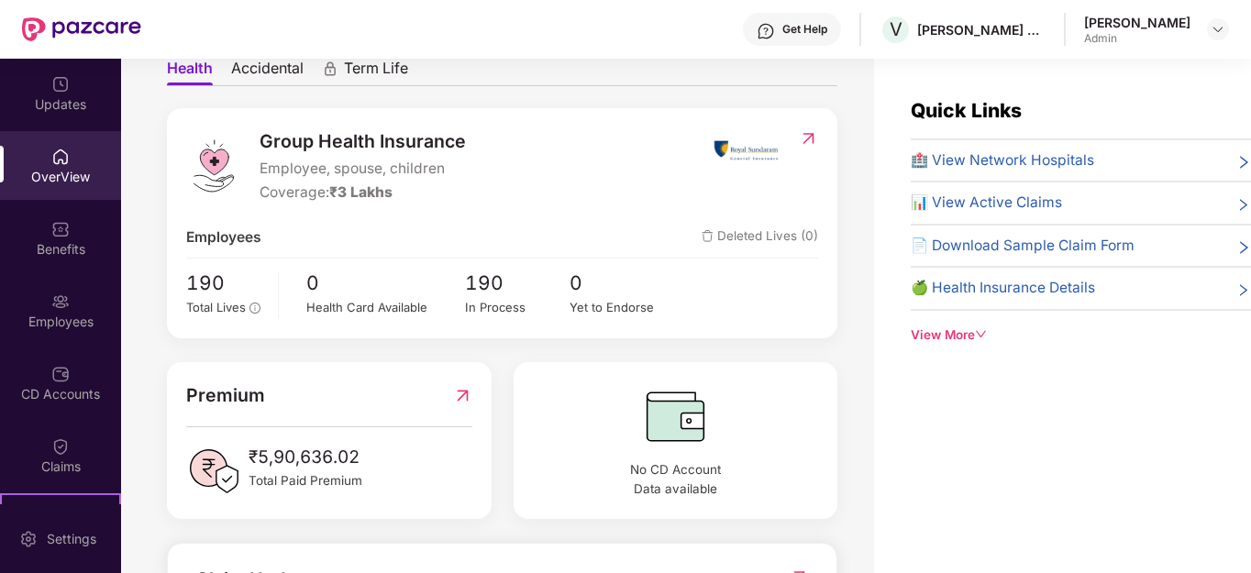
scroll to position [183, 0]
click at [61, 295] on img at bounding box center [60, 302] width 18 height 18
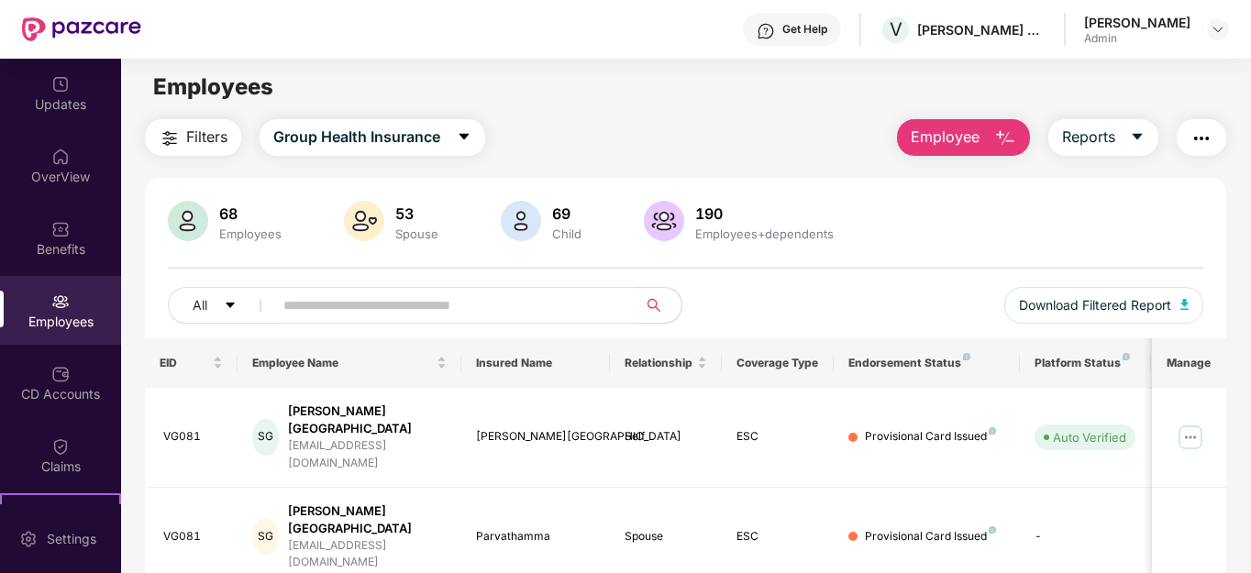
scroll to position [0, 0]
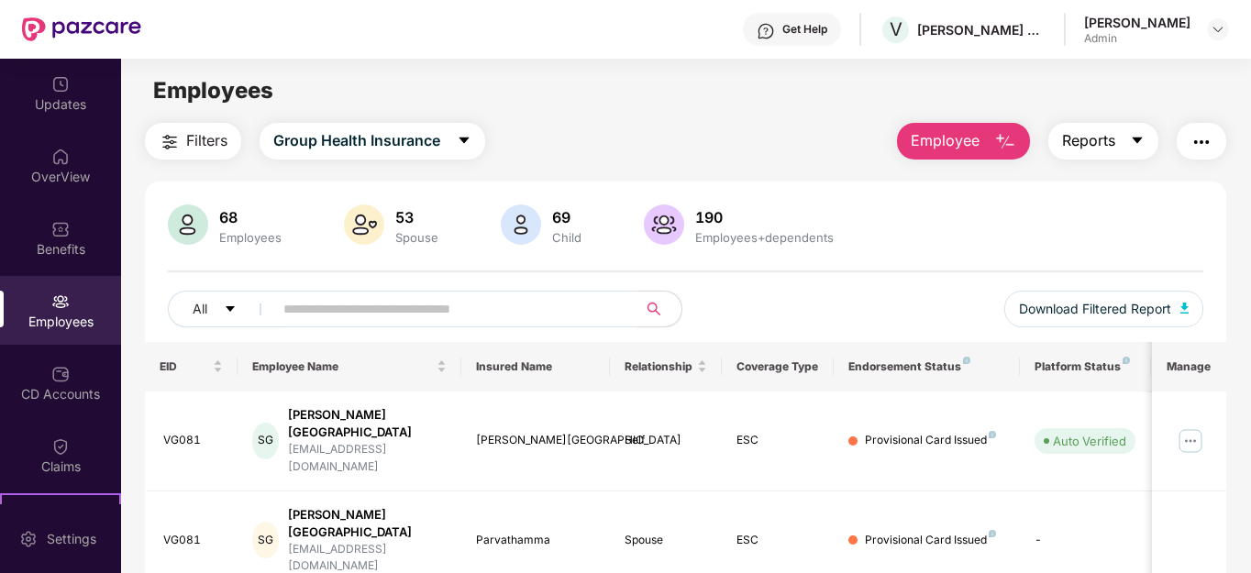
click at [1137, 141] on icon "caret-down" at bounding box center [1137, 140] width 15 height 15
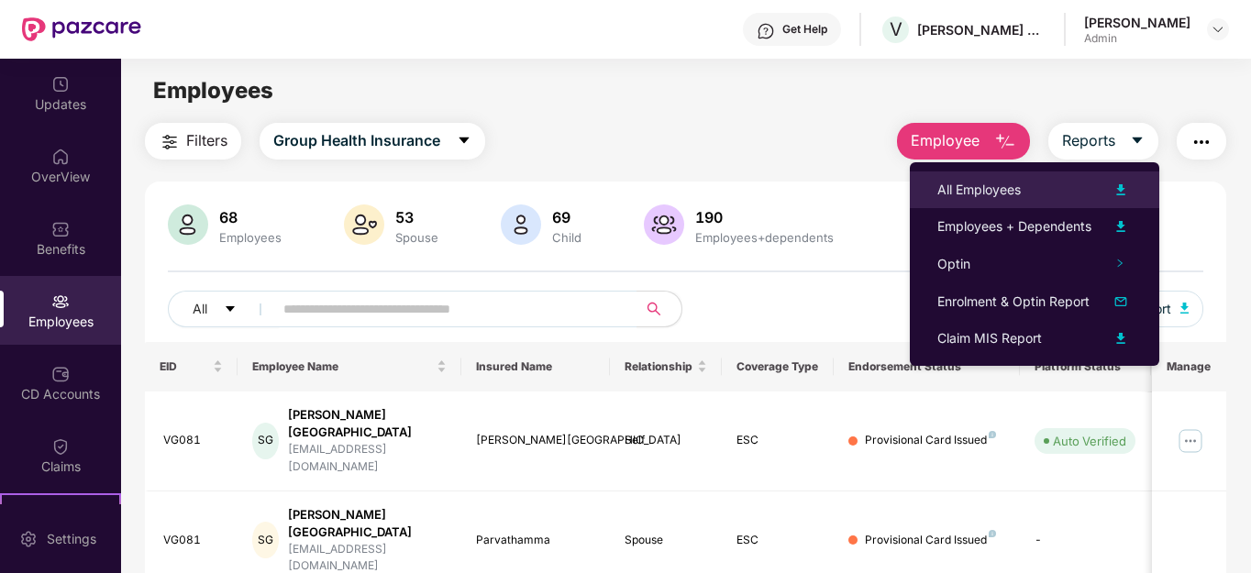
click at [1002, 183] on div "All Employees" at bounding box center [978, 190] width 83 height 20
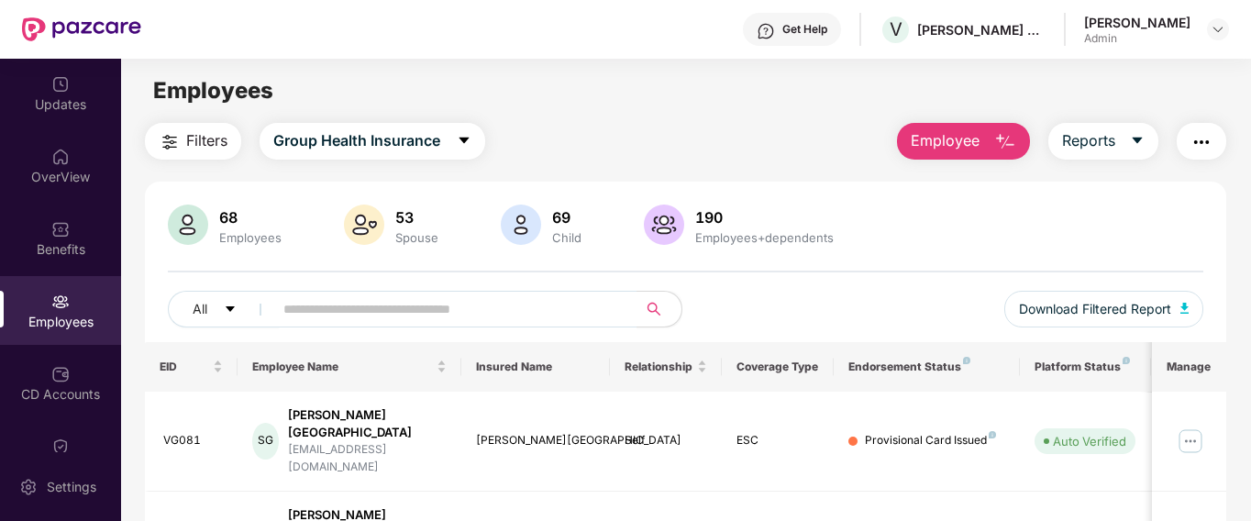
click at [964, 147] on span "Employee" at bounding box center [945, 140] width 69 height 23
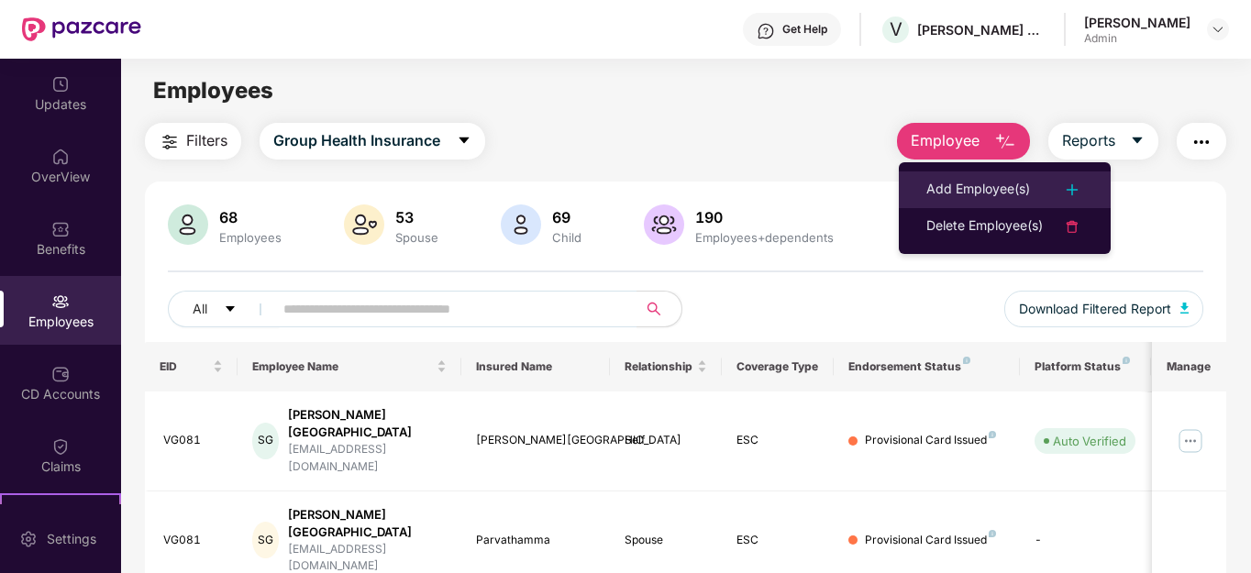
click at [943, 189] on div "Add Employee(s)" at bounding box center [978, 190] width 104 height 22
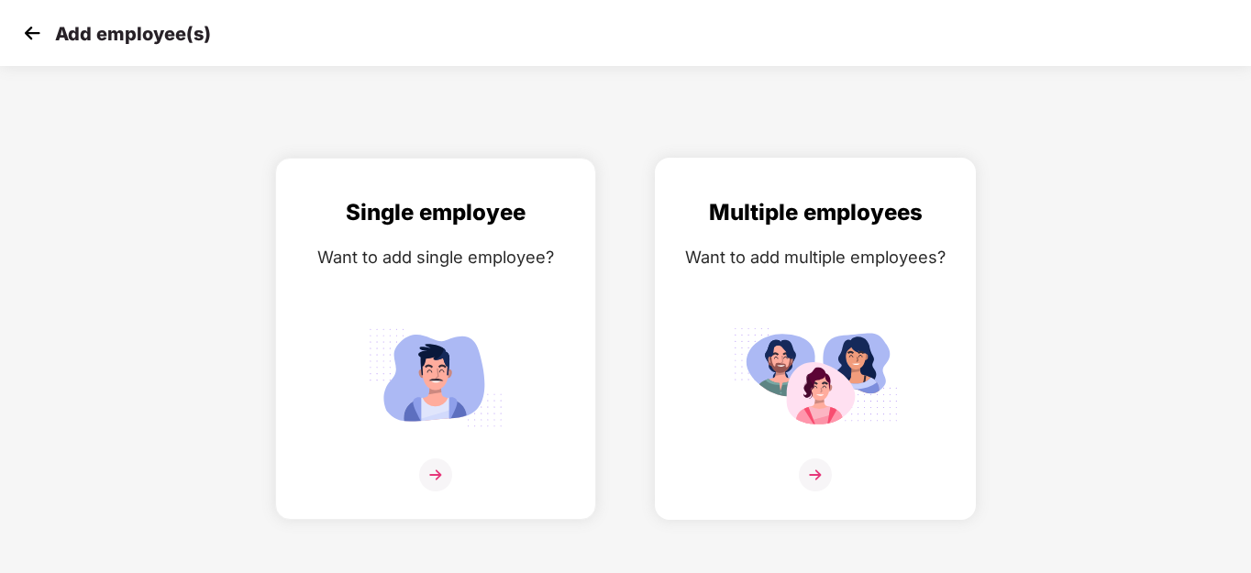
click at [823, 473] on img at bounding box center [815, 475] width 33 height 33
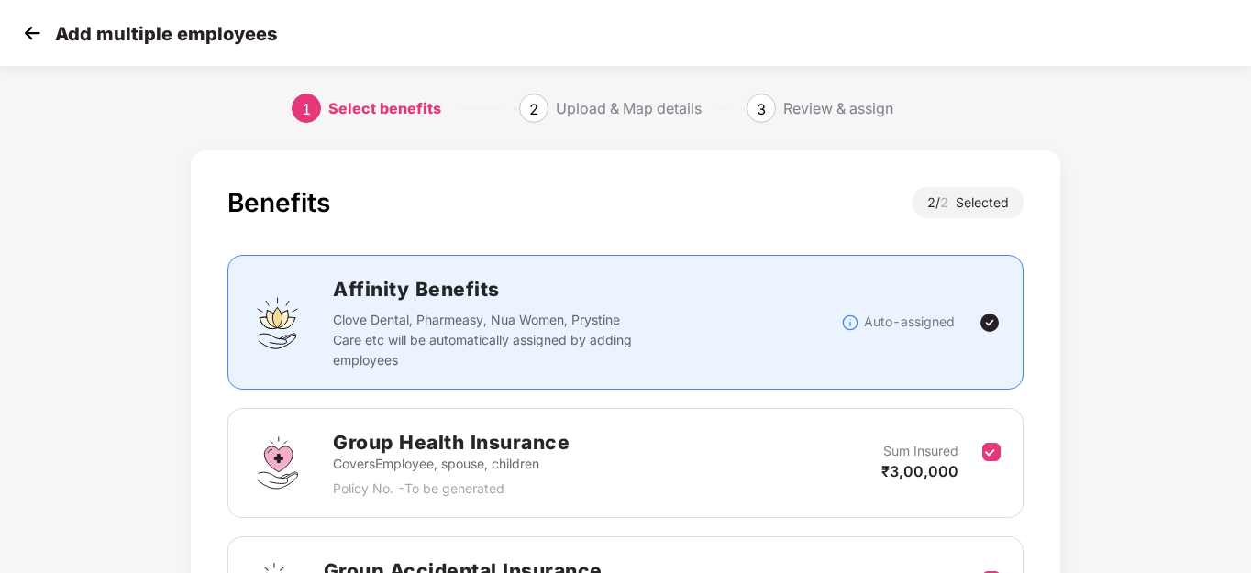
click at [590, 467] on div "Group Health Insurance Covers Employee, spouse, children Policy No. - To be gen…" at bounding box center [624, 463] width 749 height 72
click at [865, 327] on p "Auto-assigned" at bounding box center [909, 322] width 91 height 20
click at [380, 323] on p "Clove Dental, Pharmeasy, Nua Women, Prystine Care etc will be automatically ass…" at bounding box center [485, 340] width 305 height 61
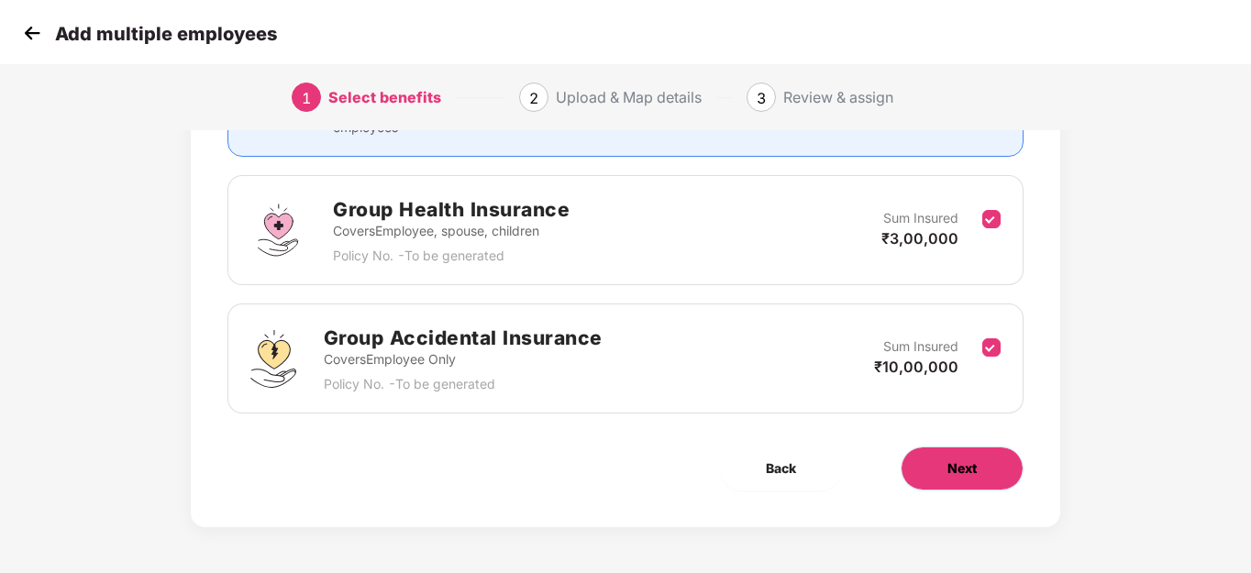
click at [945, 471] on button "Next" at bounding box center [962, 469] width 123 height 44
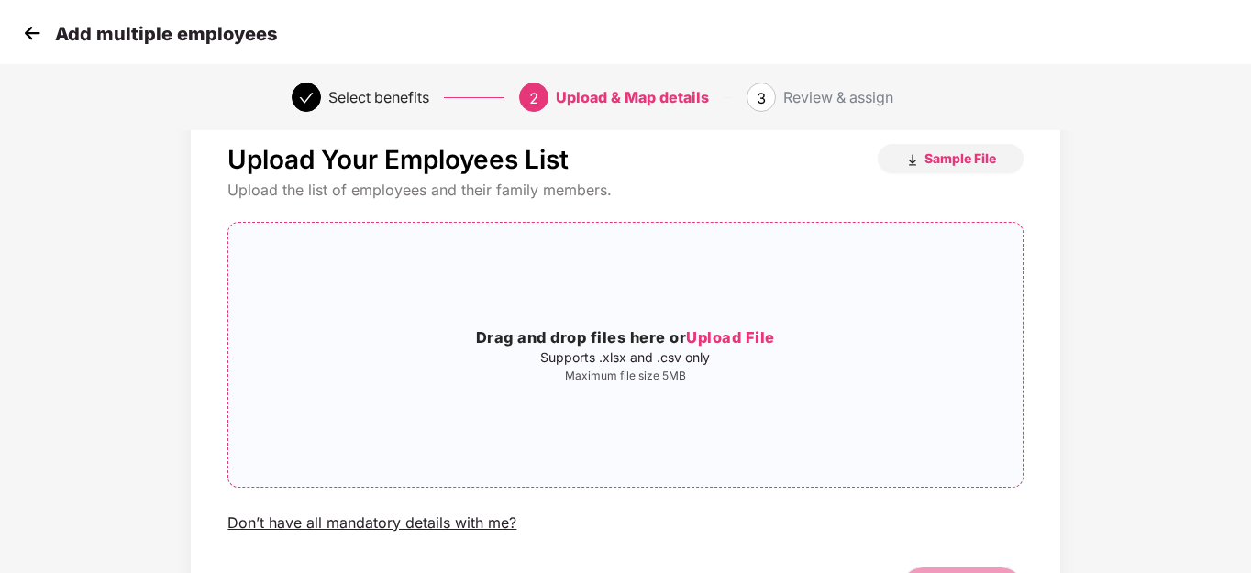
scroll to position [0, 0]
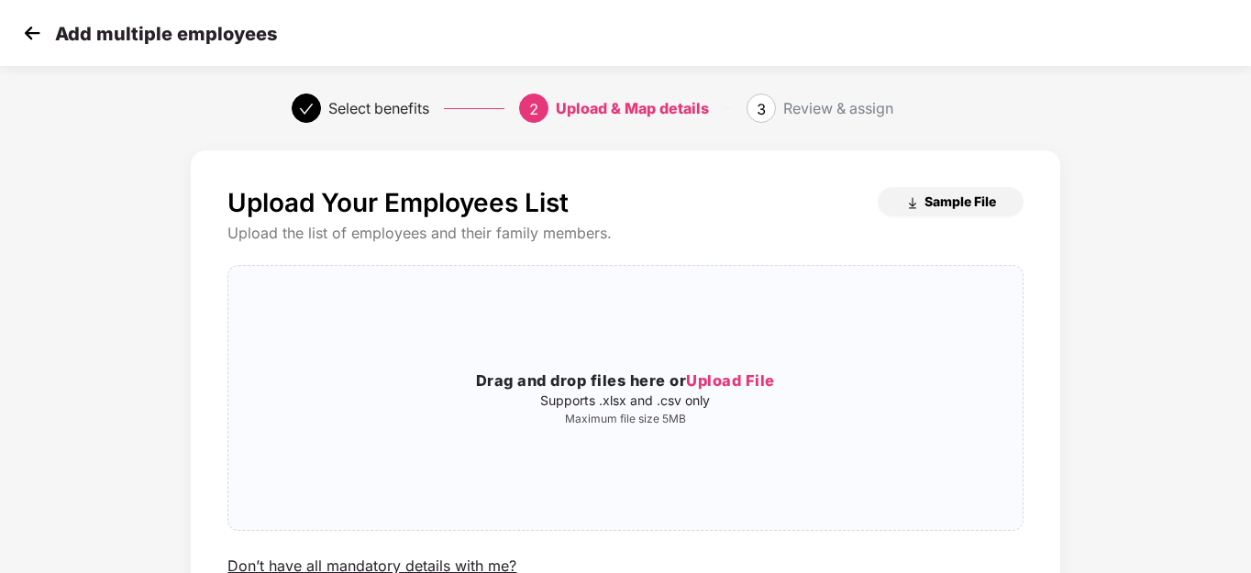
click at [963, 196] on span "Sample File" at bounding box center [961, 201] width 72 height 17
click at [27, 32] on img at bounding box center [32, 33] width 28 height 28
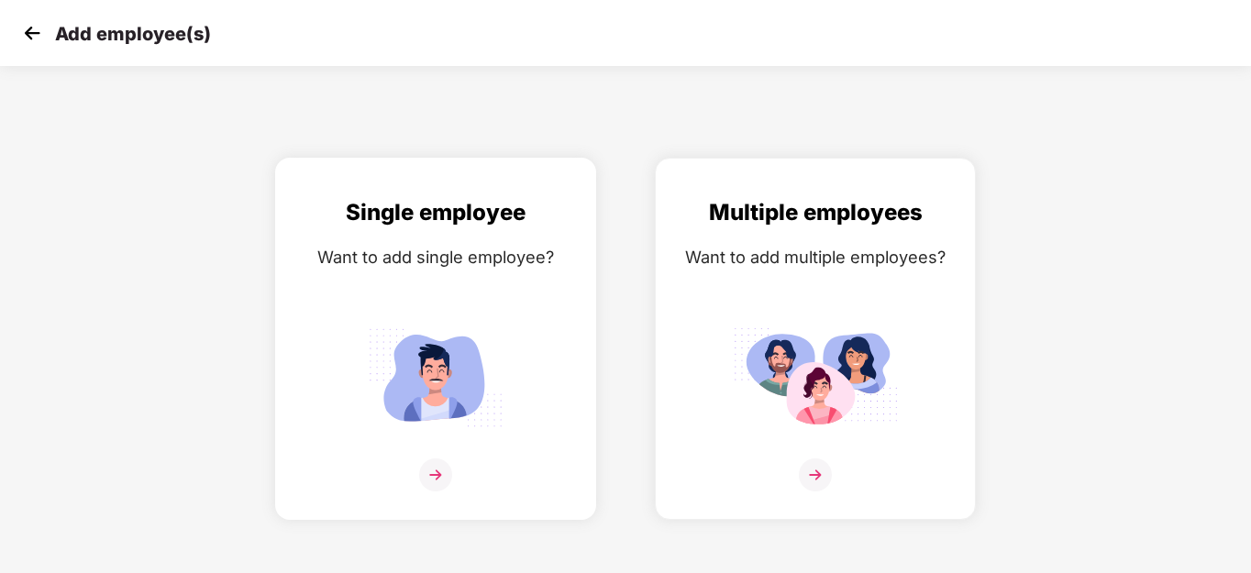
click at [435, 452] on div "Single employee Want to add single employee?" at bounding box center [435, 354] width 283 height 319
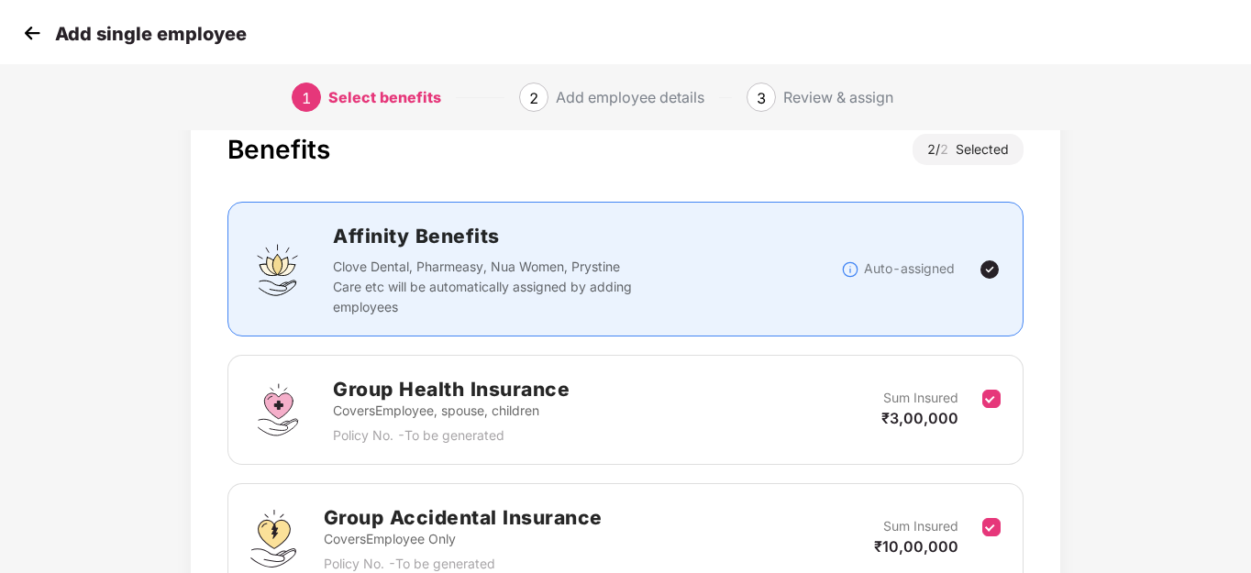
scroll to position [50, 0]
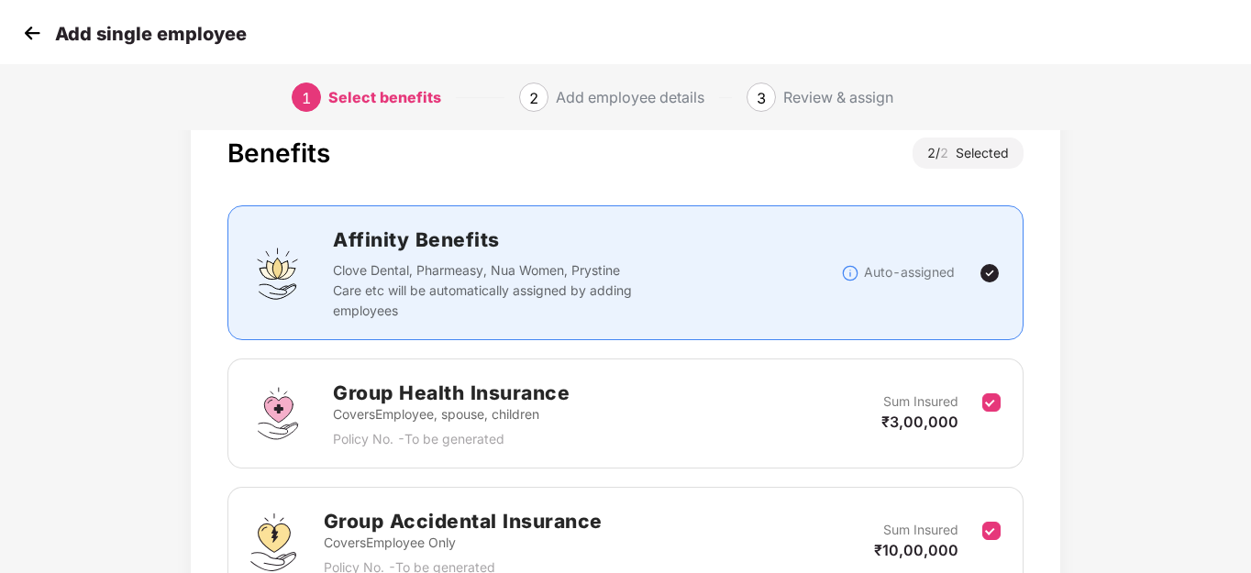
click at [619, 259] on div "Affinity Benefits Clove Dental, Pharmeasy, Nua Women, Prystine Care etc will be…" at bounding box center [586, 273] width 507 height 96
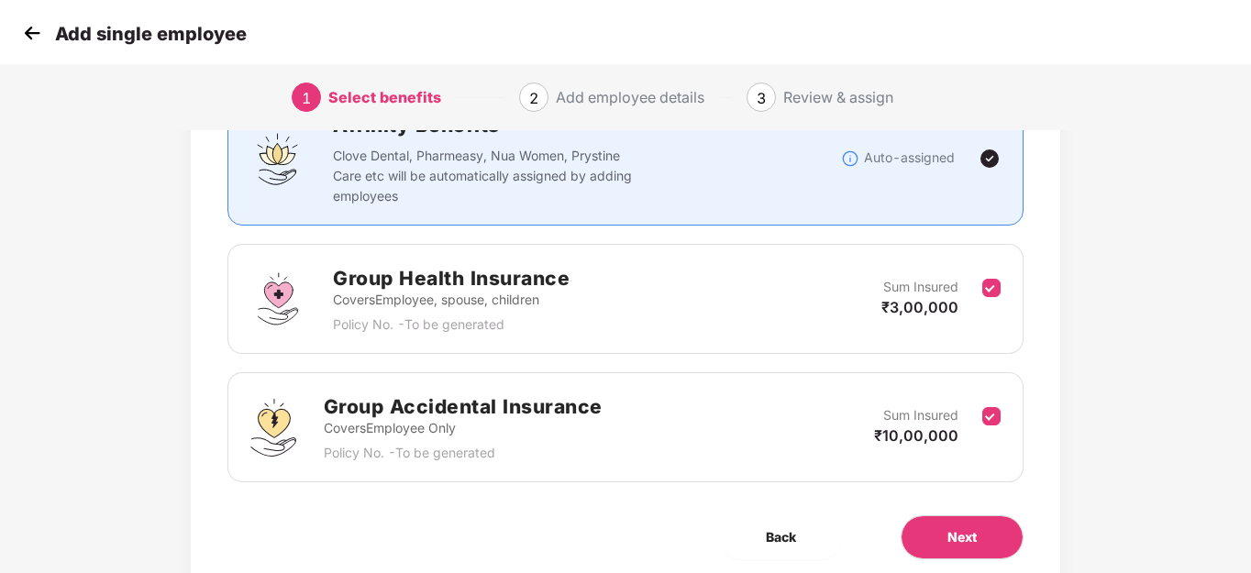
scroll to position [233, 0]
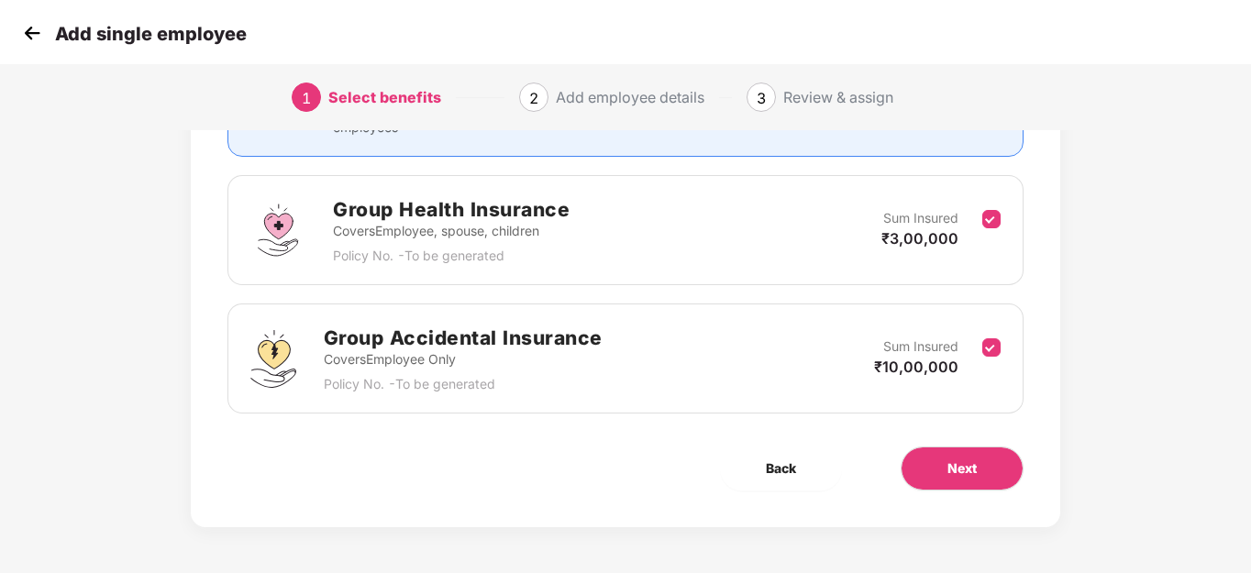
click at [918, 492] on div "Benefits 2 / 2 Selected Affinity Benefits Clove Dental, Pharmeasy, Nua Women, P…" at bounding box center [625, 222] width 869 height 610
click at [940, 470] on button "Next" at bounding box center [962, 469] width 123 height 44
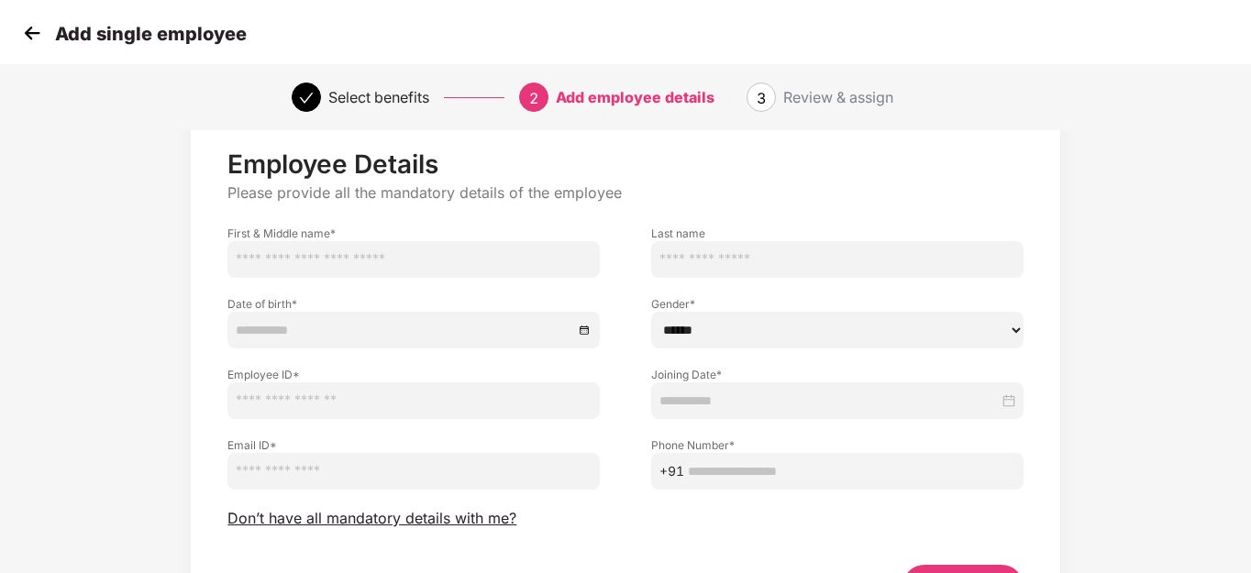
scroll to position [0, 0]
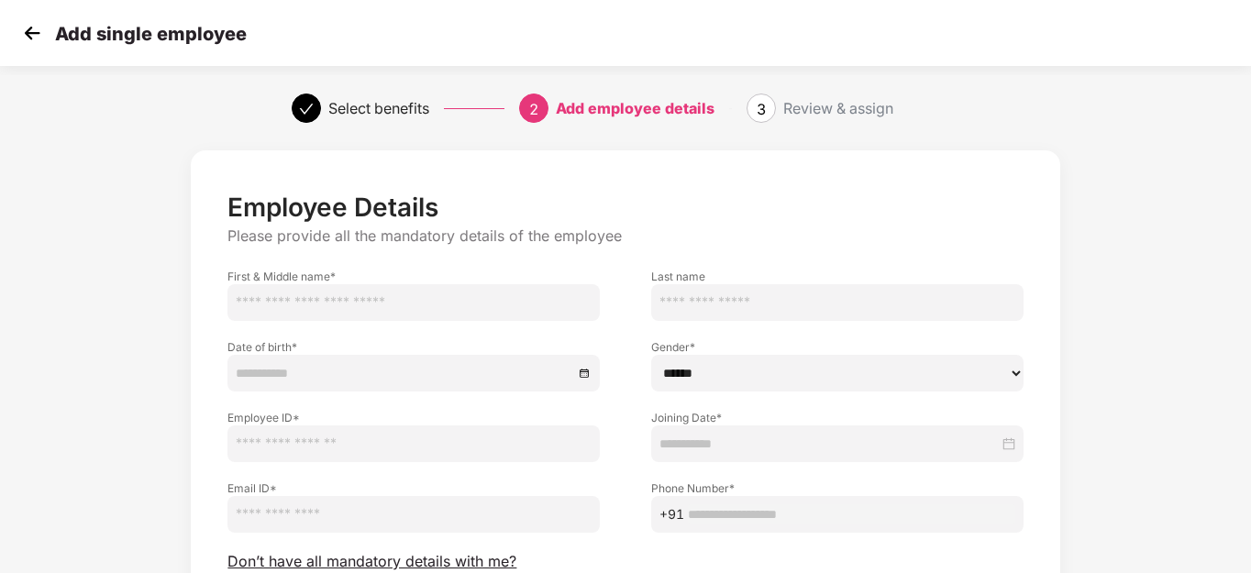
click at [28, 35] on img at bounding box center [32, 33] width 28 height 28
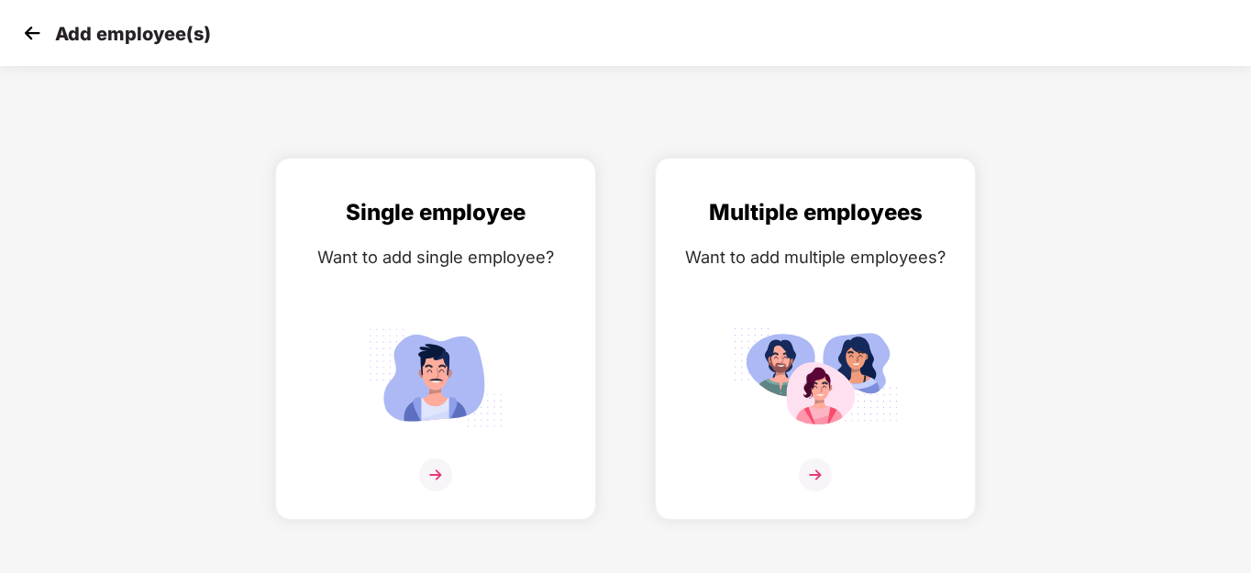
click at [28, 35] on img at bounding box center [32, 33] width 28 height 28
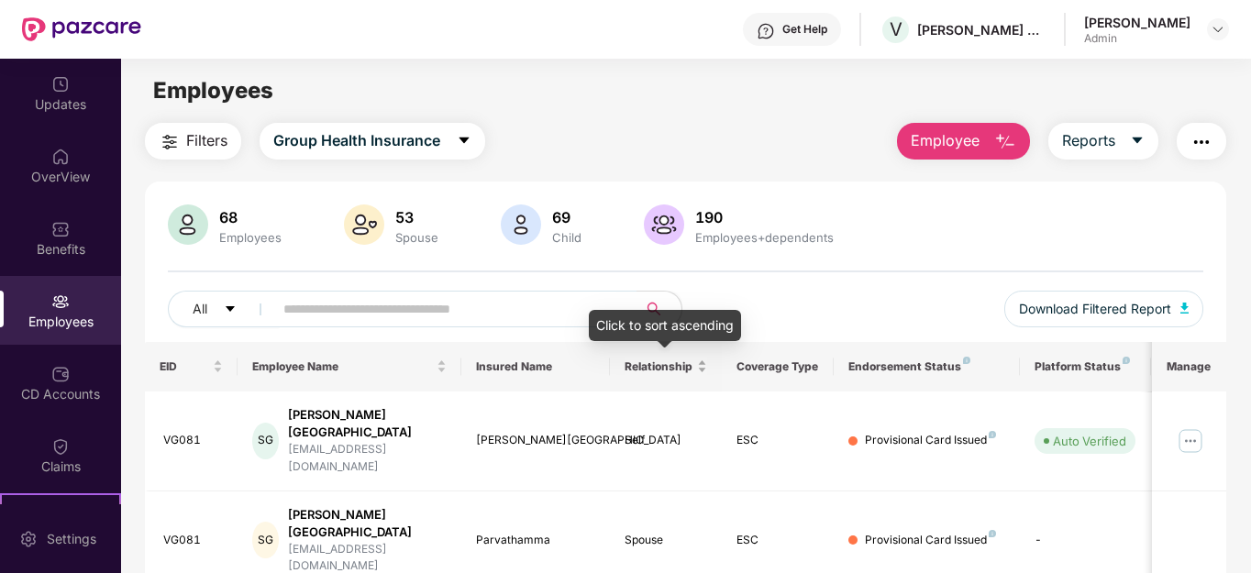
click at [703, 366] on div "Relationship" at bounding box center [666, 366] width 83 height 17
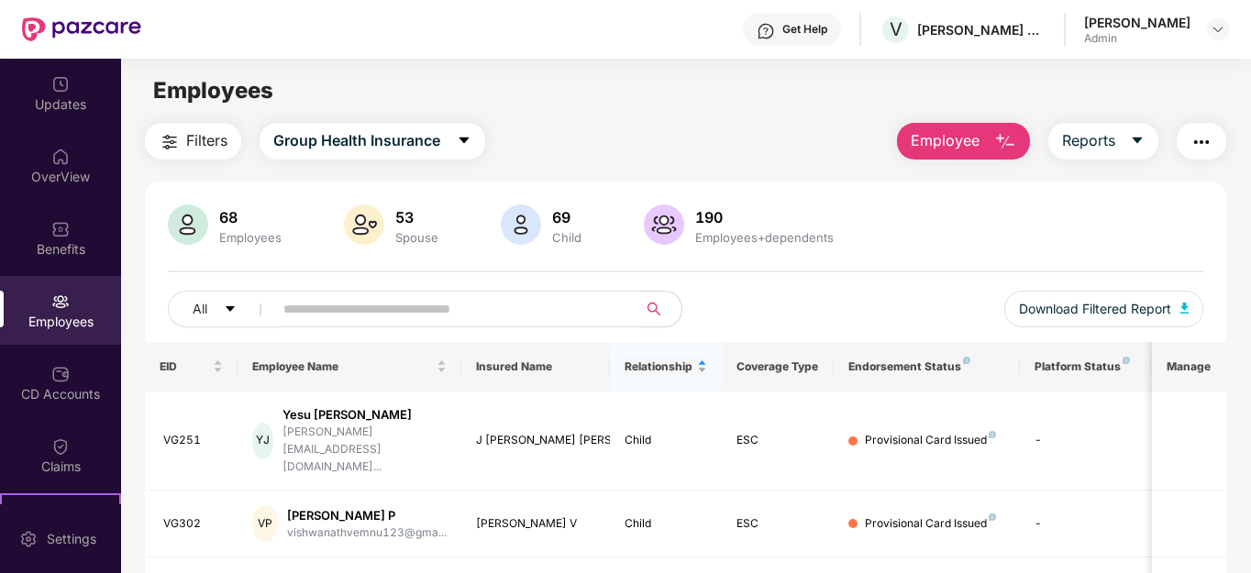
click at [702, 370] on div "Relationship" at bounding box center [666, 366] width 83 height 17
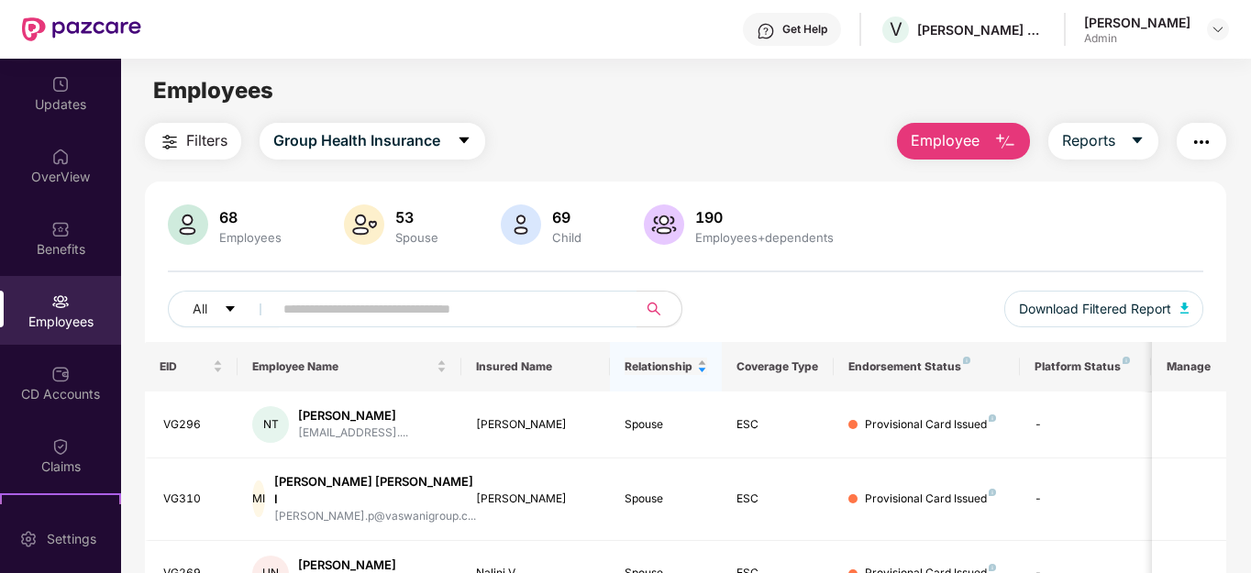
click at [702, 370] on div "Relationship" at bounding box center [666, 366] width 83 height 17
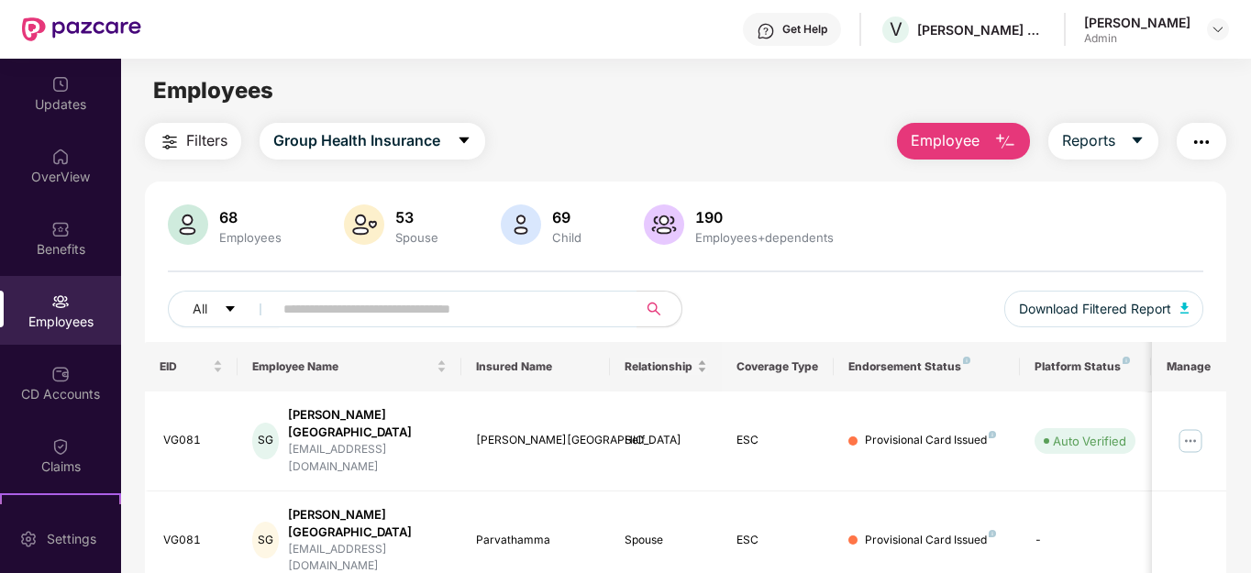
click at [701, 363] on div "Relationship" at bounding box center [666, 366] width 83 height 17
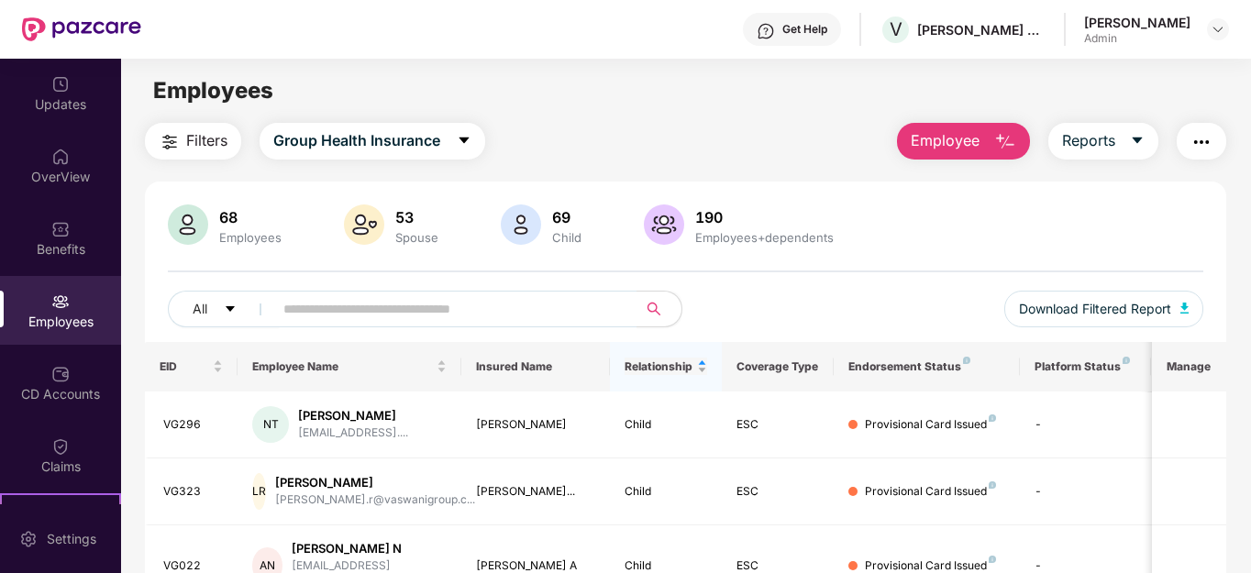
click at [701, 363] on div "Relationship" at bounding box center [666, 366] width 83 height 17
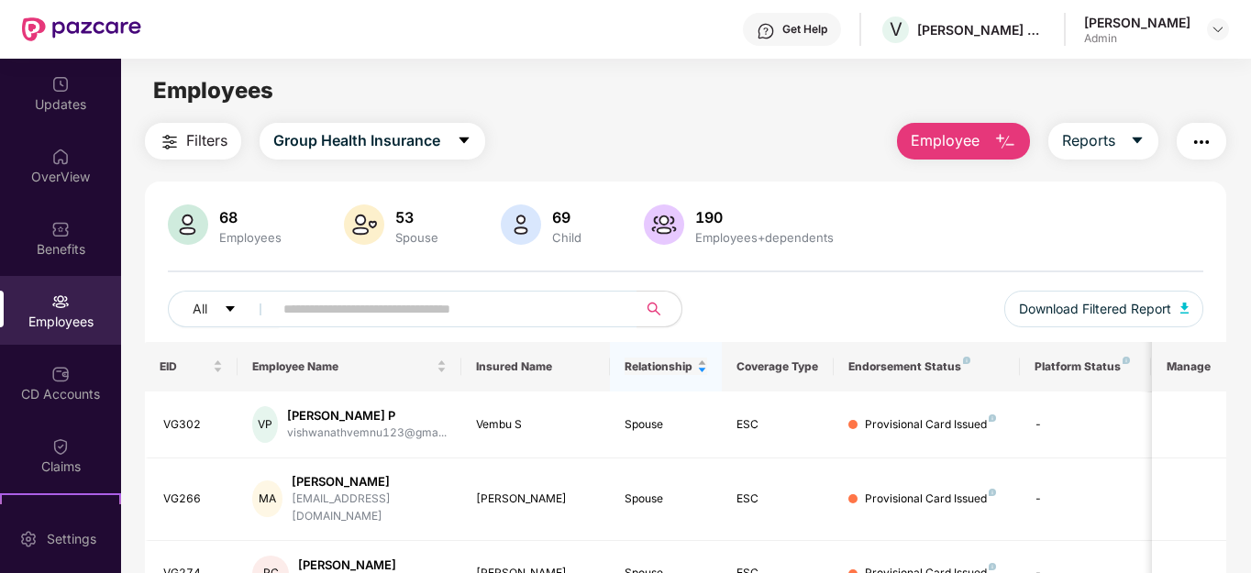
click at [701, 363] on div "Relationship" at bounding box center [666, 366] width 83 height 17
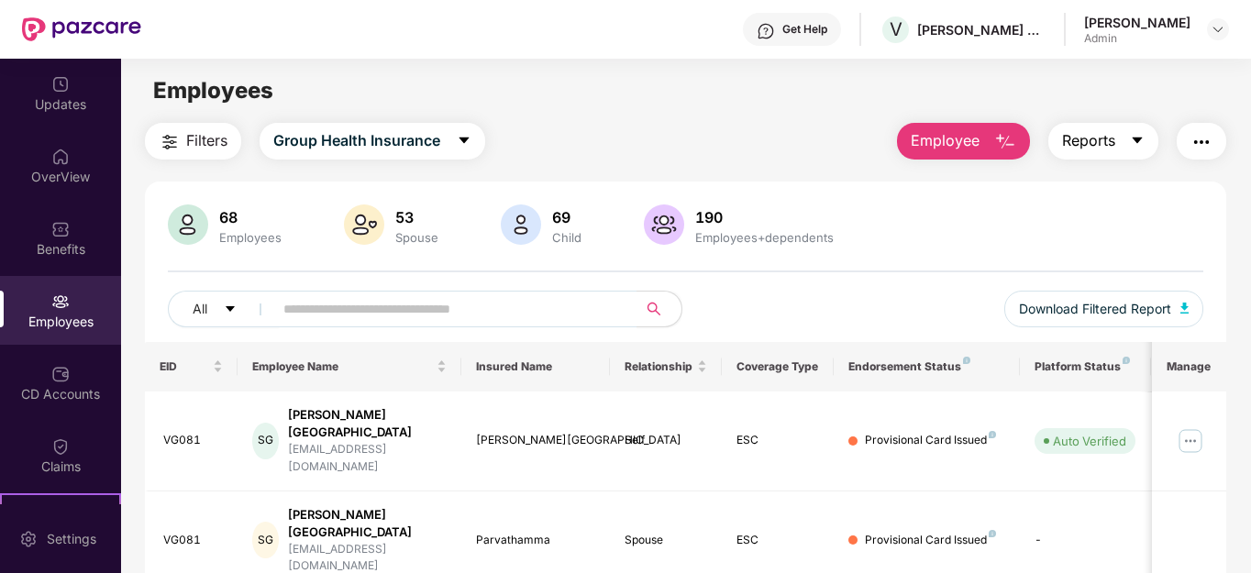
click at [1119, 145] on button "Reports" at bounding box center [1103, 141] width 110 height 37
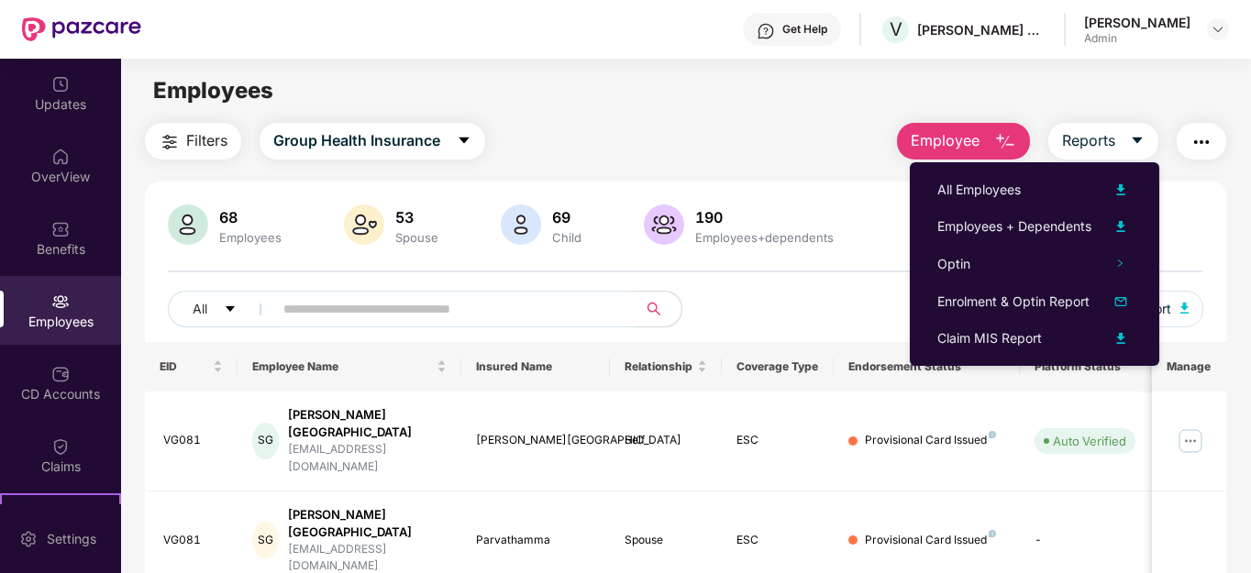
click at [1192, 143] on button "button" at bounding box center [1202, 141] width 50 height 37
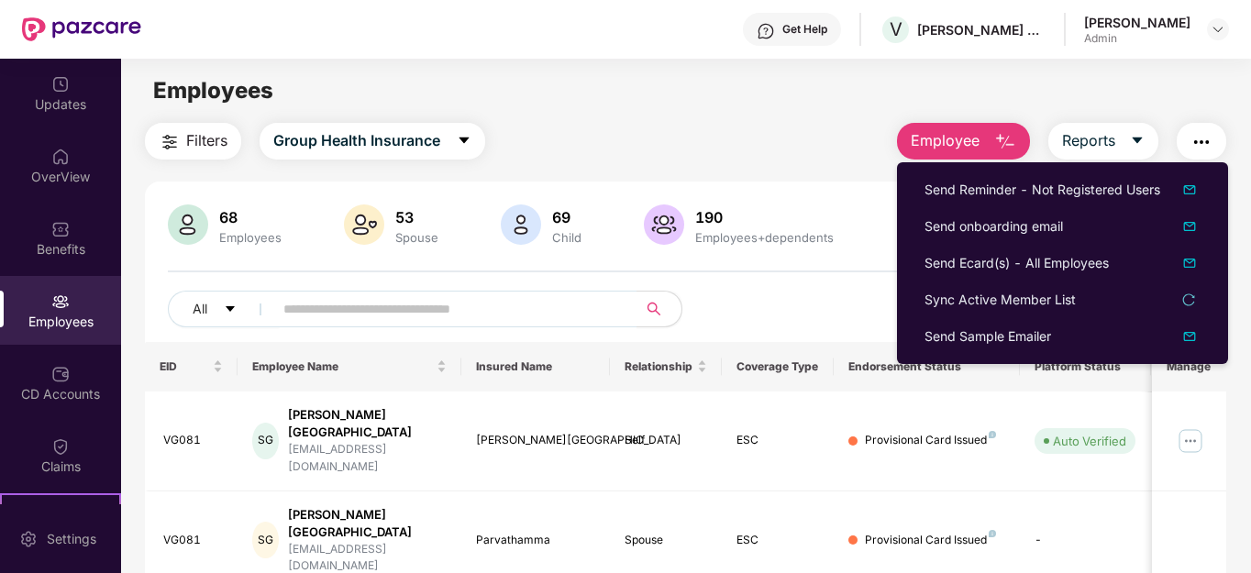
click at [841, 152] on div "Filters Group Health Insurance Employee Reports" at bounding box center [686, 141] width 1082 height 37
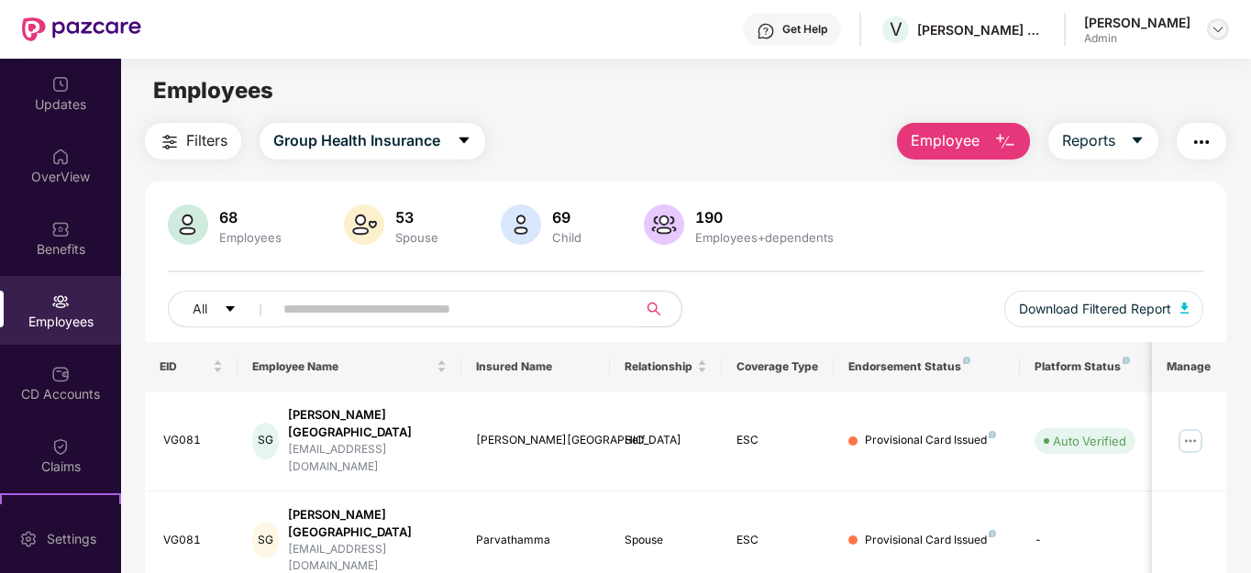
click at [1222, 27] on img at bounding box center [1218, 29] width 15 height 15
